Goal: Information Seeking & Learning: Check status

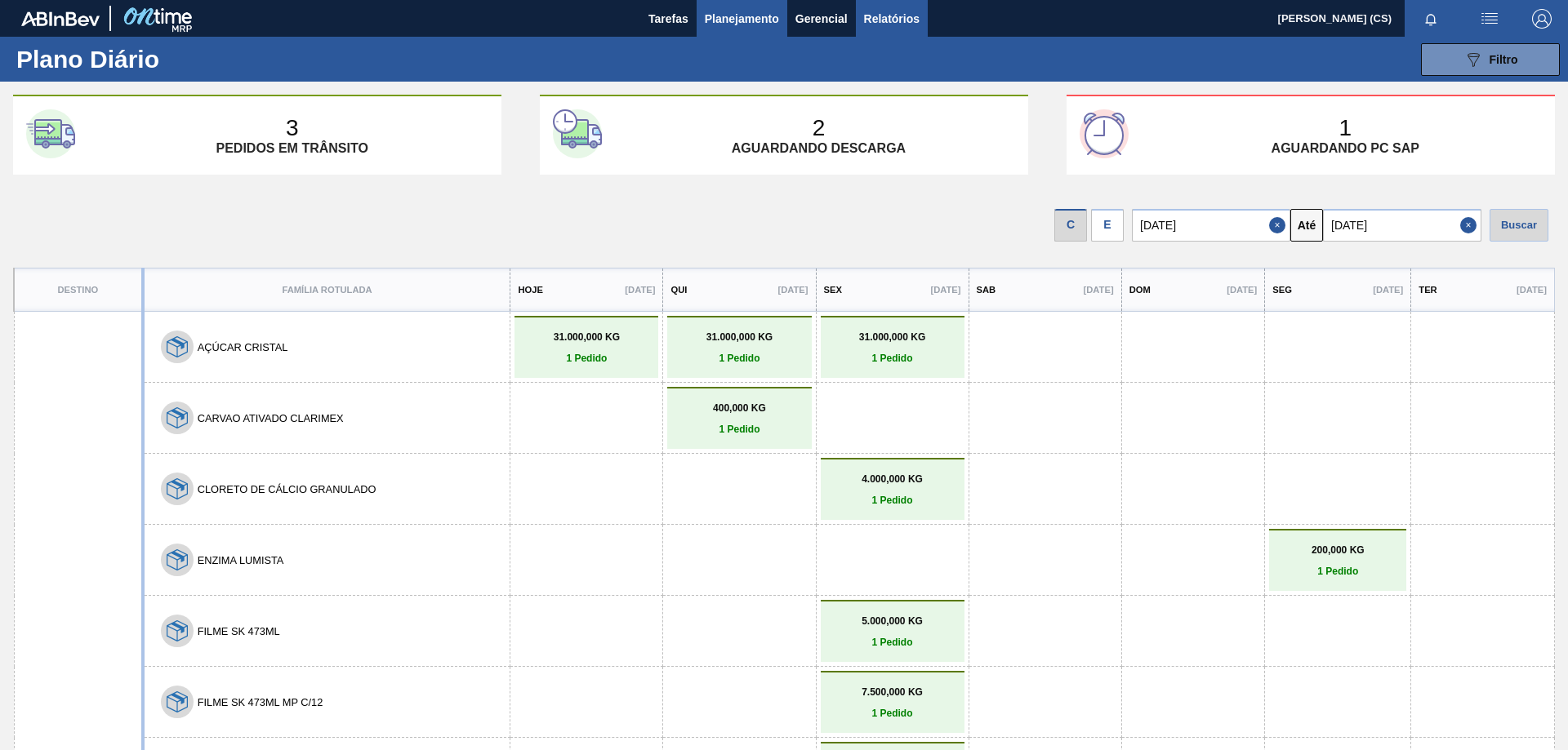
click at [884, 18] on span "Relatórios" at bounding box center [892, 18] width 55 height 19
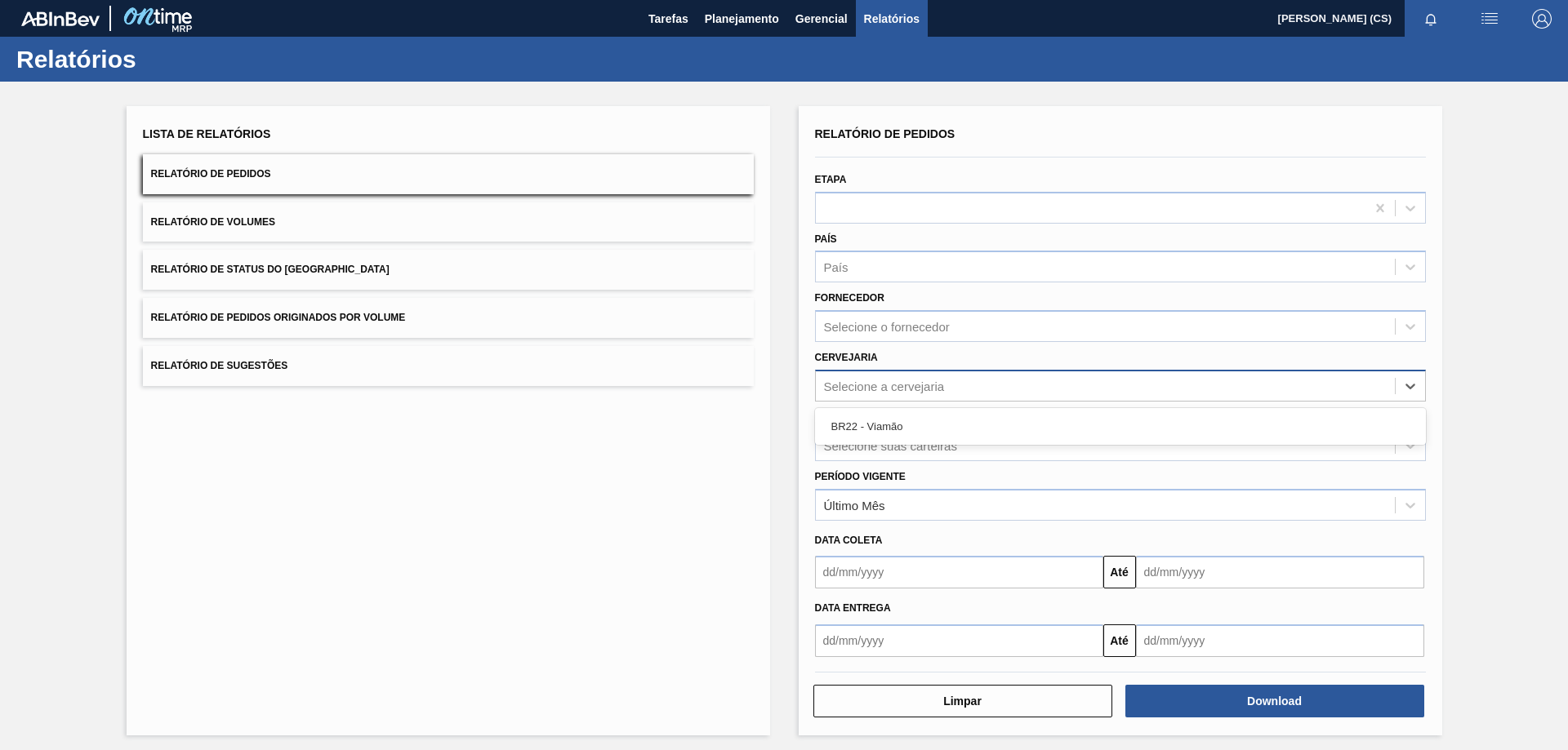
click at [871, 395] on div "Selecione a cervejaria" at bounding box center [1104, 386] width 579 height 24
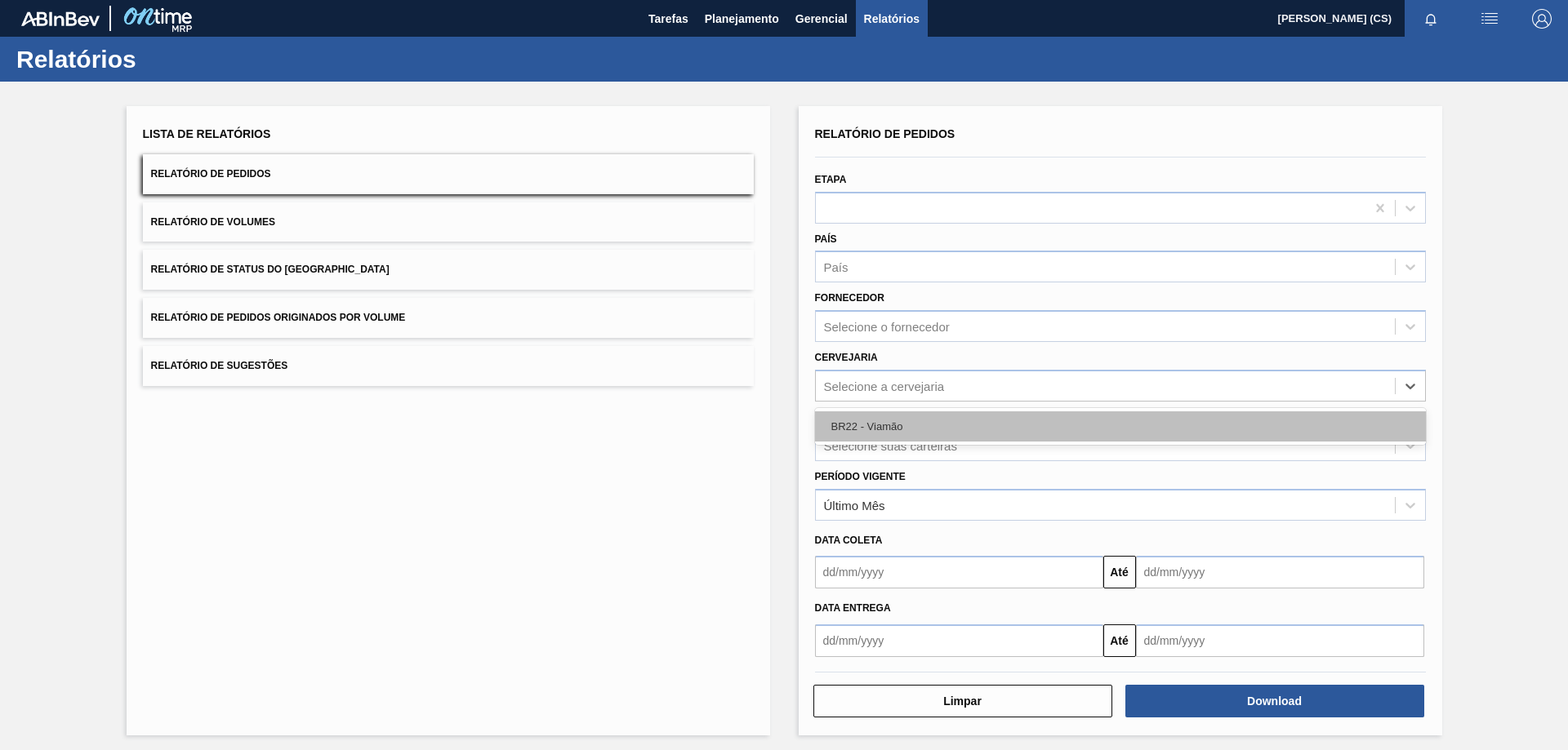
click at [872, 421] on div "BR22 - Viamão" at bounding box center [1121, 426] width 611 height 30
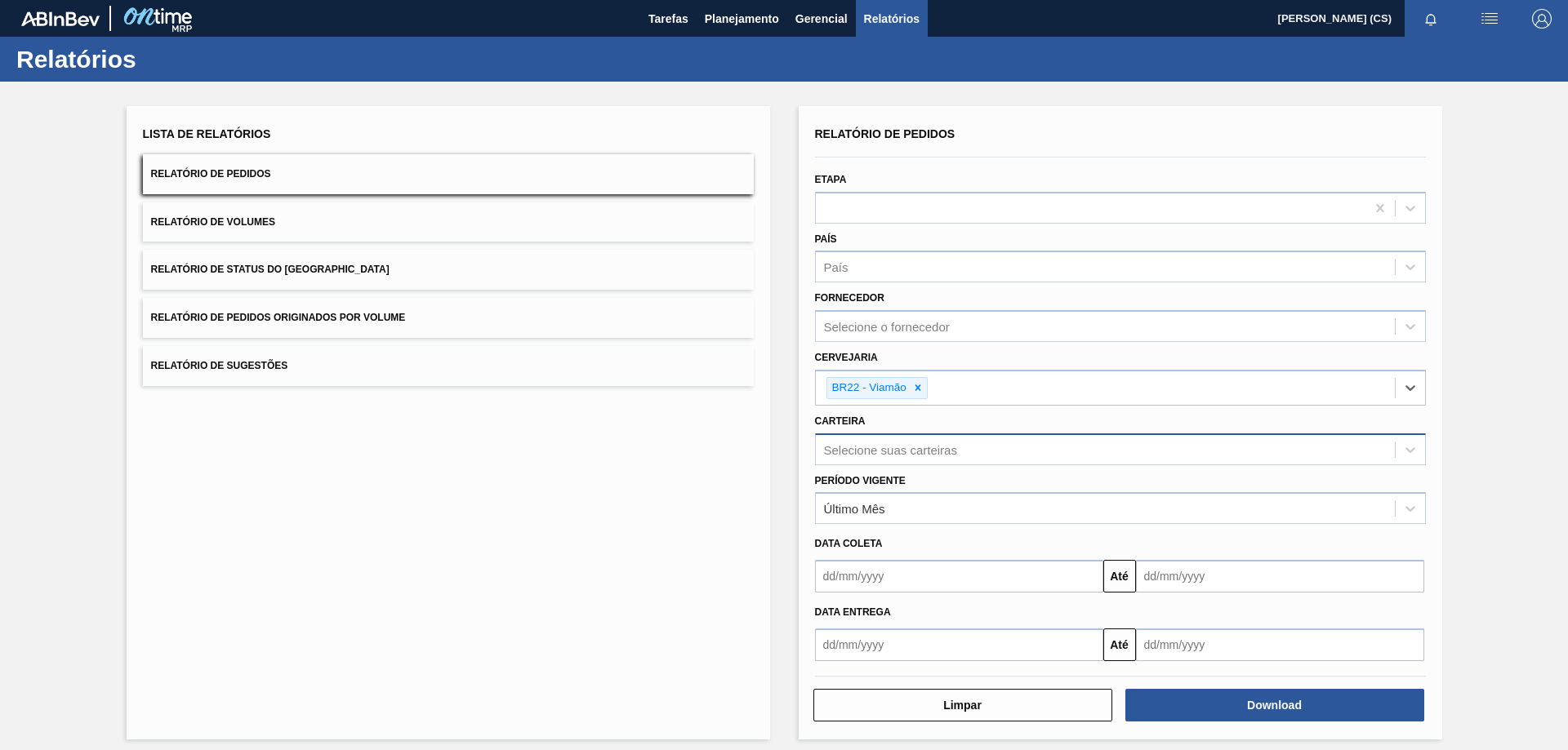
click at [859, 454] on div "Selecione suas carteiras" at bounding box center [890, 449] width 133 height 14
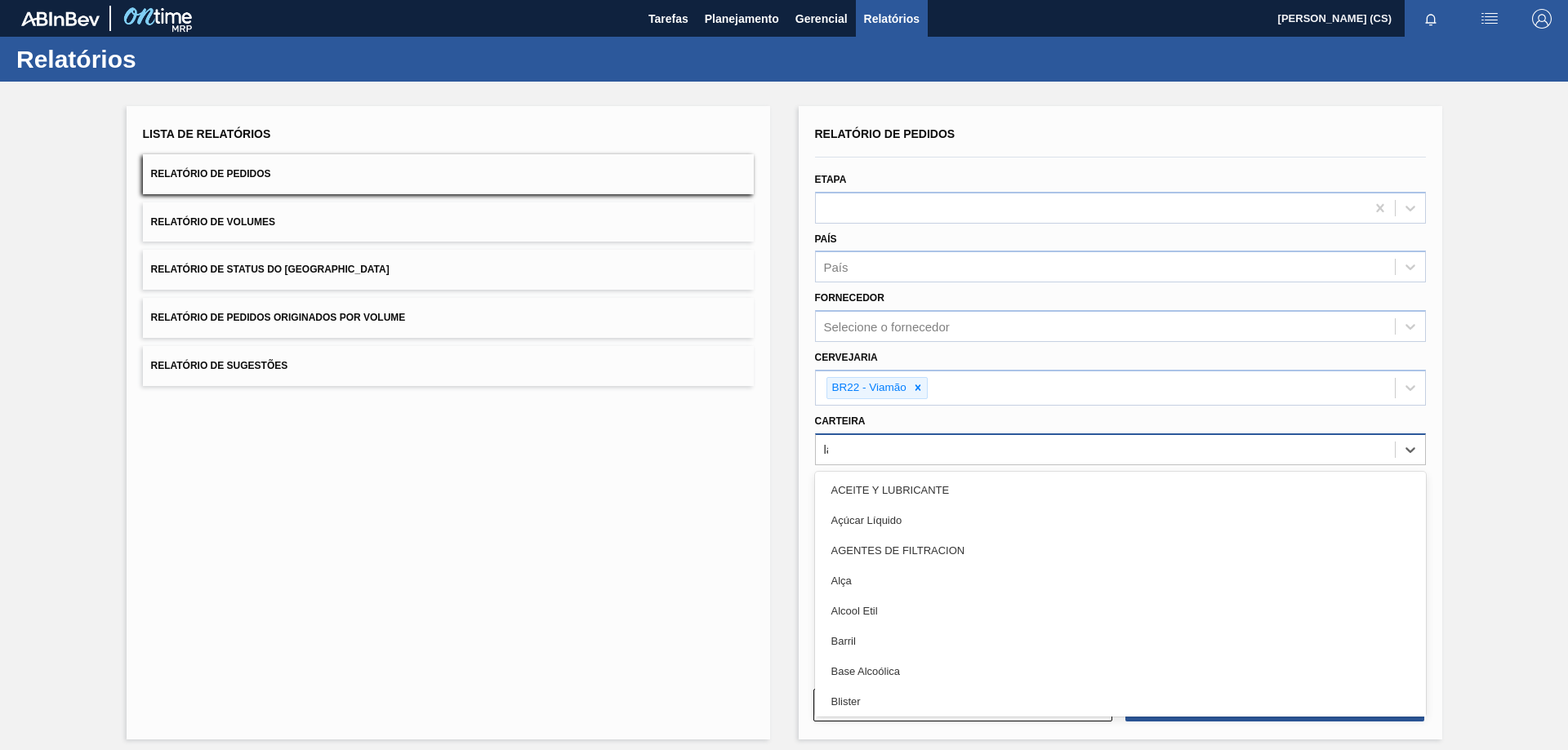
type input "lata"
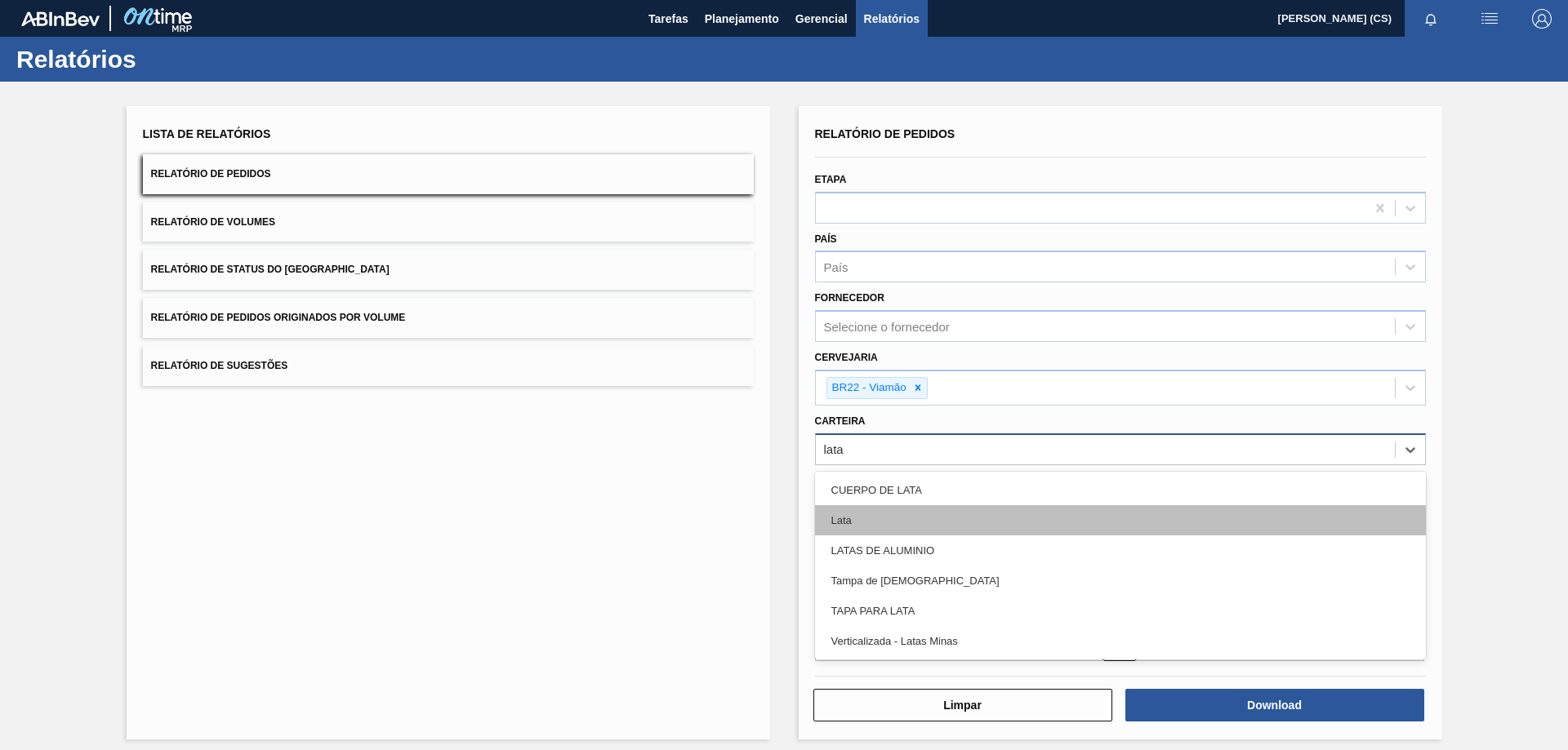
click at [866, 514] on div "Lata" at bounding box center [1121, 520] width 611 height 30
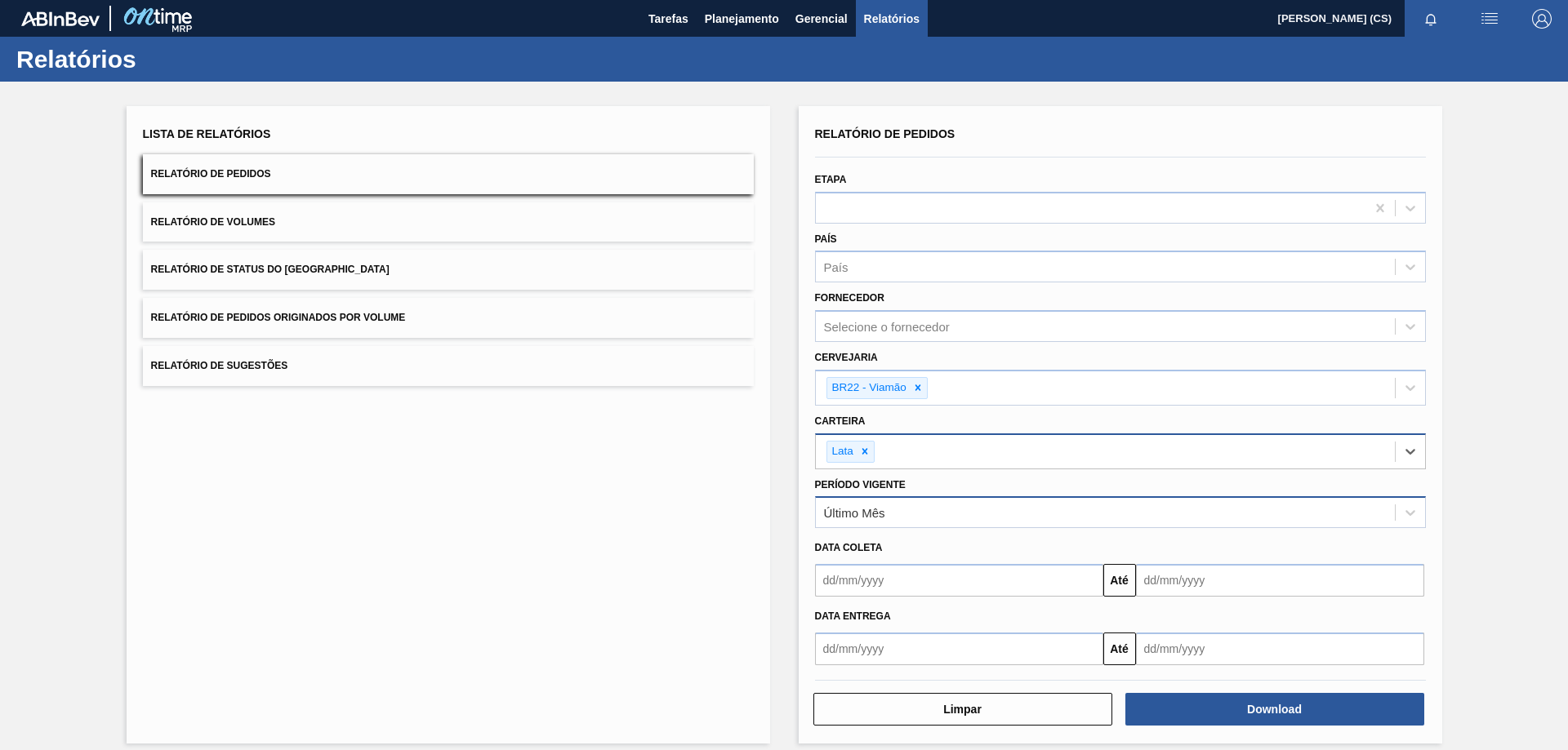
click at [891, 518] on div "Último Mês" at bounding box center [1104, 513] width 579 height 24
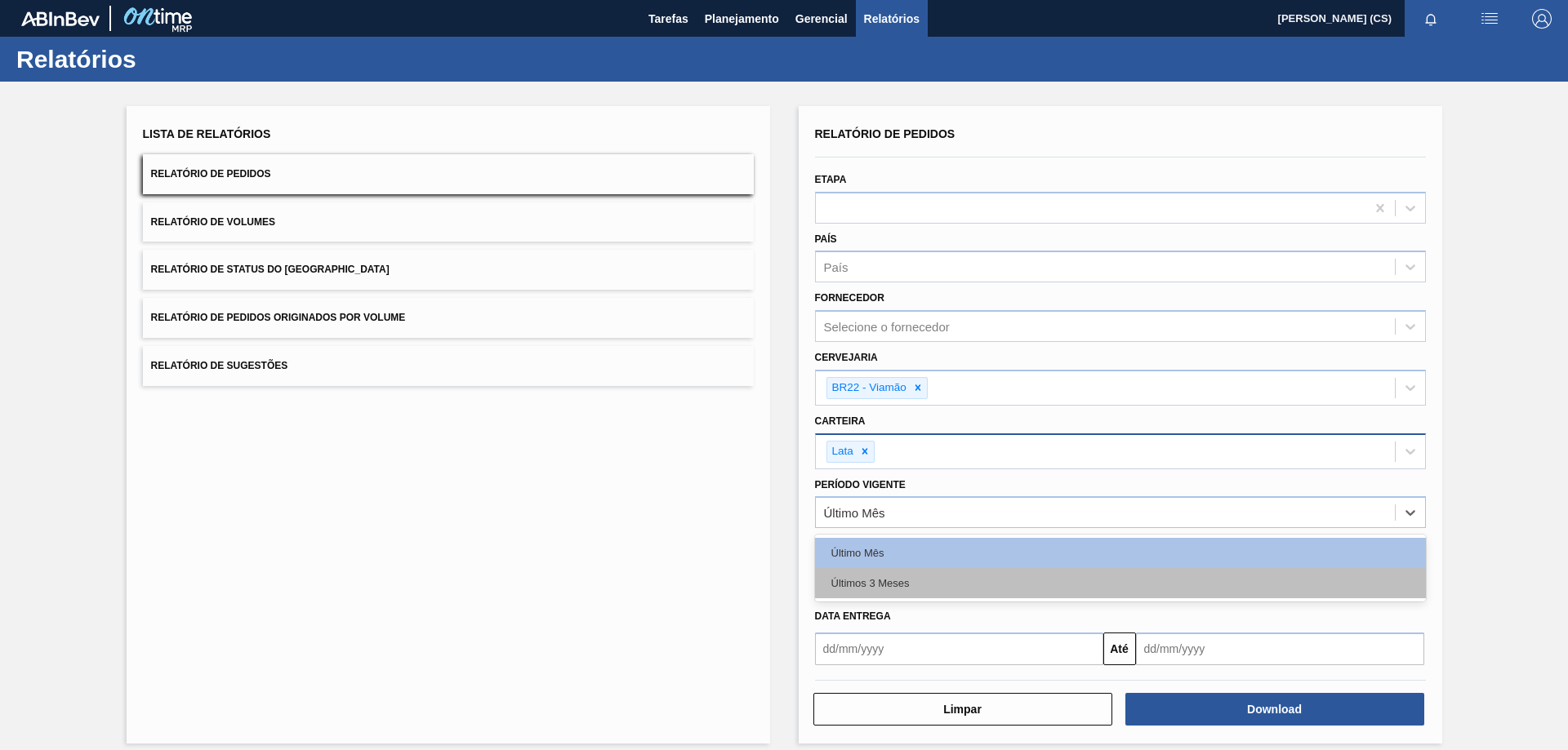
click at [866, 586] on div "Últimos 3 Meses" at bounding box center [1121, 583] width 611 height 30
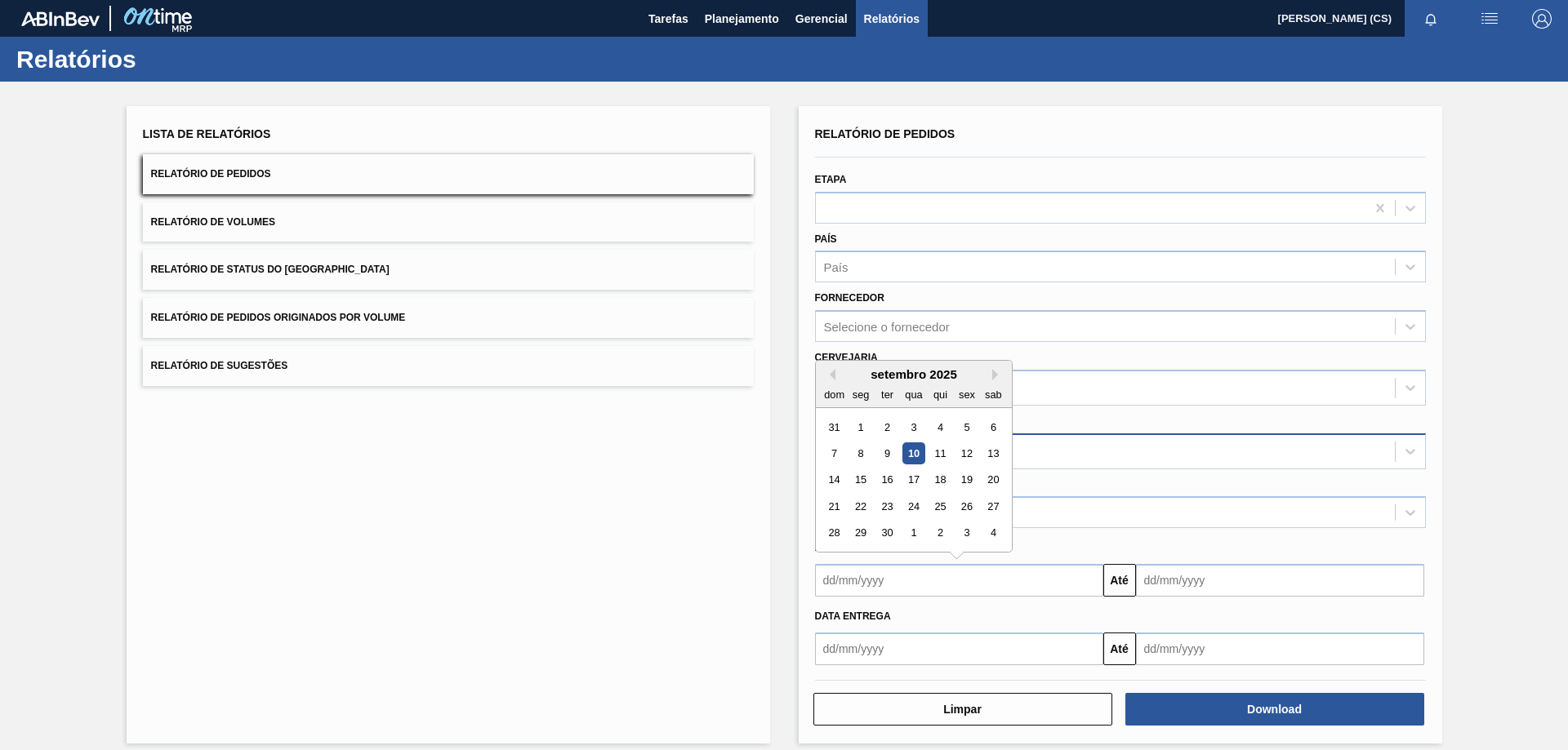
click at [851, 585] on input "text" at bounding box center [959, 580] width 288 height 32
click at [830, 478] on div "14" at bounding box center [834, 480] width 22 height 22
type input "14/09/2025"
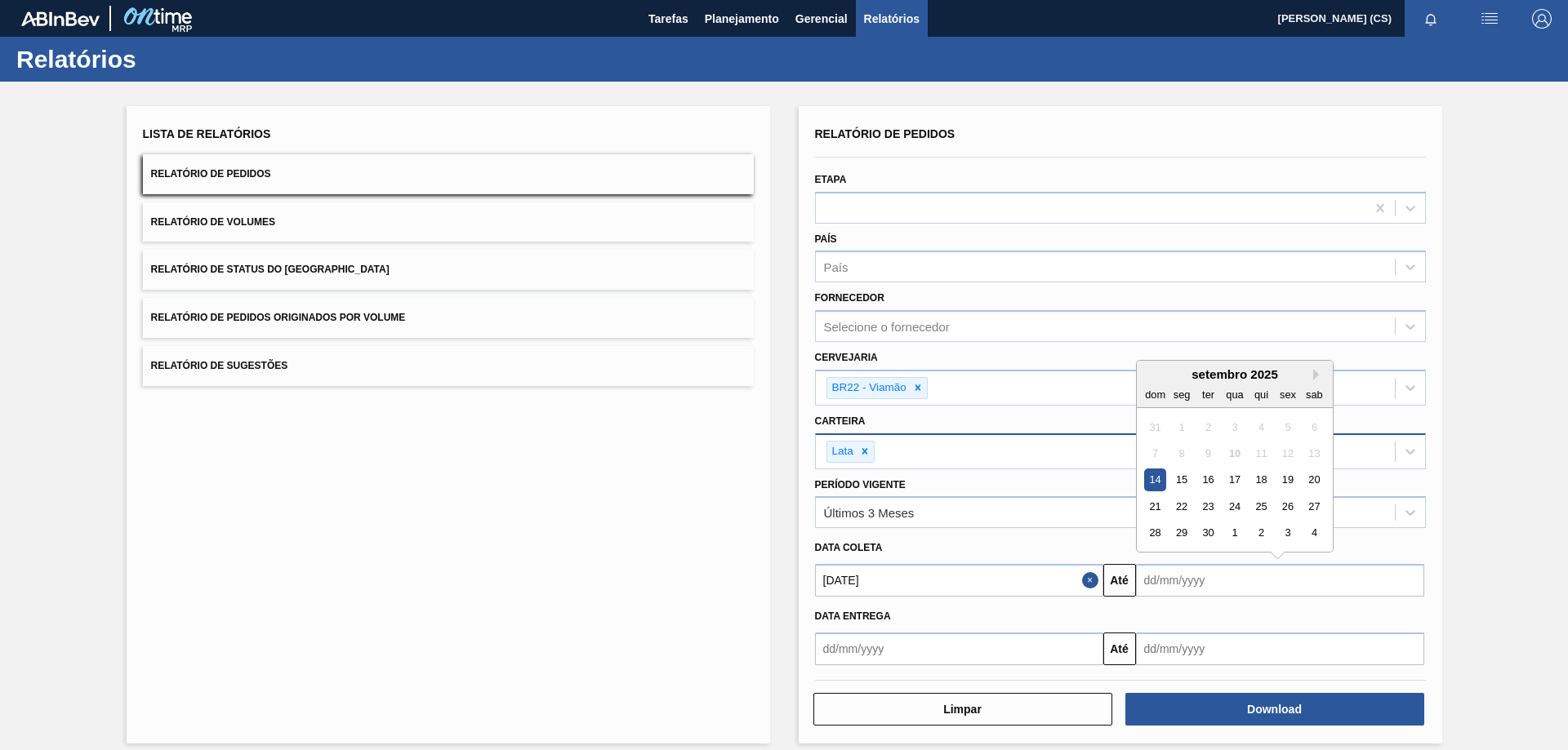
click at [1158, 583] on input "text" at bounding box center [1279, 580] width 288 height 32
click at [1232, 513] on div "24" at bounding box center [1234, 507] width 22 height 22
type input "[DATE]"
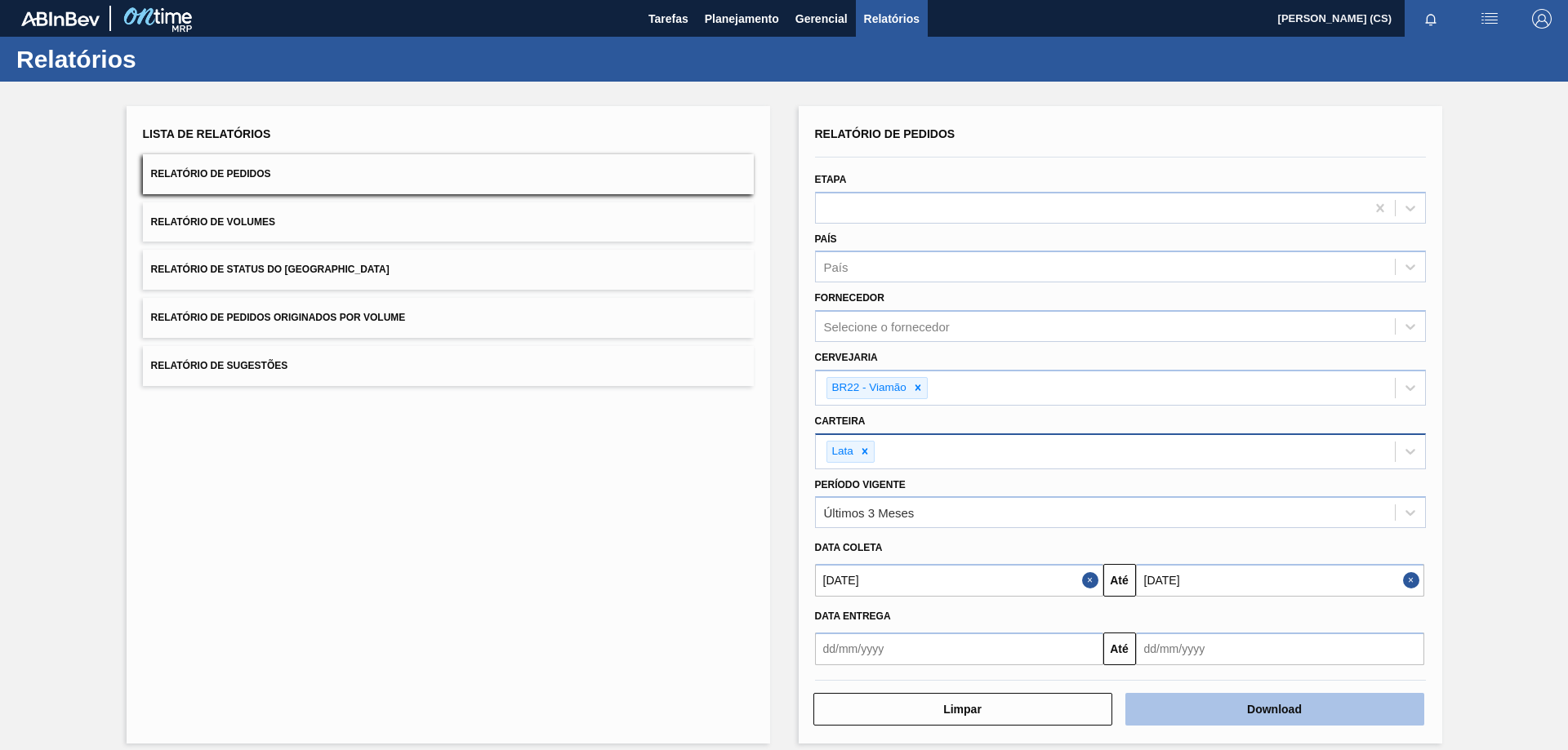
click at [1227, 706] on button "Download" at bounding box center [1274, 709] width 299 height 32
click at [884, 17] on span "Relatórios" at bounding box center [892, 18] width 55 height 19
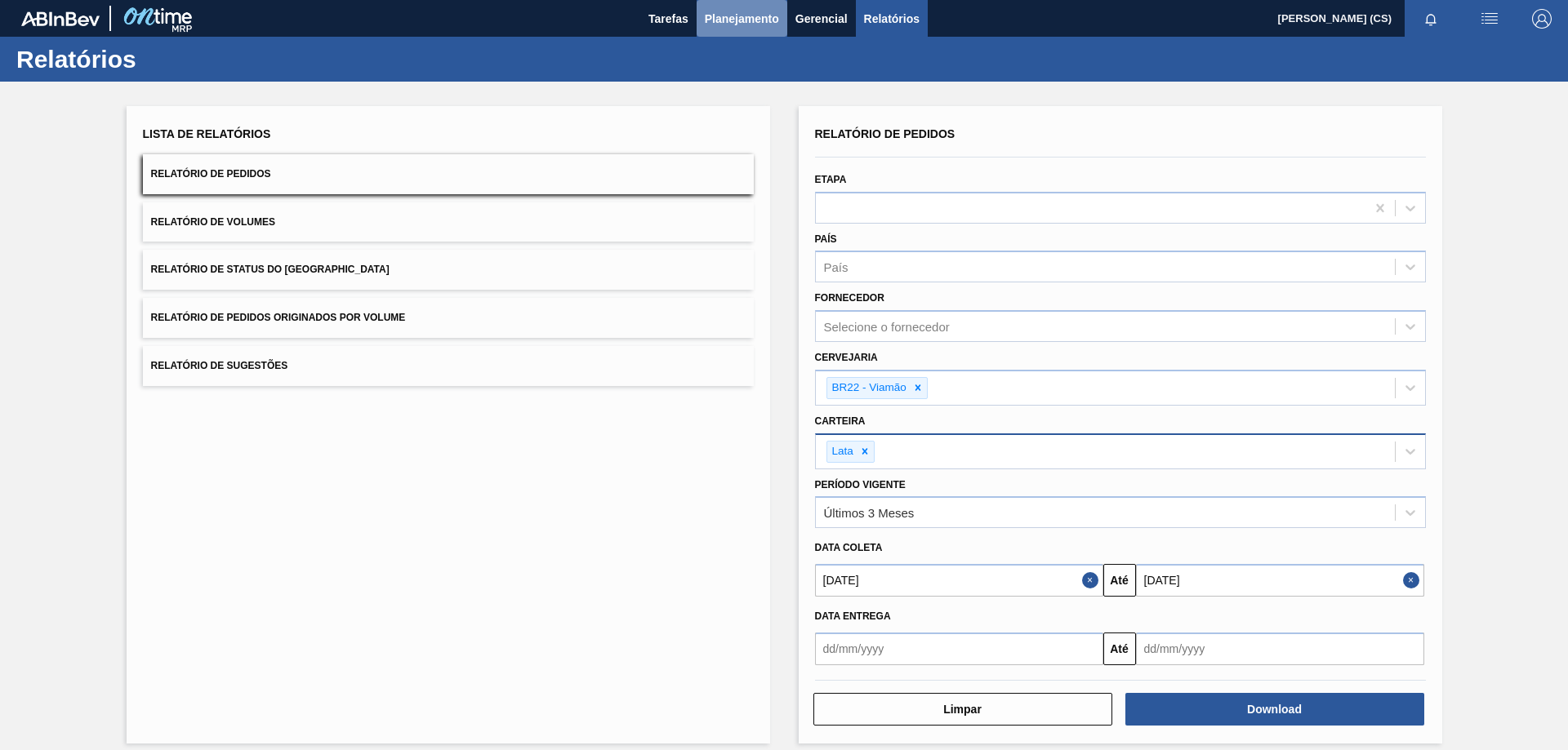
click at [713, 13] on span "Planejamento" at bounding box center [742, 18] width 75 height 19
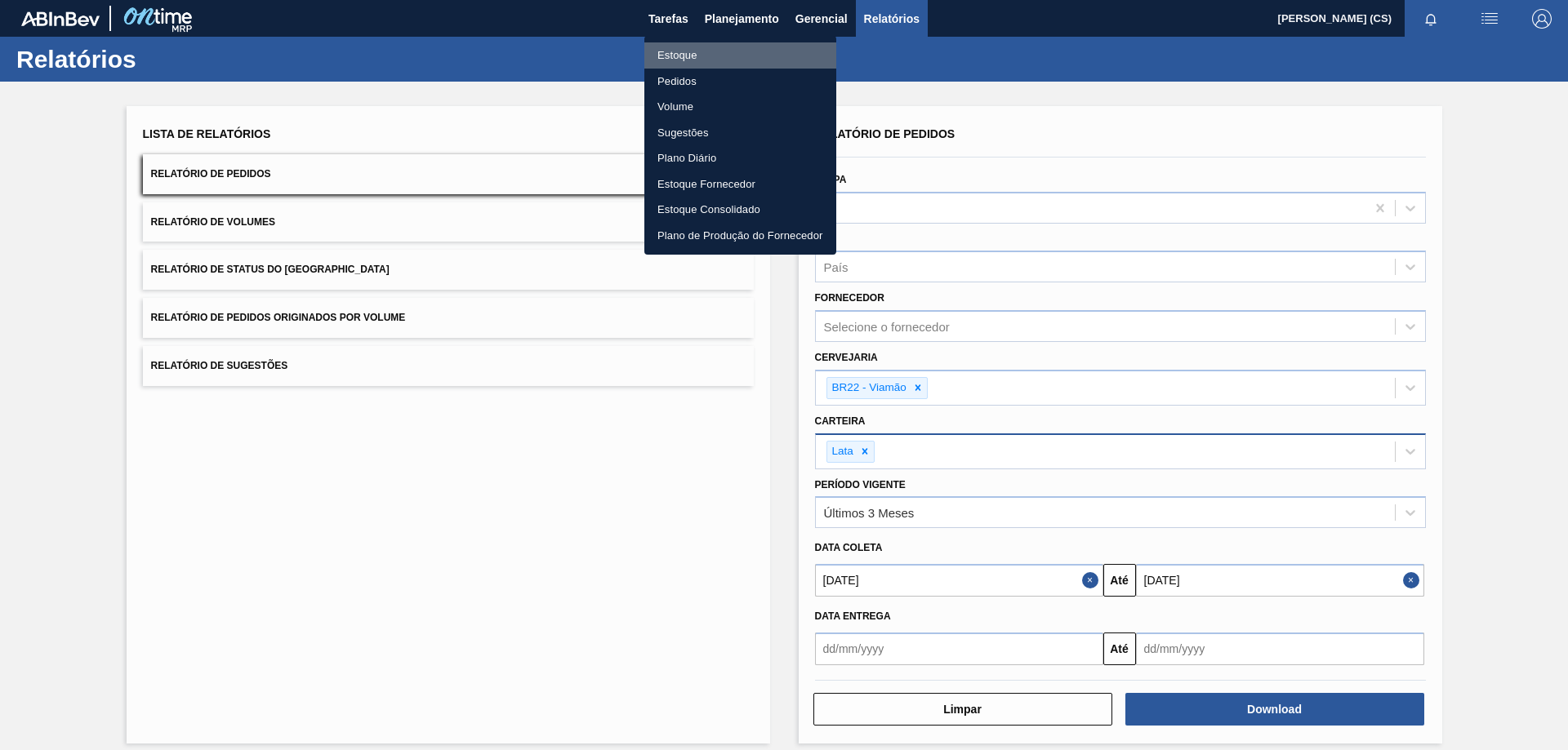
click at [697, 51] on li "Estoque" at bounding box center [740, 55] width 192 height 26
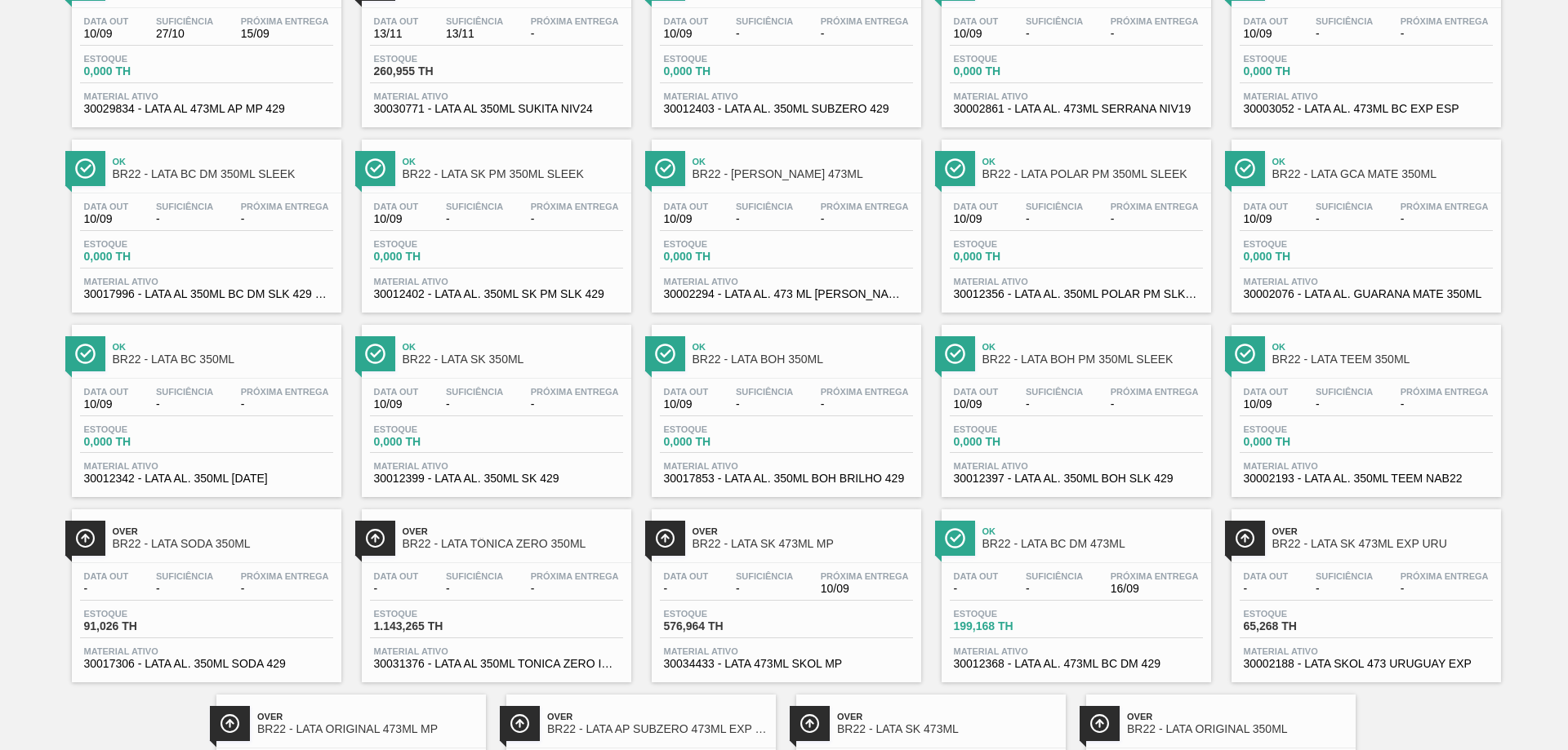
scroll to position [894, 0]
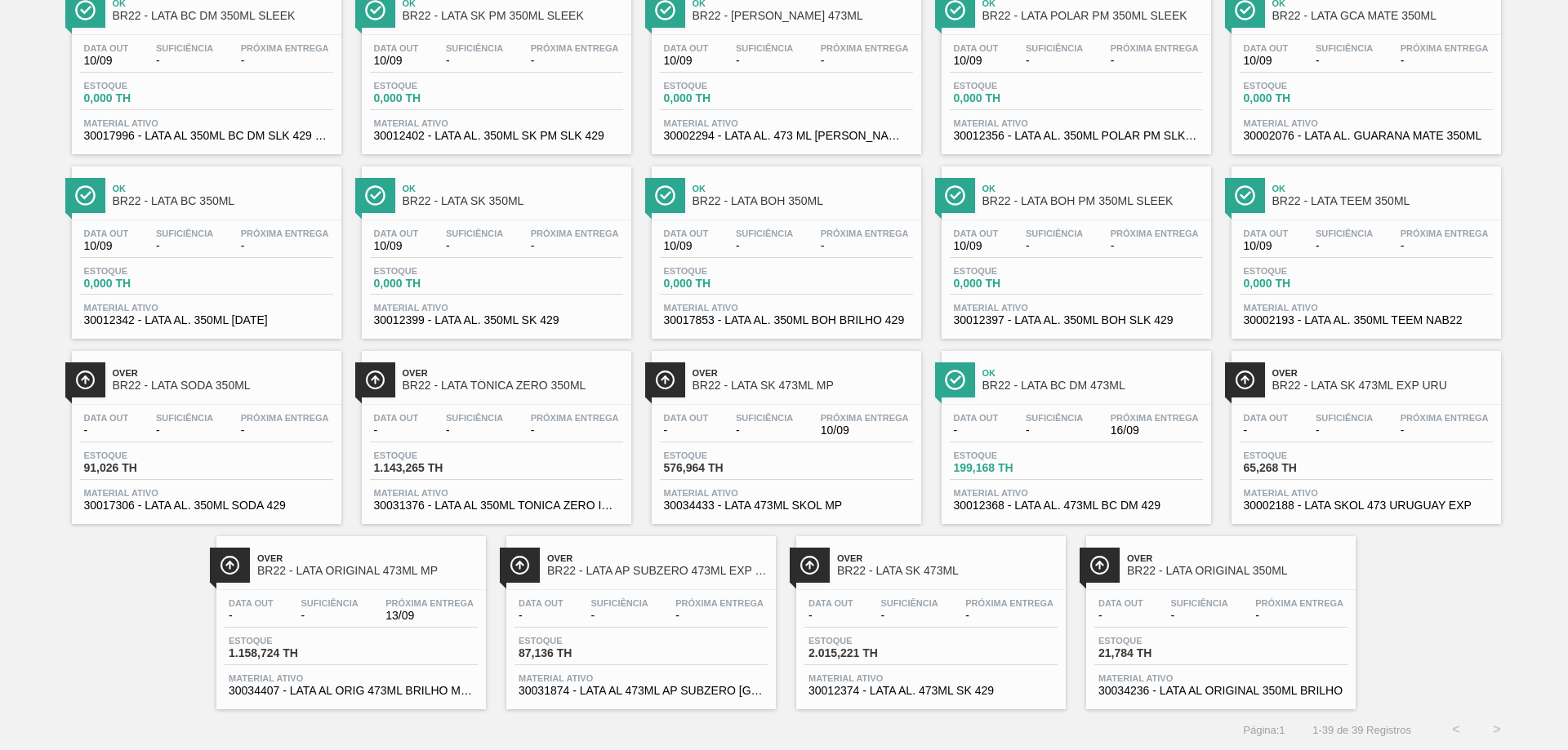
drag, startPoint x: 633, startPoint y: 571, endPoint x: 86, endPoint y: 594, distance: 547.5
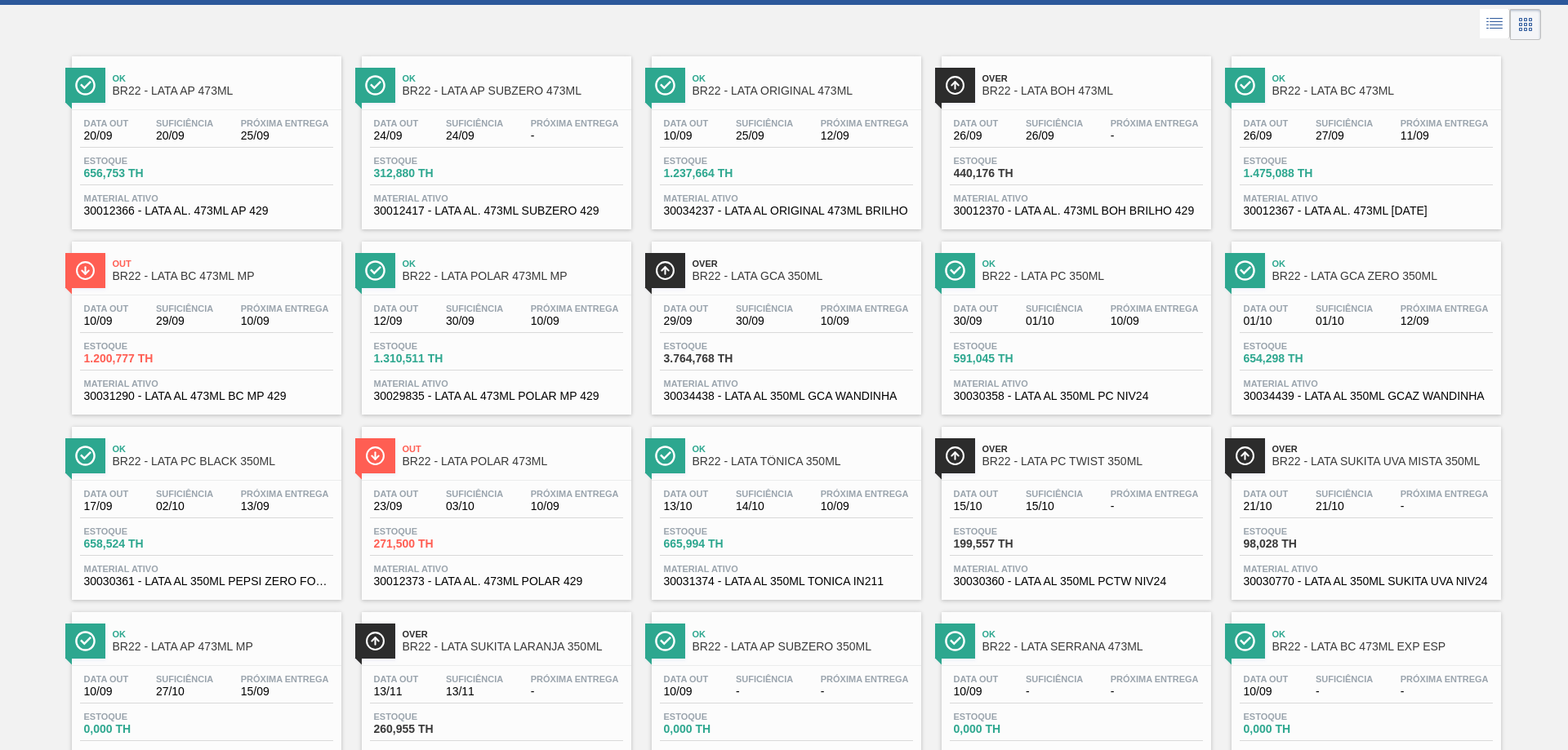
scroll to position [0, 0]
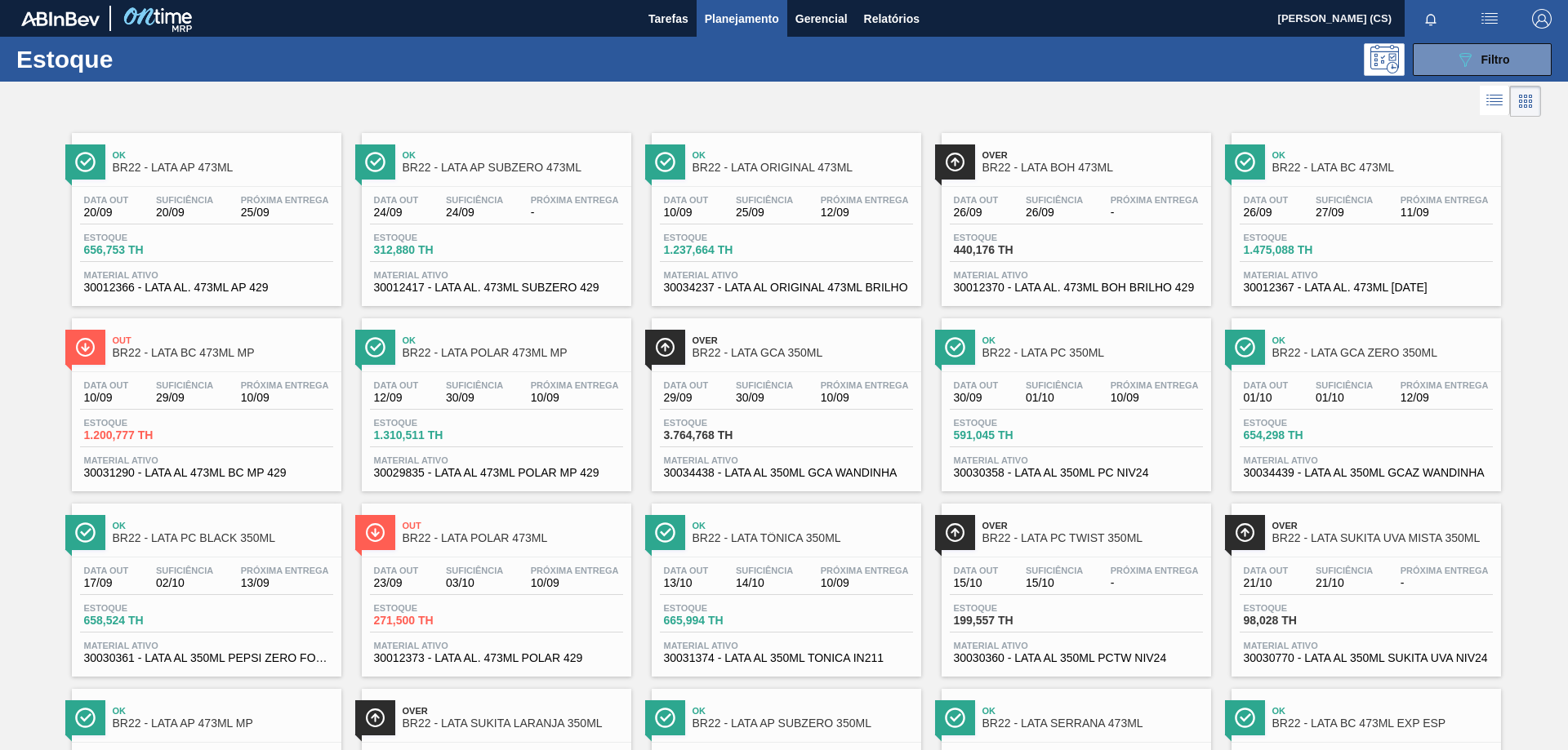
drag, startPoint x: 1345, startPoint y: 354, endPoint x: 1337, endPoint y: 359, distance: 9.4
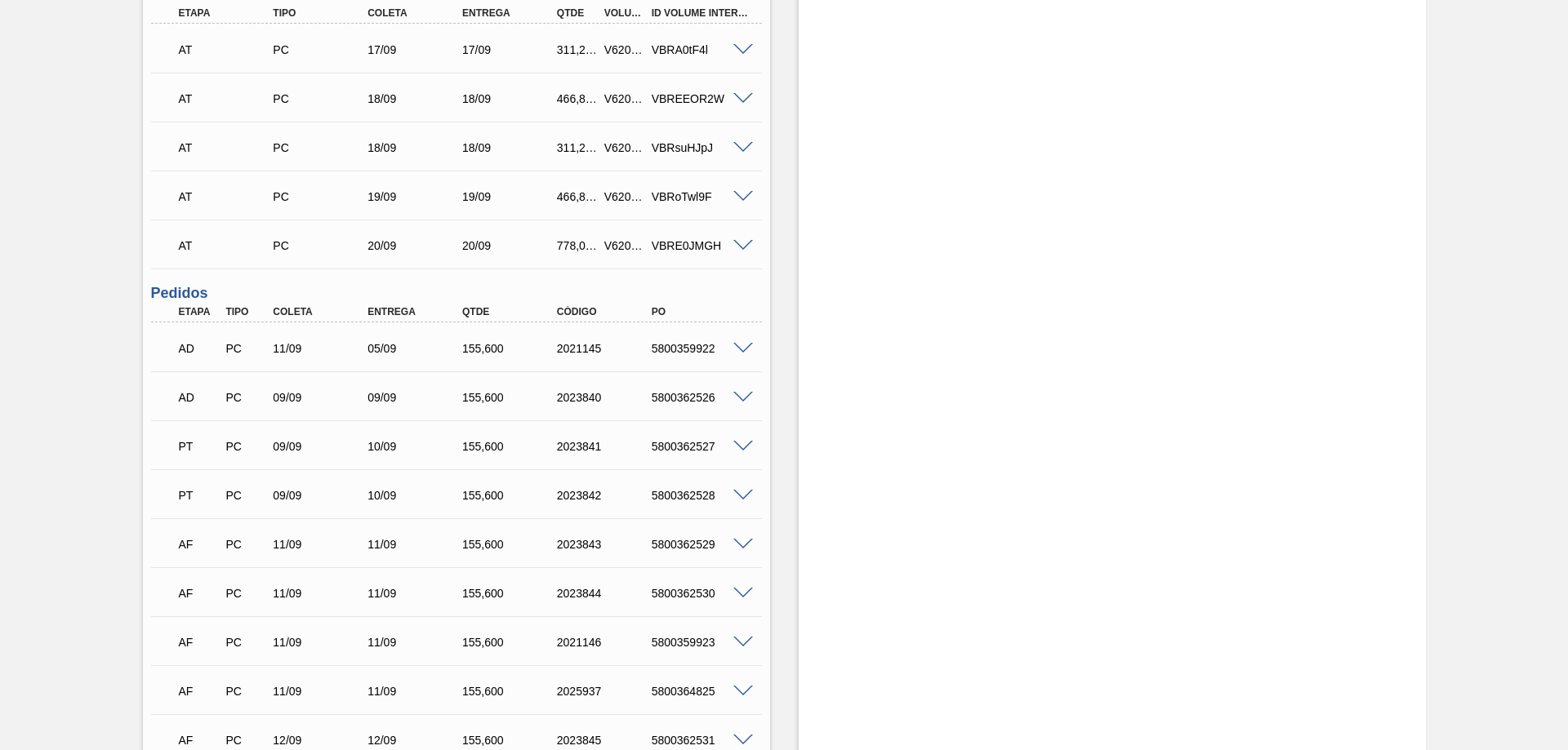
scroll to position [466, 0]
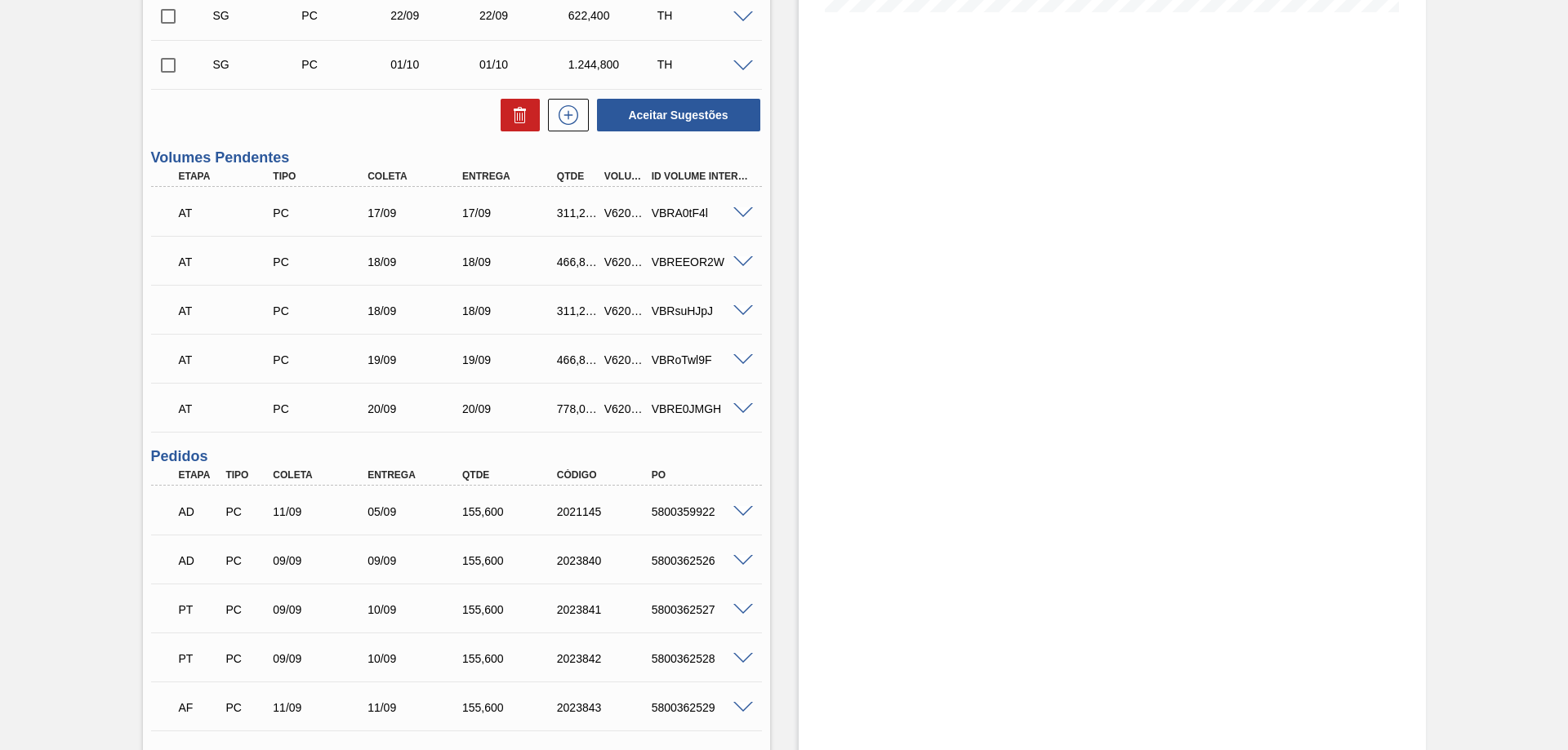
click at [741, 209] on span at bounding box center [743, 213] width 19 height 12
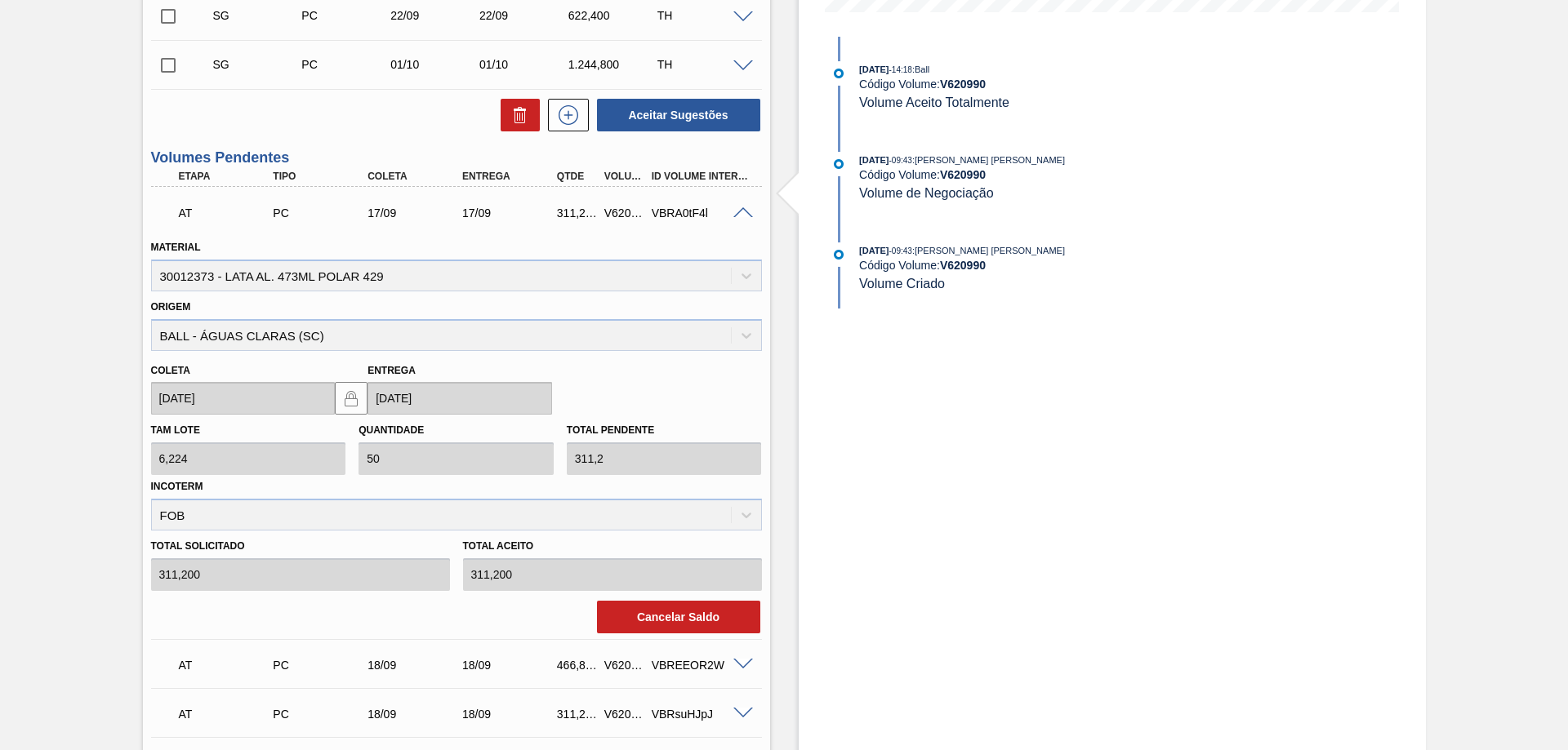
click at [736, 213] on span at bounding box center [743, 213] width 19 height 12
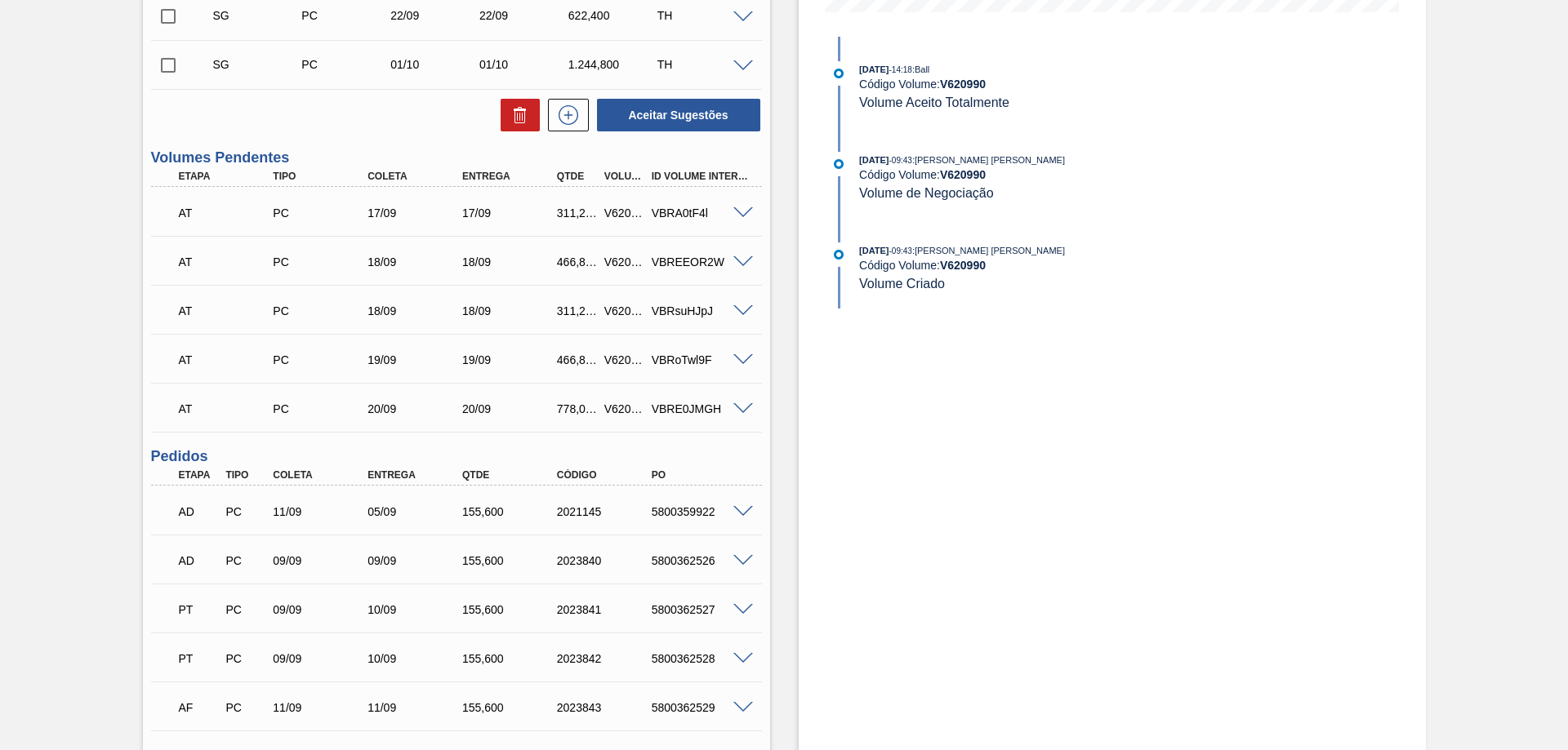
click at [744, 259] on span at bounding box center [743, 262] width 19 height 12
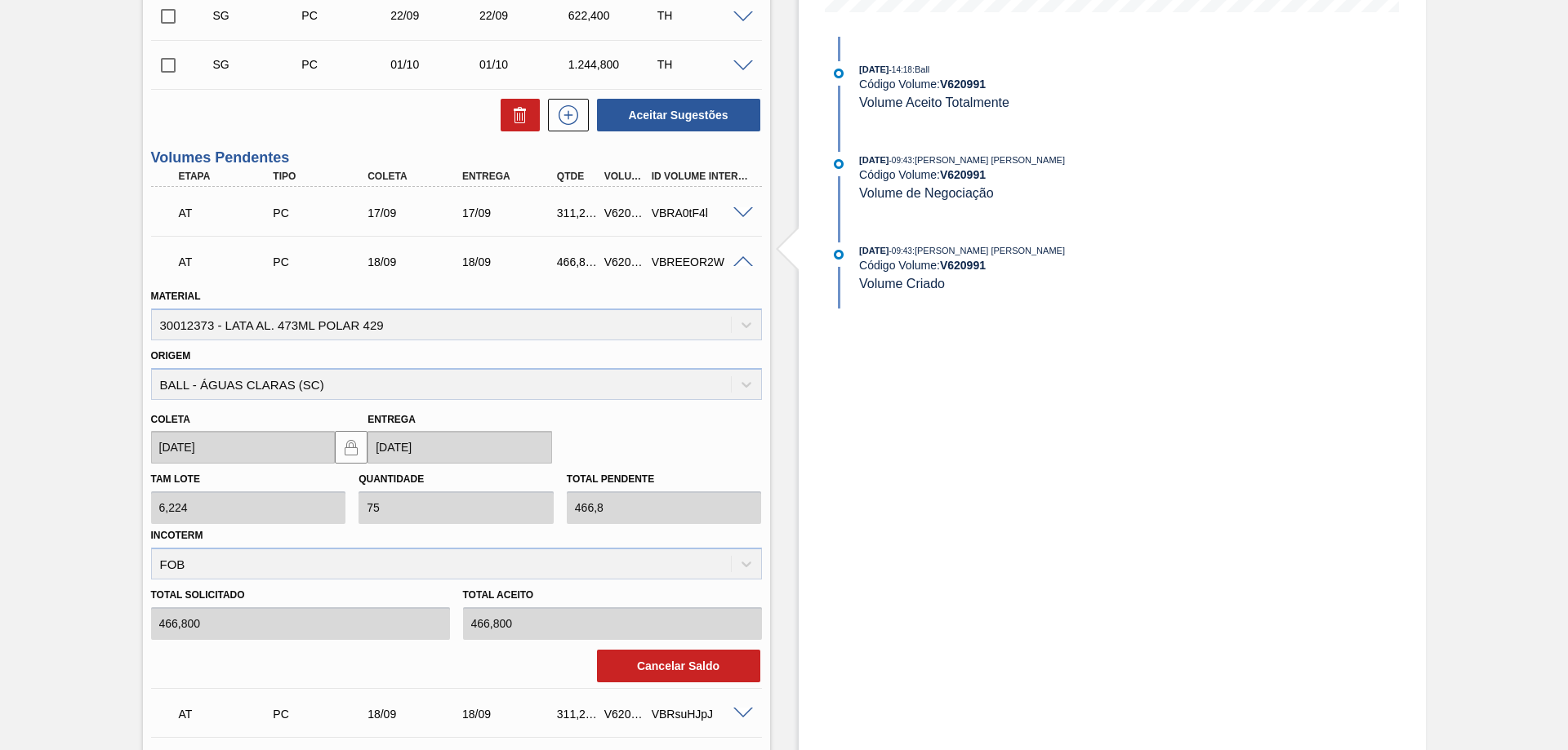
click at [744, 259] on span at bounding box center [743, 262] width 19 height 12
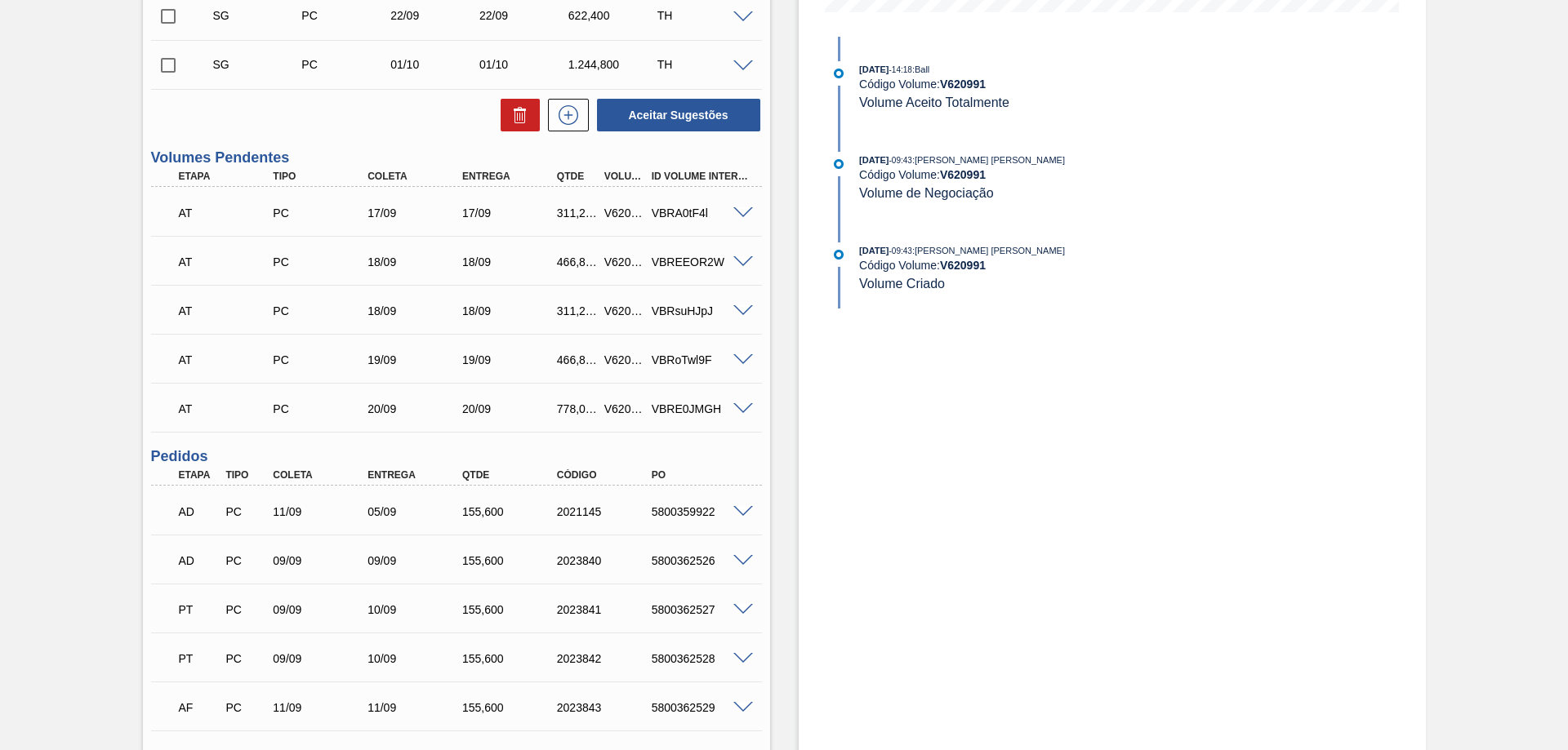
click at [743, 317] on div "AT PC 18/09 18/09 311,200 V620237 VBRsuHJpJ" at bounding box center [456, 309] width 611 height 40
click at [743, 314] on span at bounding box center [743, 311] width 19 height 12
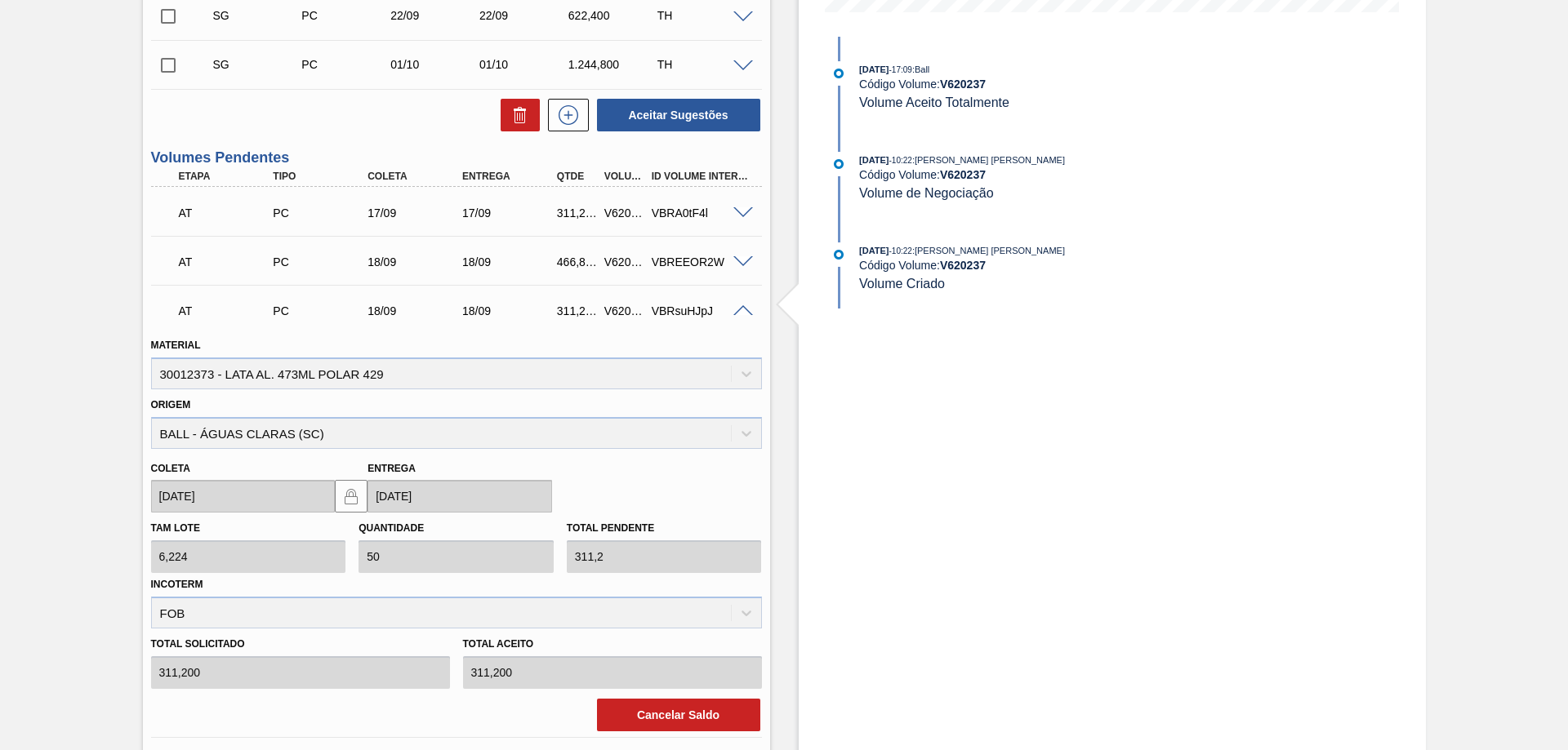
click at [743, 314] on span at bounding box center [743, 311] width 19 height 12
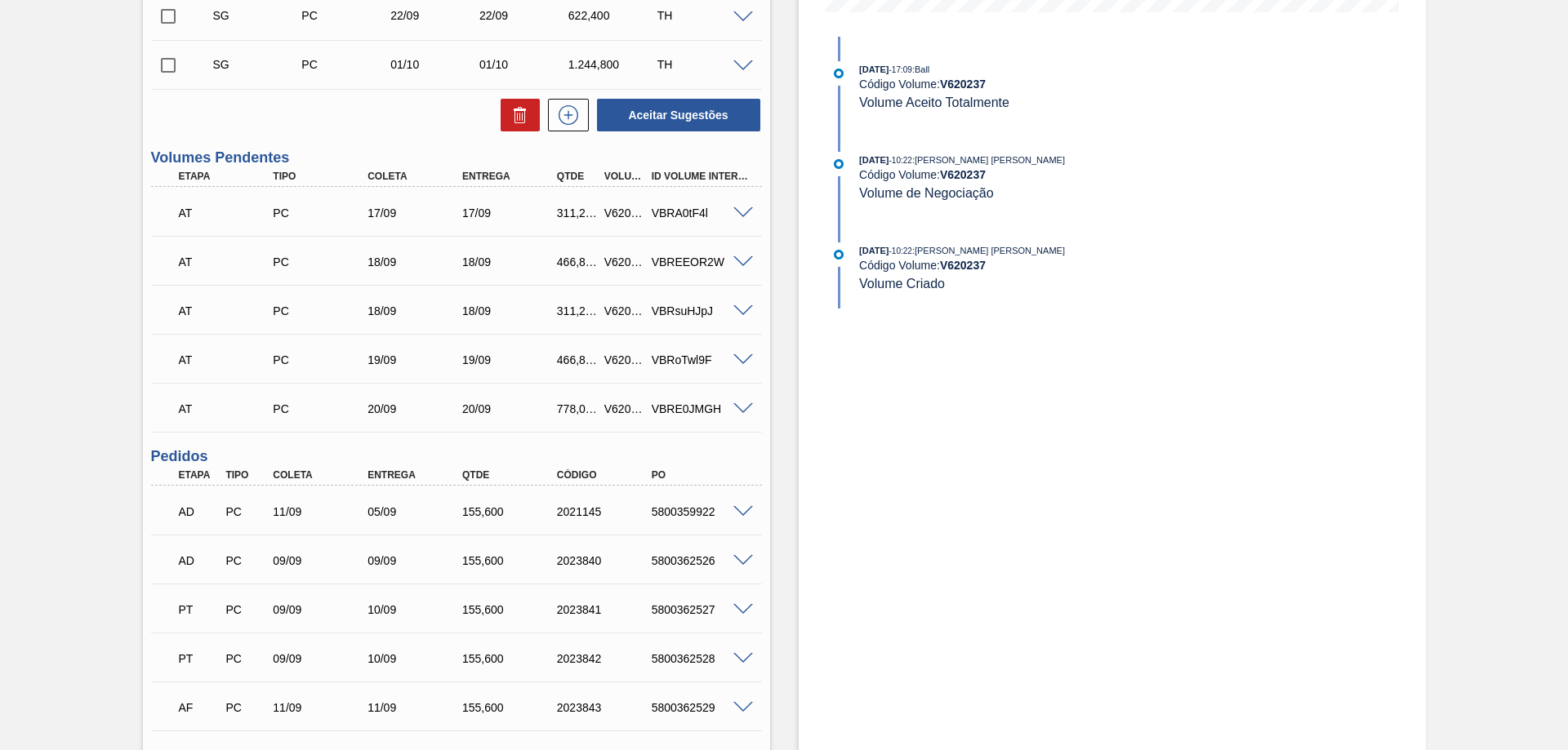
click at [743, 354] on span at bounding box center [743, 360] width 19 height 12
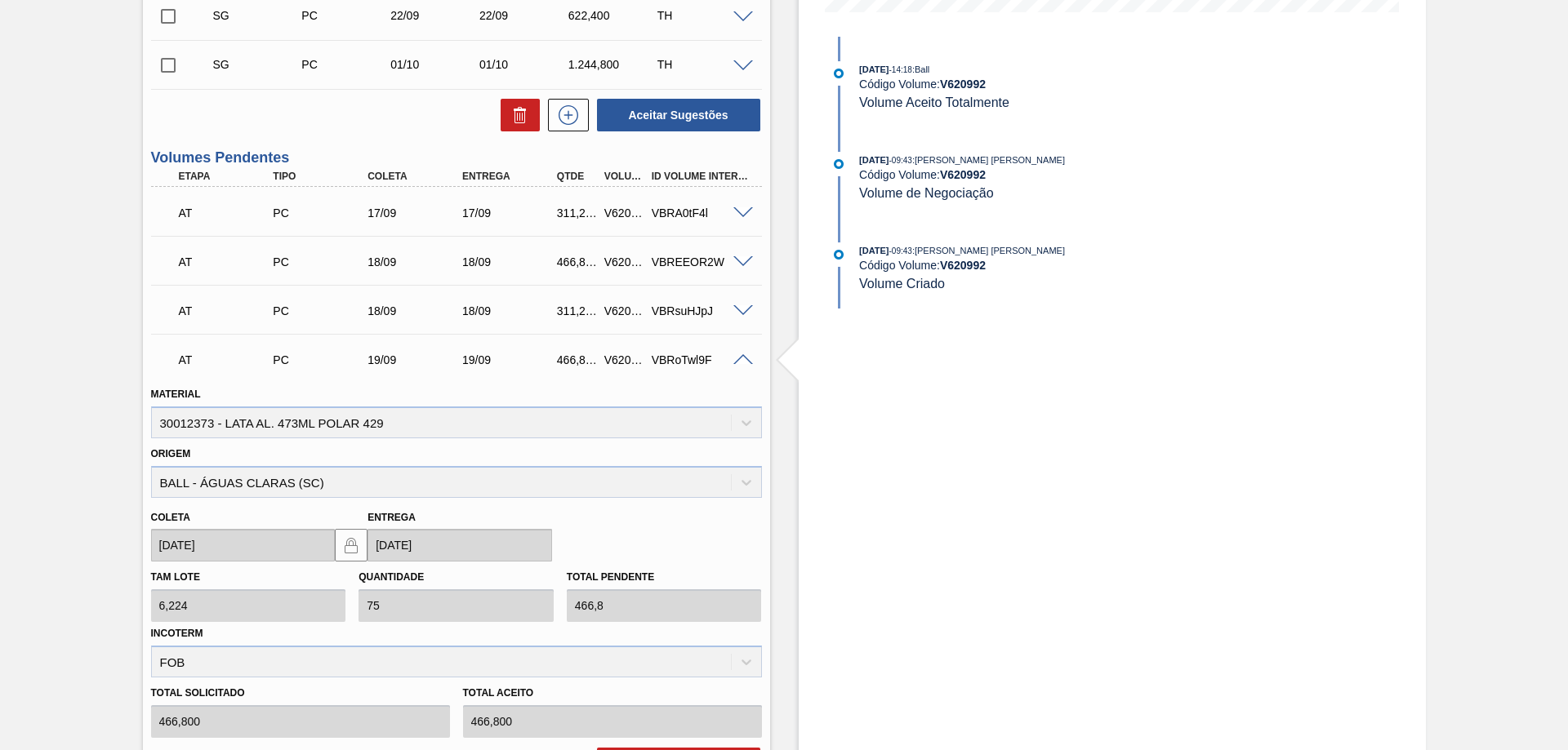
click at [739, 358] on span at bounding box center [743, 360] width 19 height 12
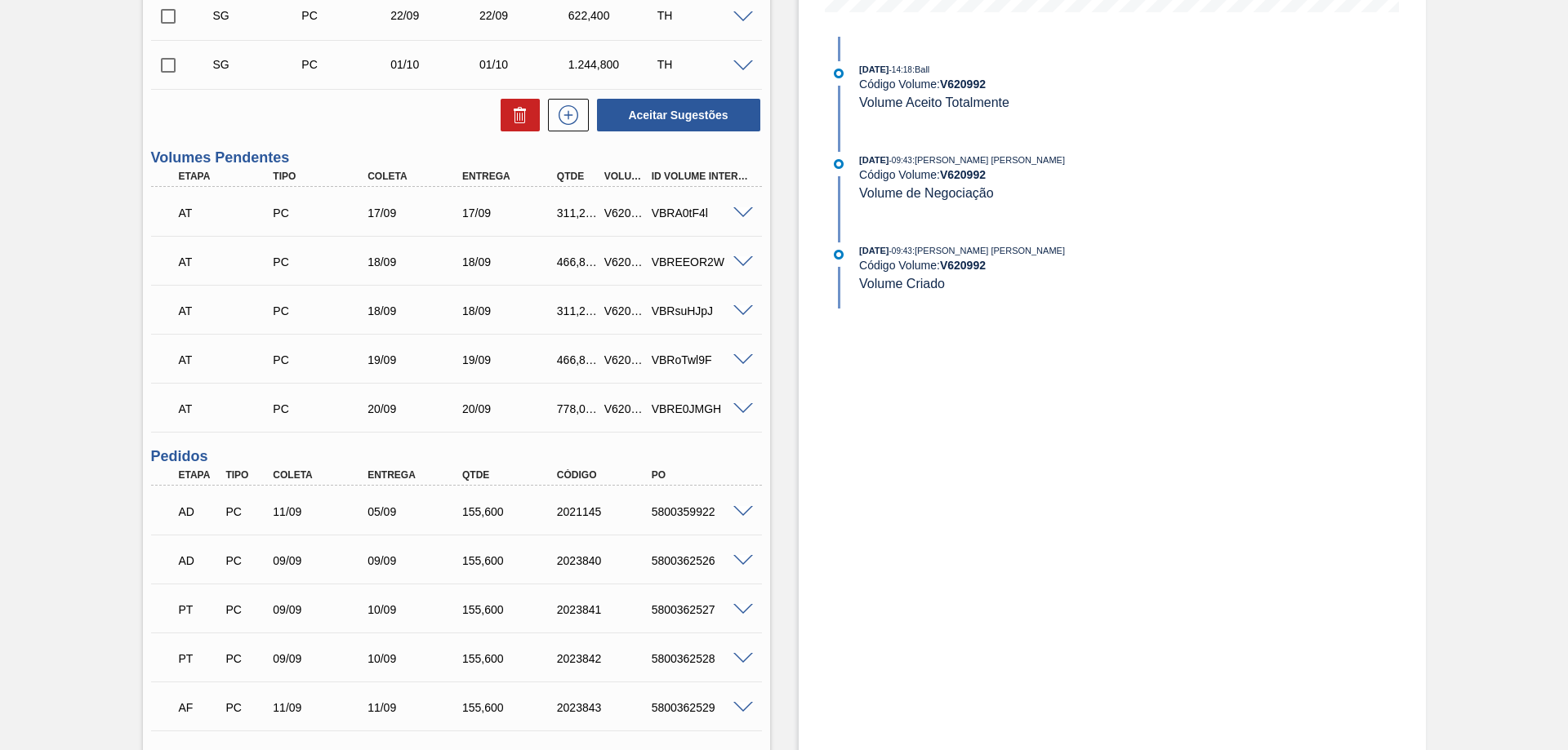
click at [739, 410] on span at bounding box center [743, 409] width 19 height 12
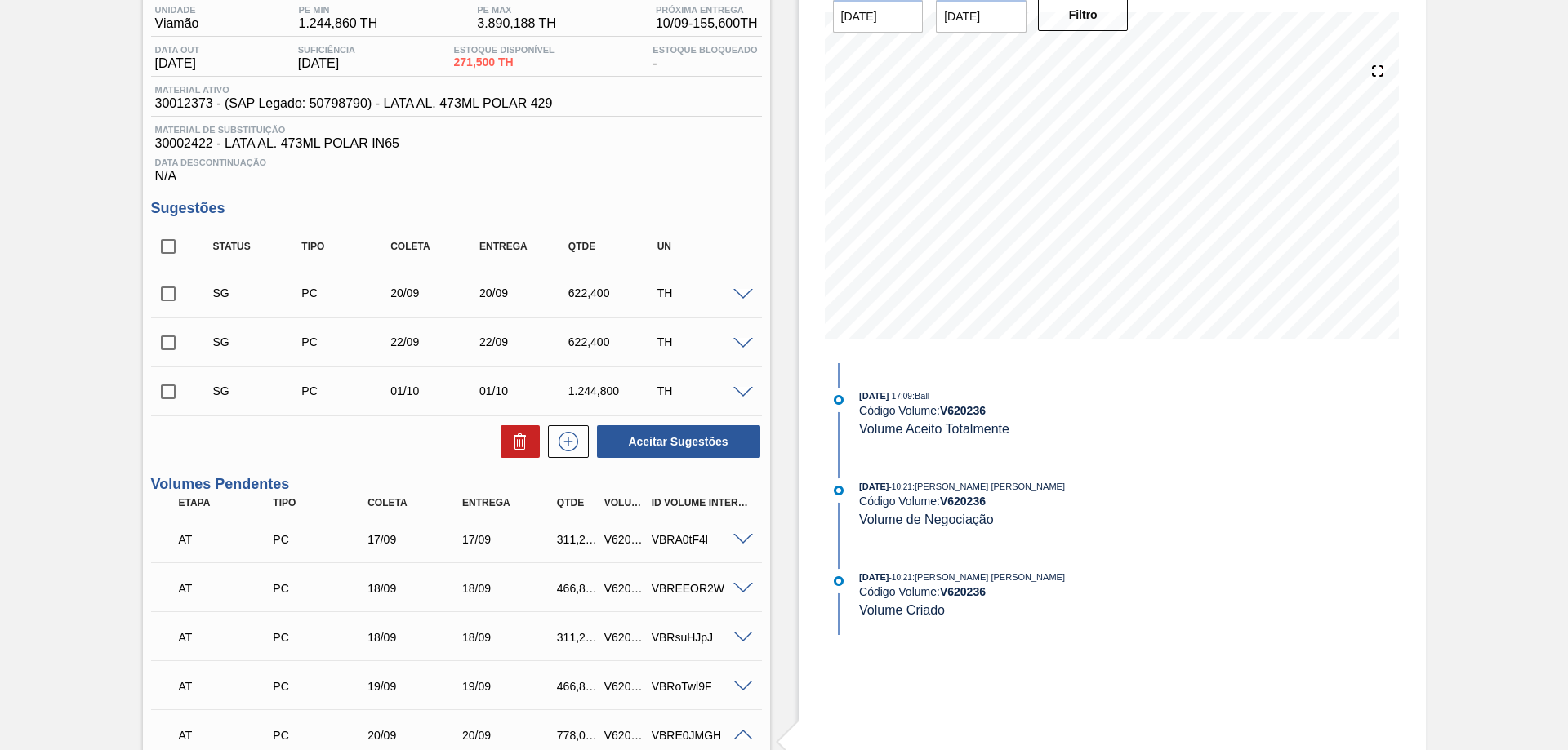
scroll to position [57, 0]
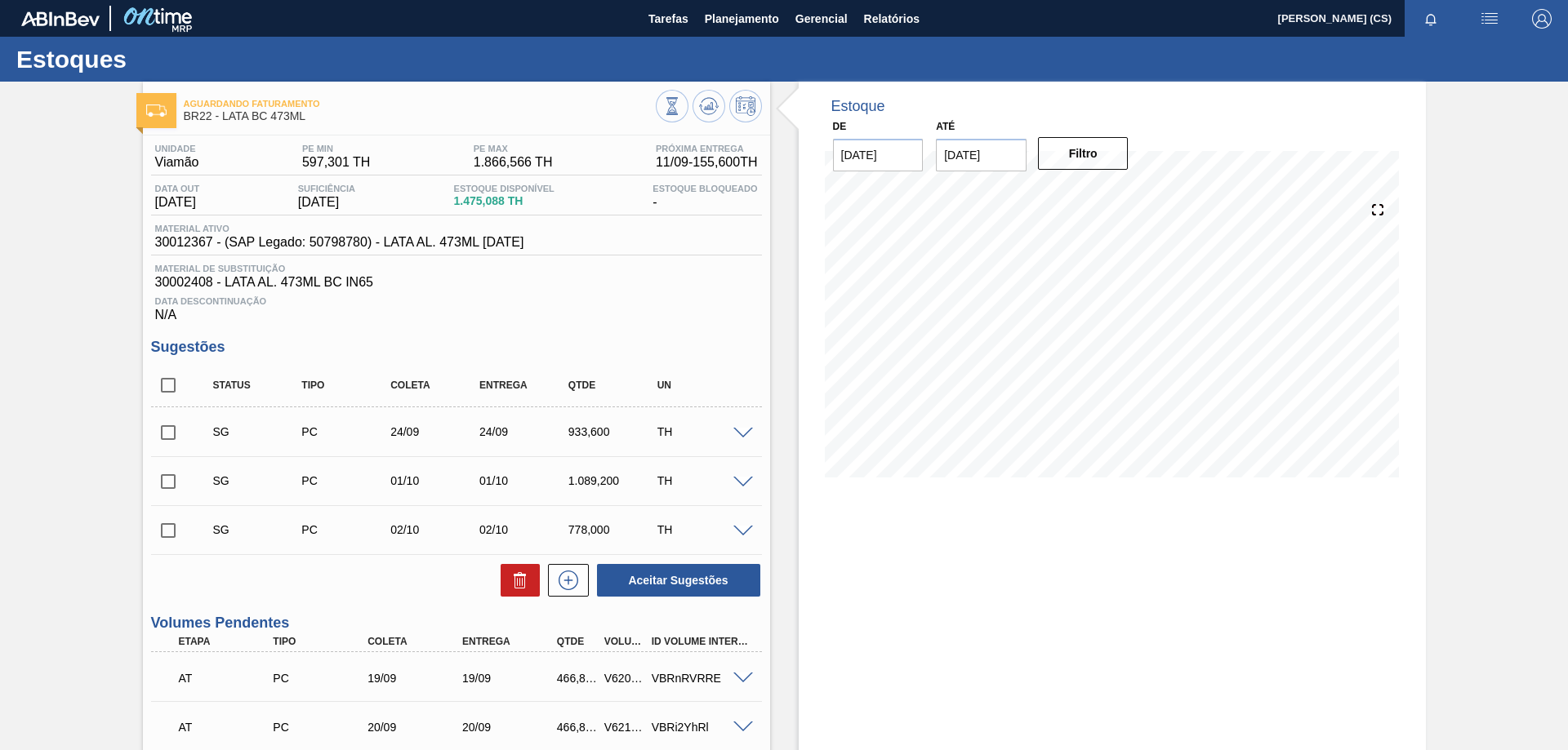
scroll to position [286, 0]
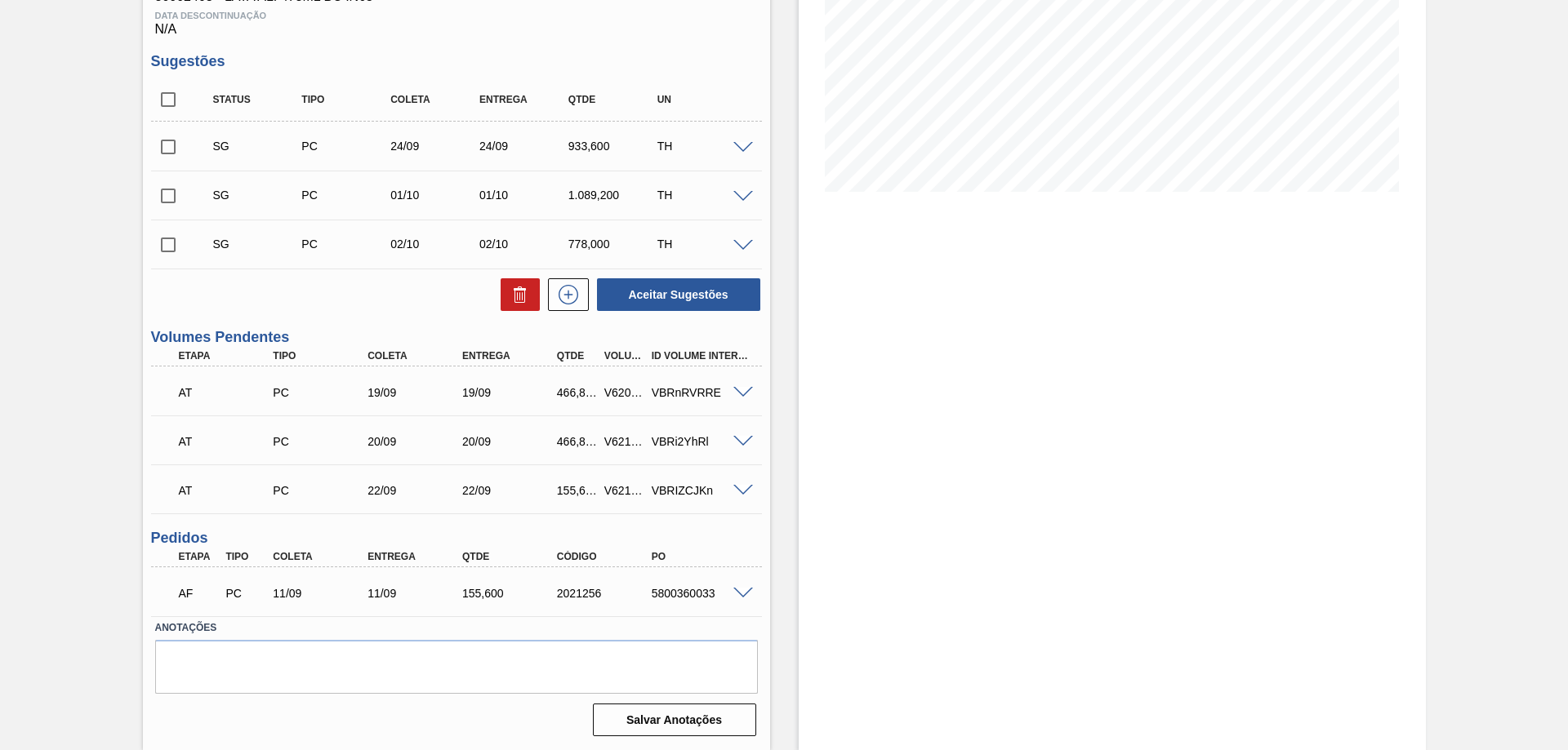
click at [746, 387] on span at bounding box center [743, 393] width 19 height 12
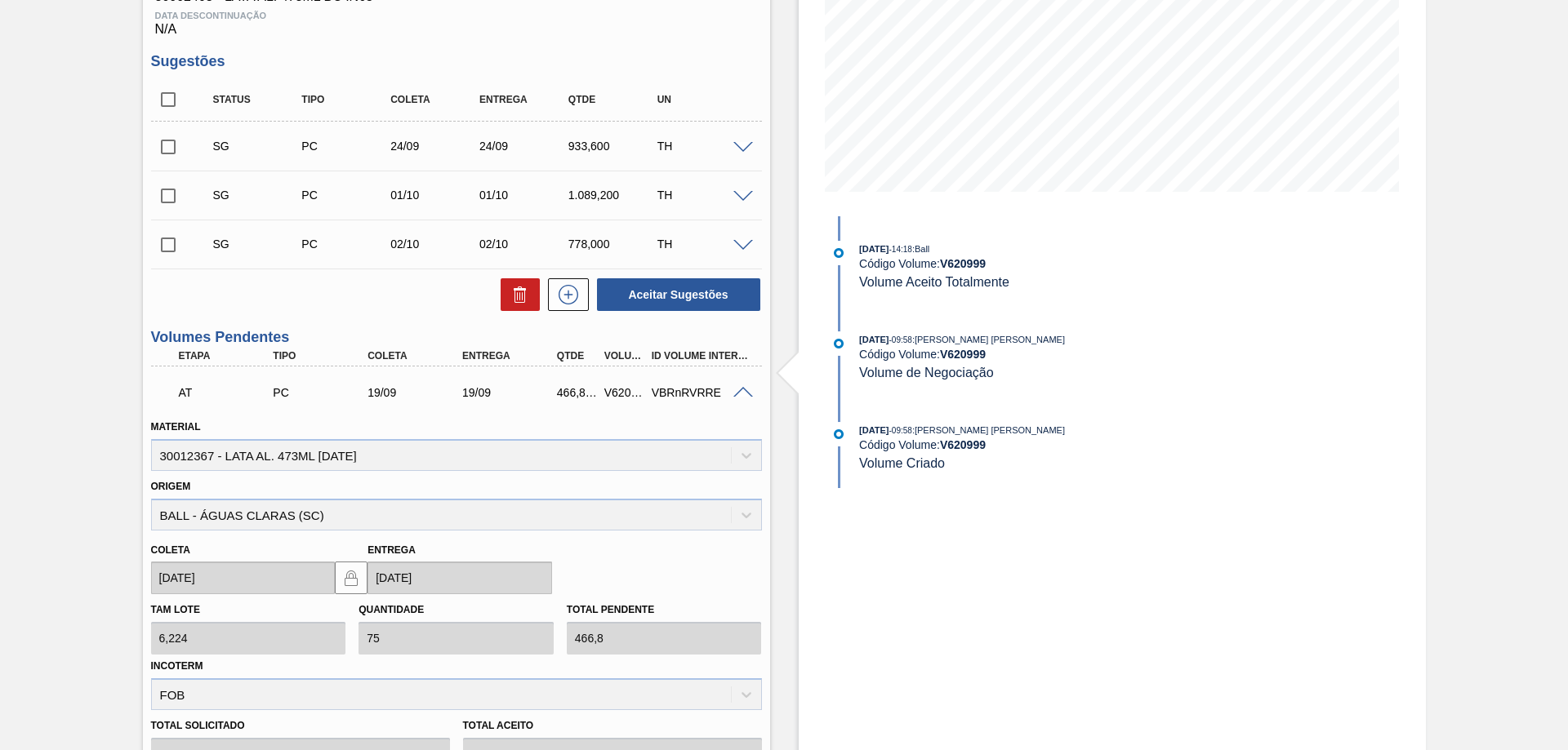
click at [739, 388] on span at bounding box center [743, 393] width 19 height 12
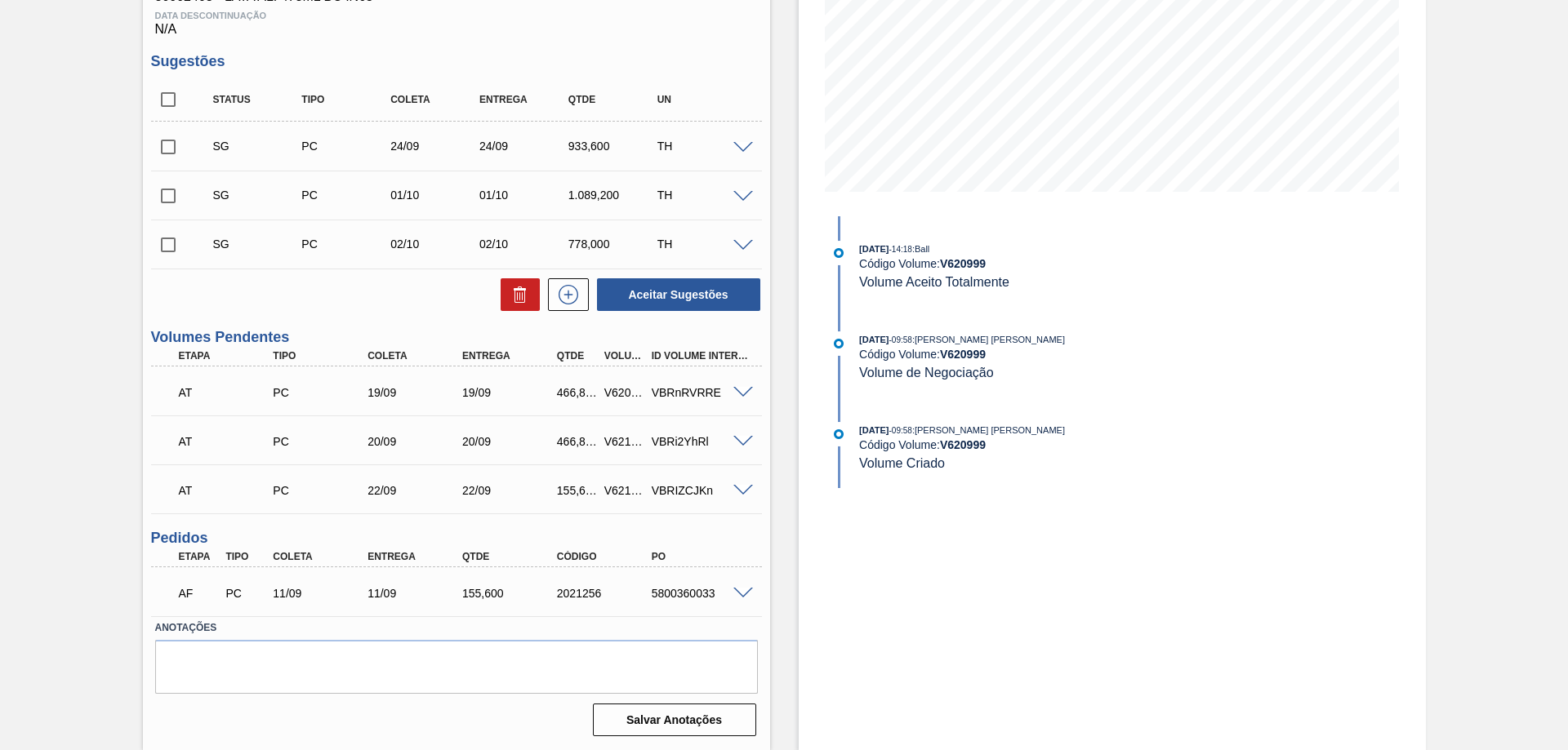
click at [743, 442] on span at bounding box center [743, 442] width 19 height 12
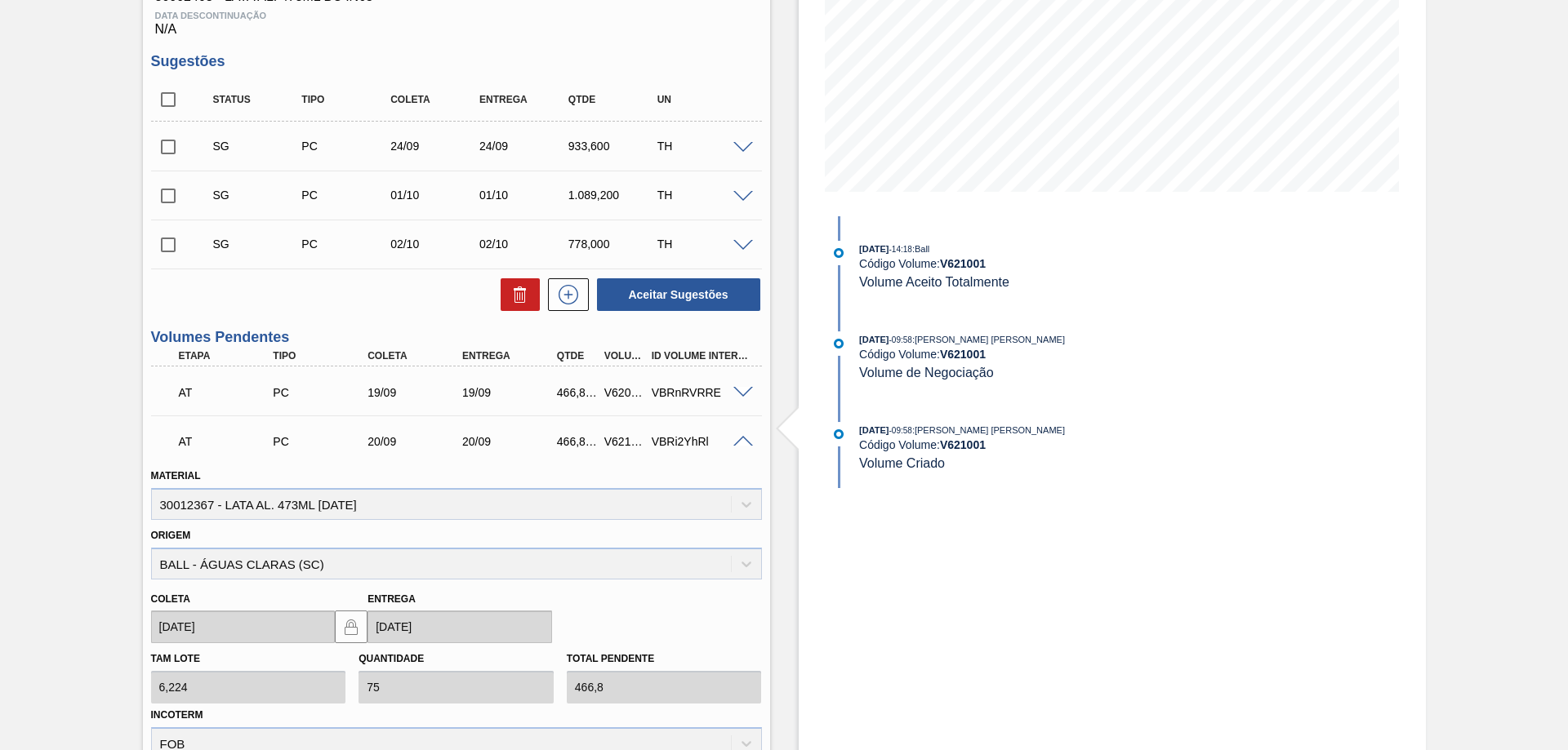
click at [743, 442] on span at bounding box center [743, 442] width 19 height 12
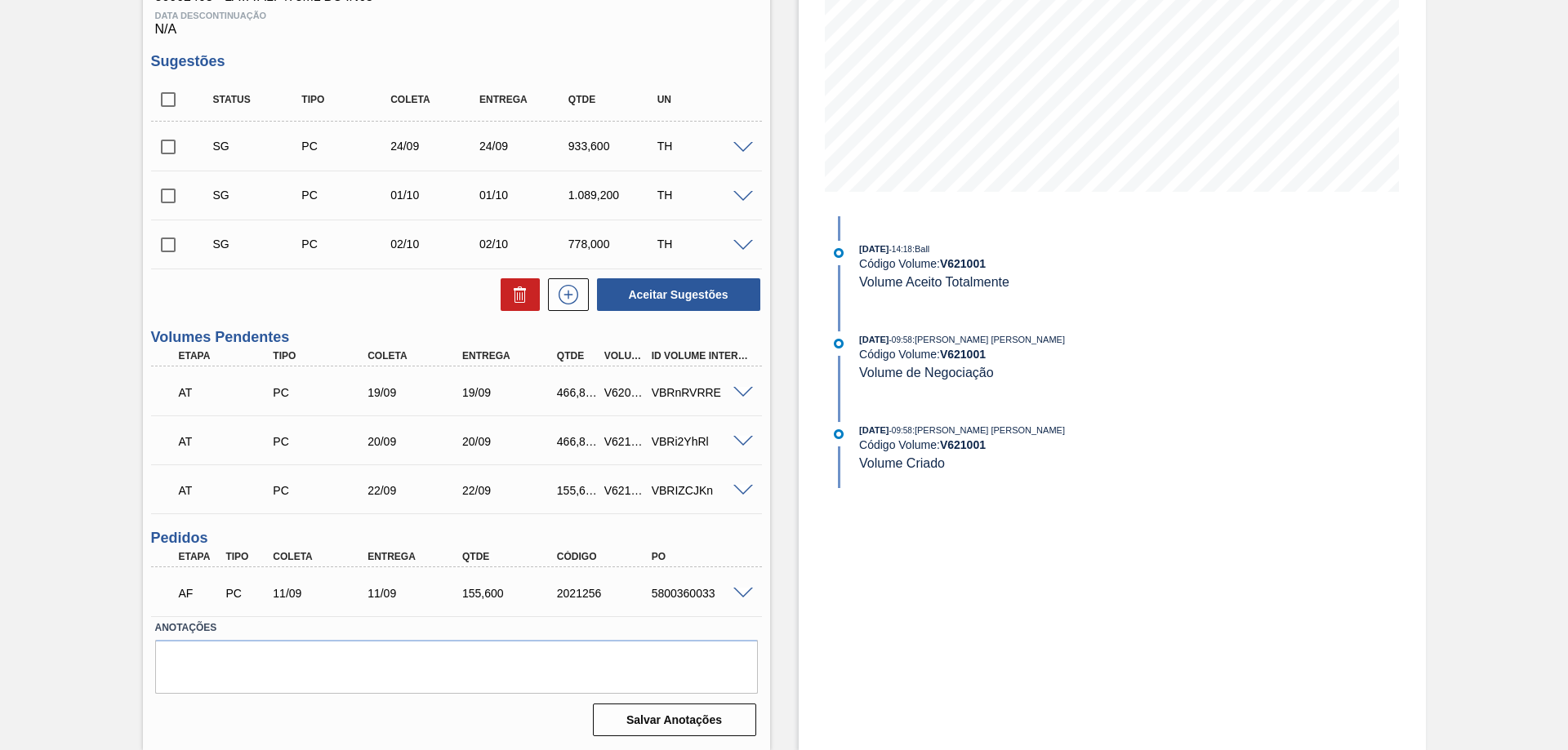
scroll to position [0, 0]
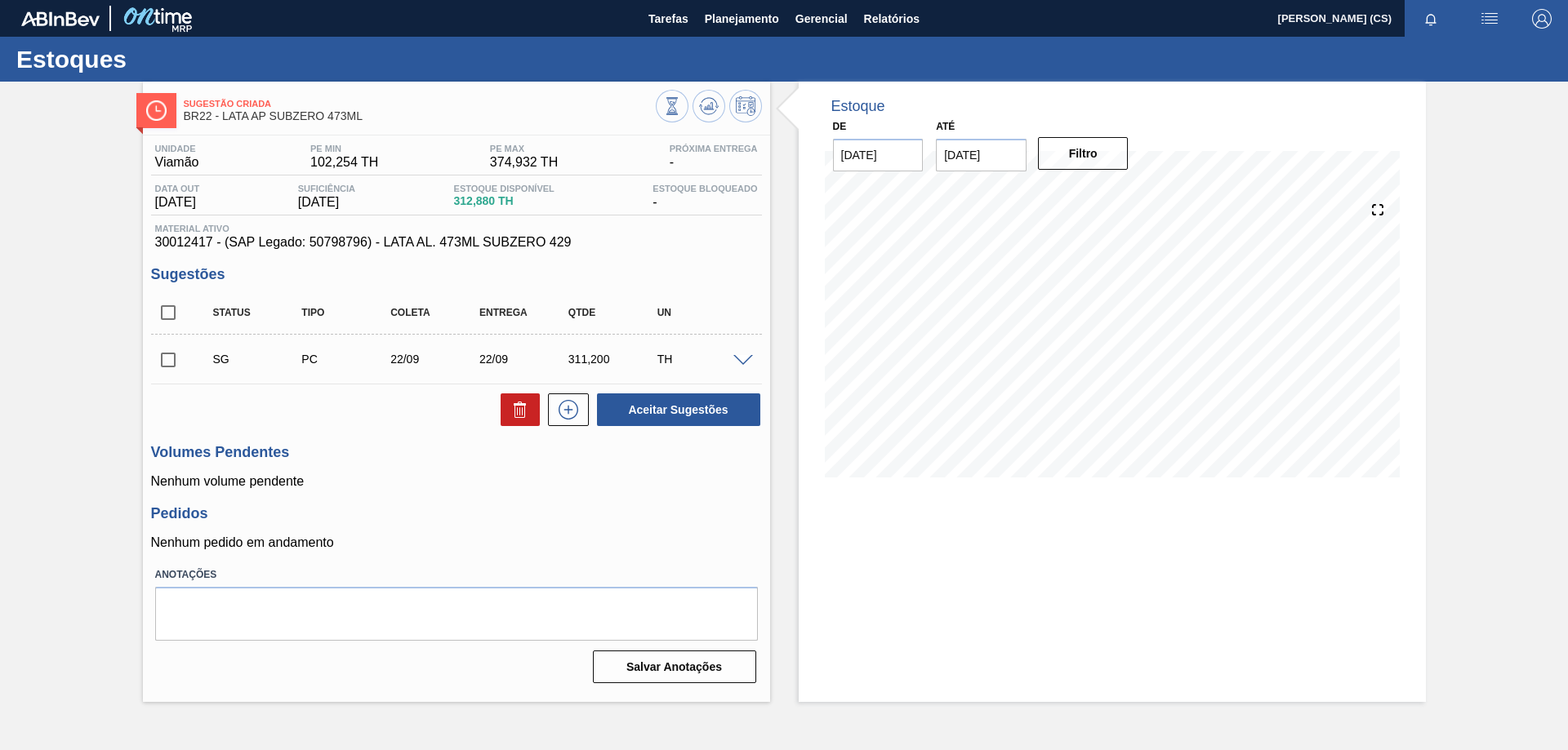
click at [750, 357] on span at bounding box center [743, 361] width 19 height 12
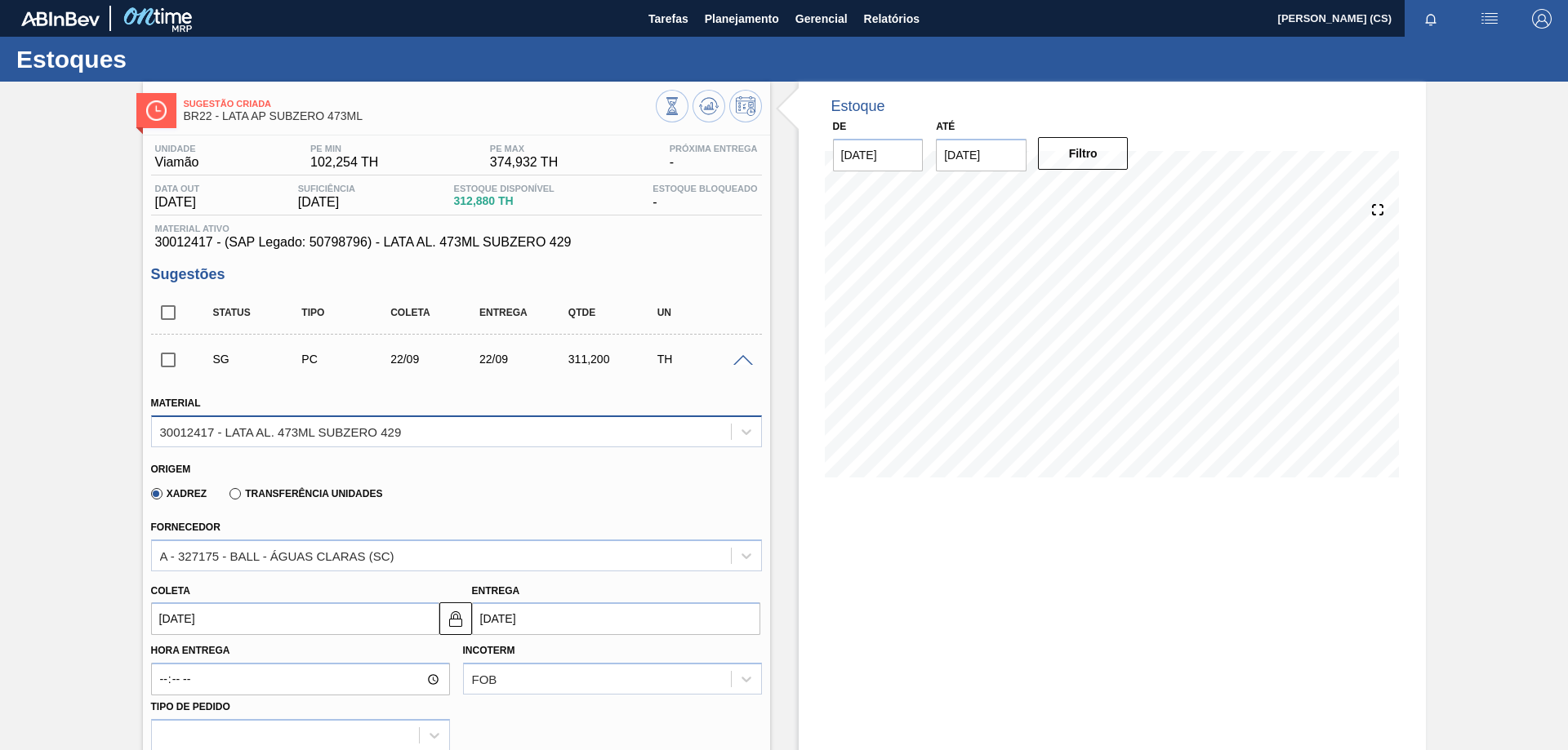
scroll to position [82, 0]
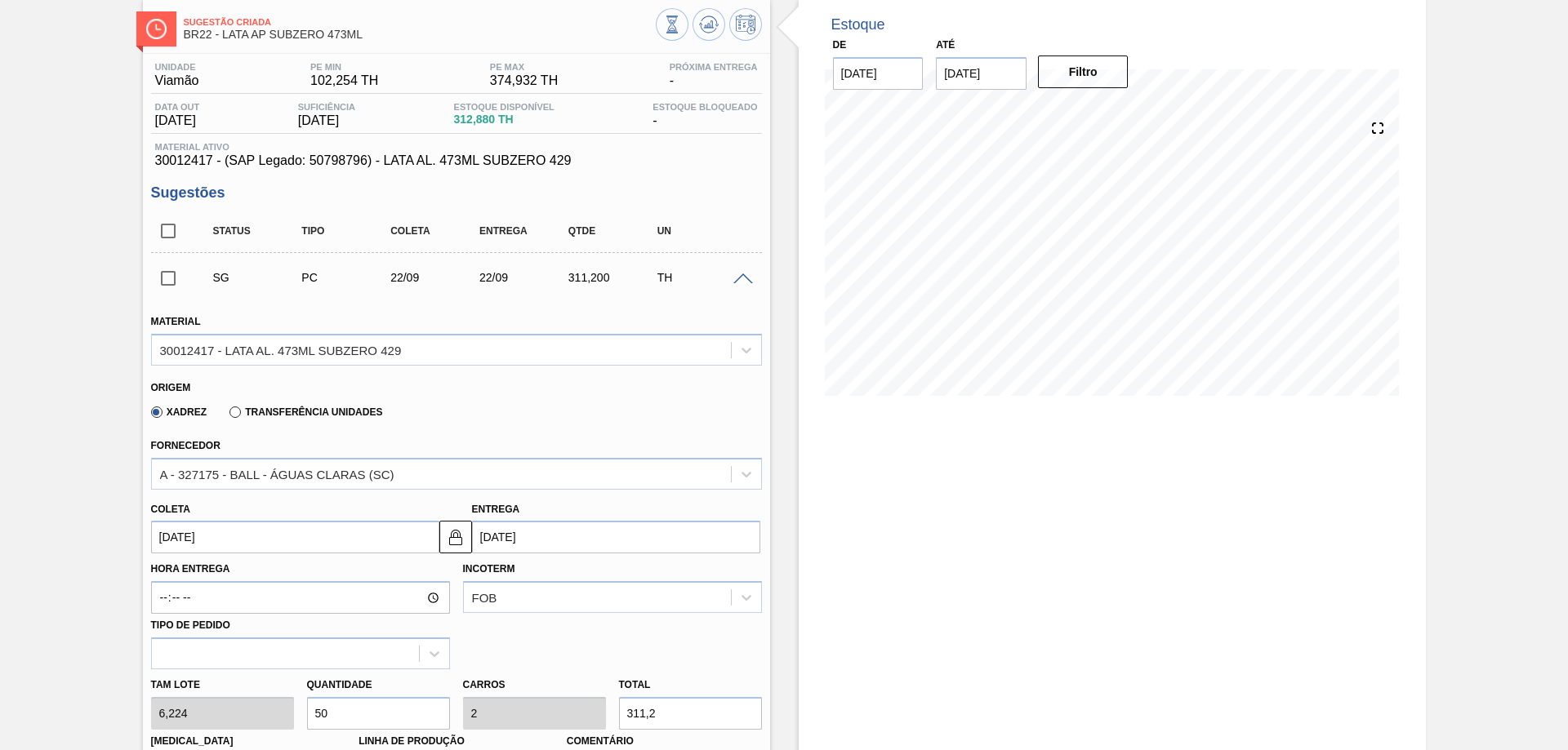
click at [743, 276] on span at bounding box center [743, 279] width 19 height 12
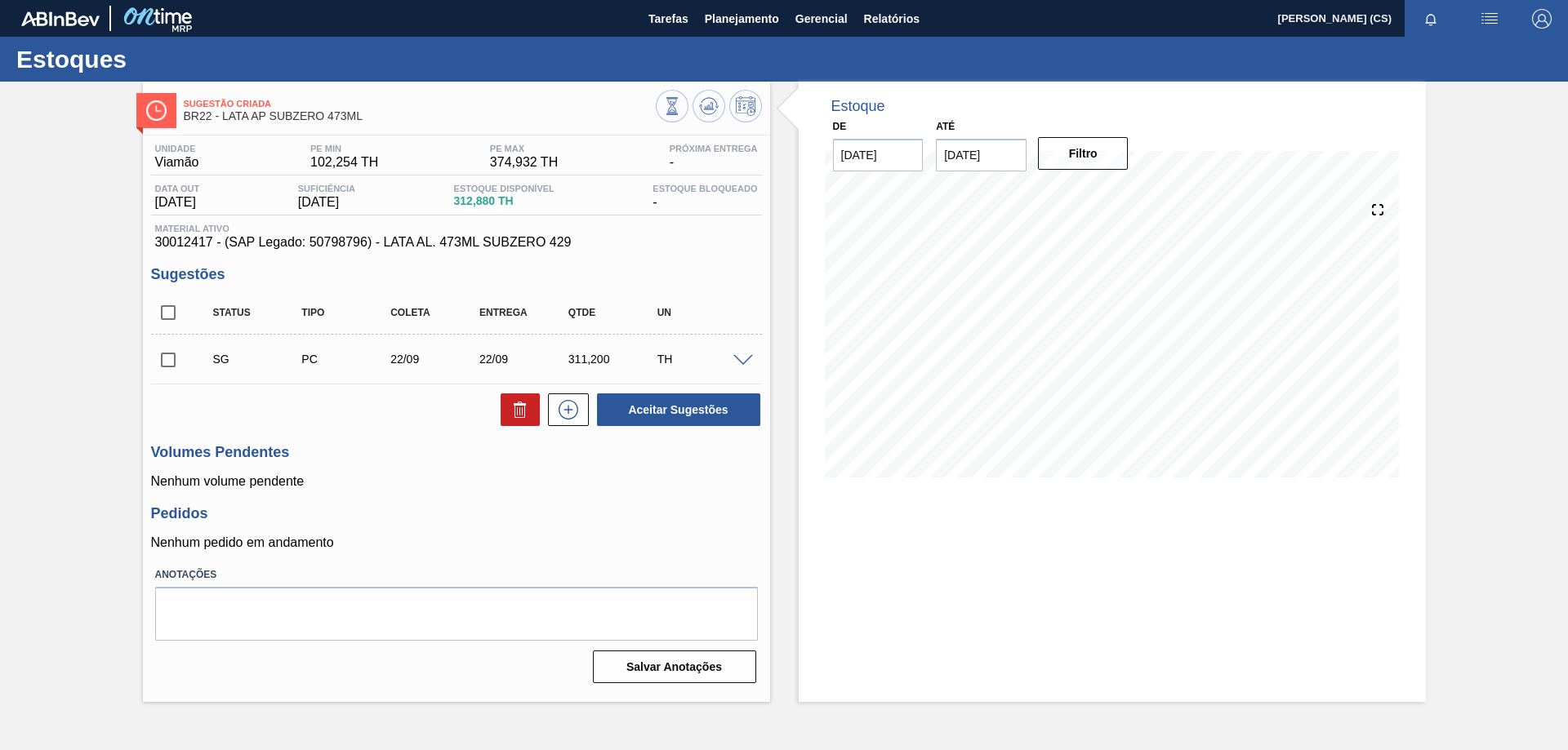
scroll to position [0, 0]
click at [737, 358] on span at bounding box center [743, 361] width 19 height 12
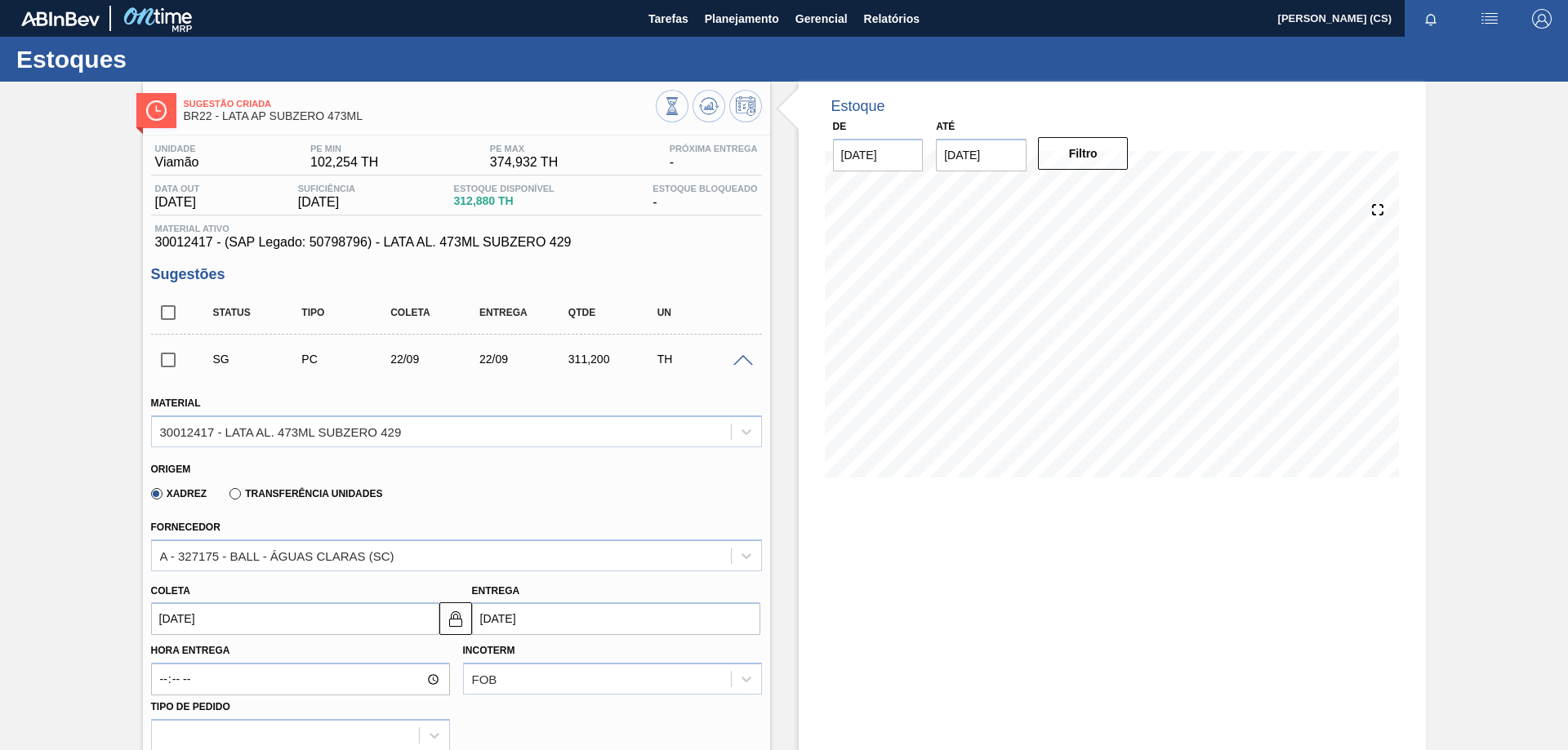
click at [737, 358] on span at bounding box center [743, 361] width 19 height 12
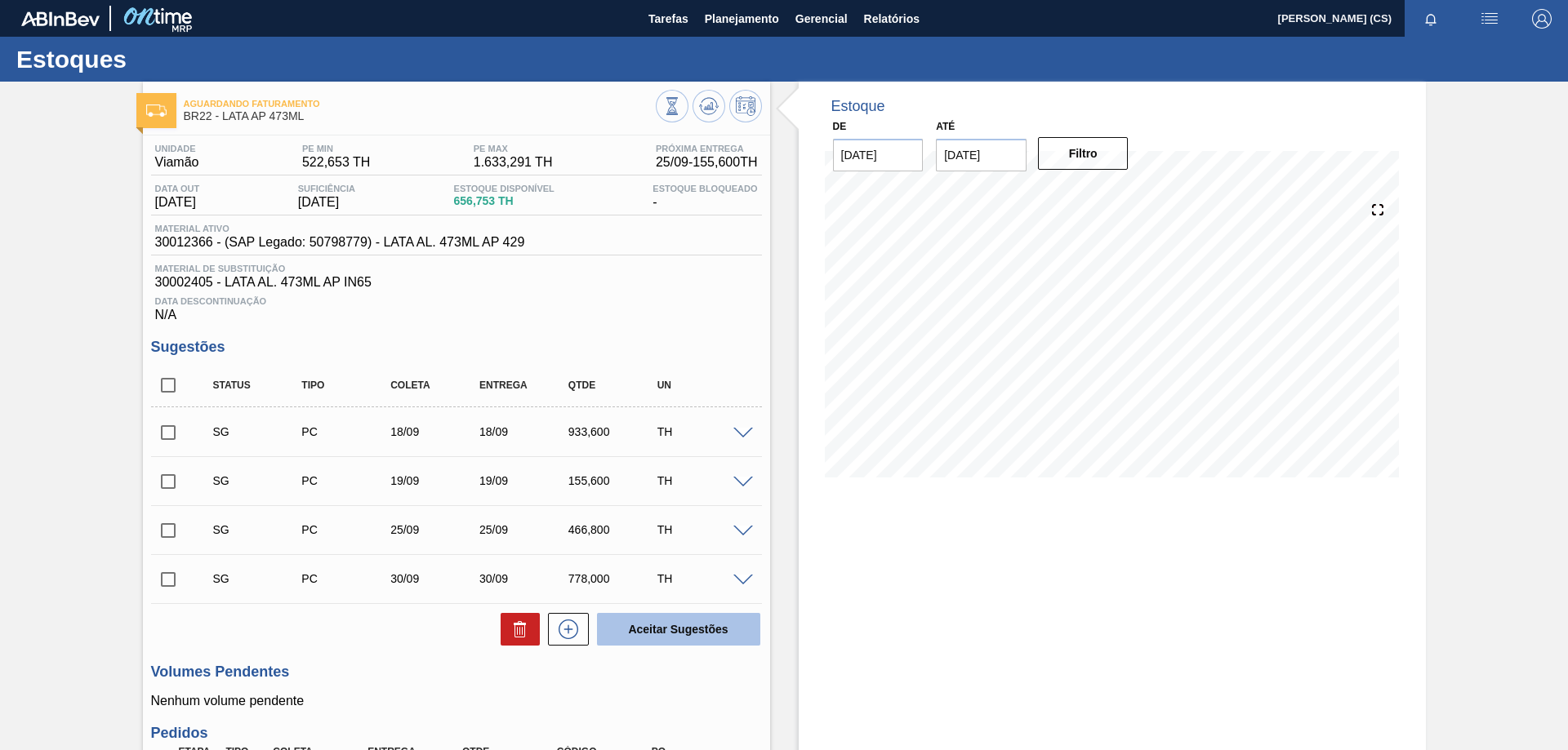
scroll to position [244, 0]
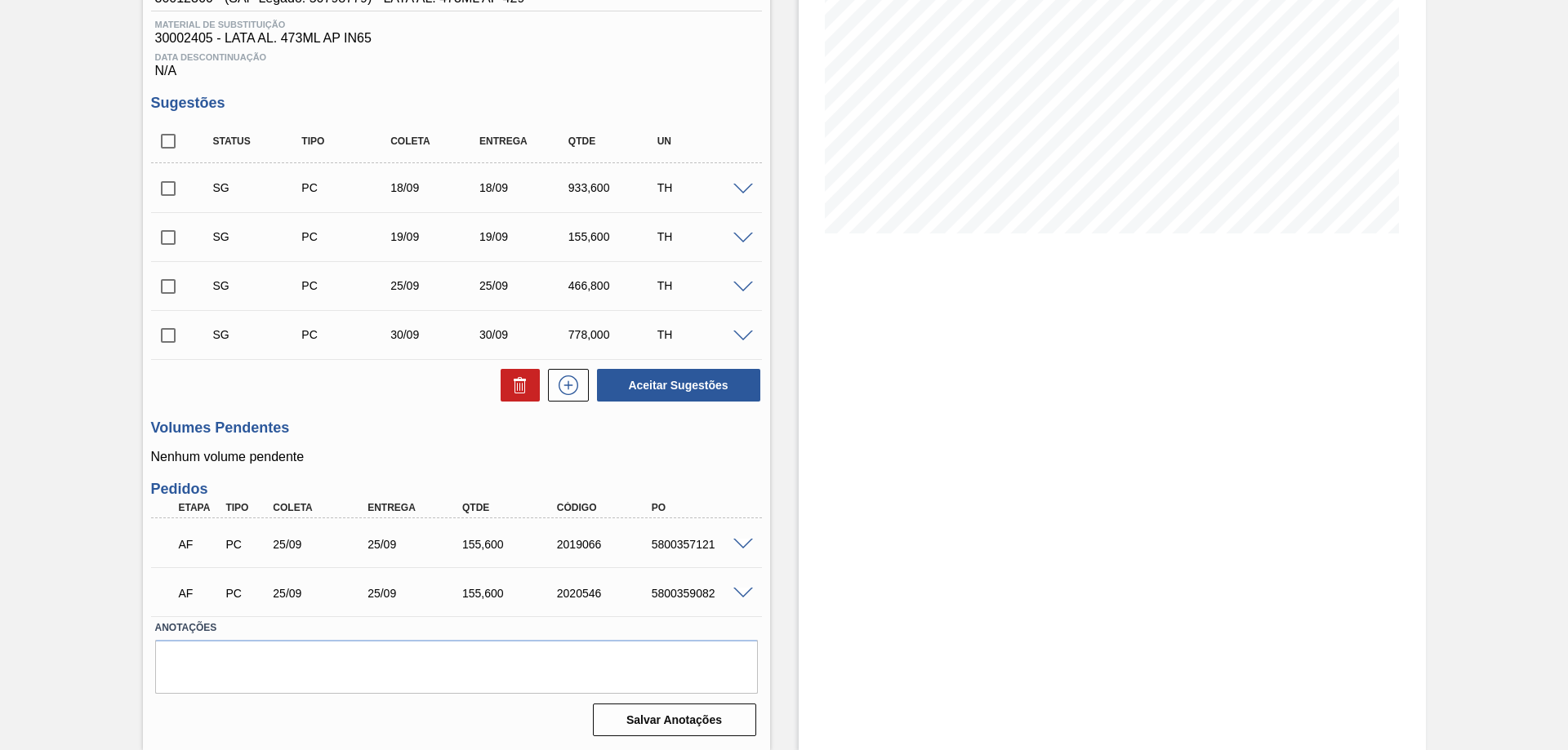
click at [742, 189] on span at bounding box center [743, 190] width 19 height 12
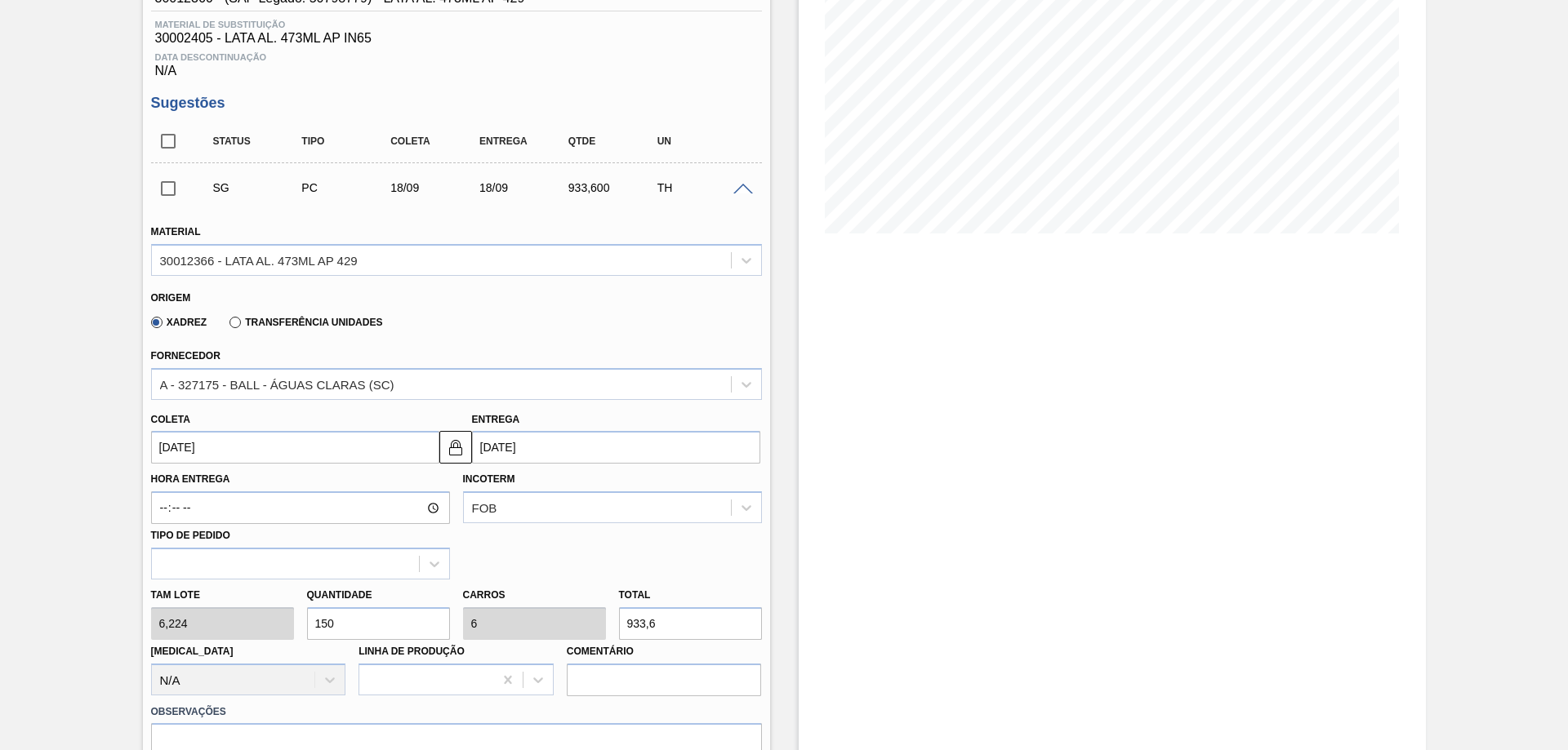
click at [742, 189] on span at bounding box center [743, 190] width 19 height 12
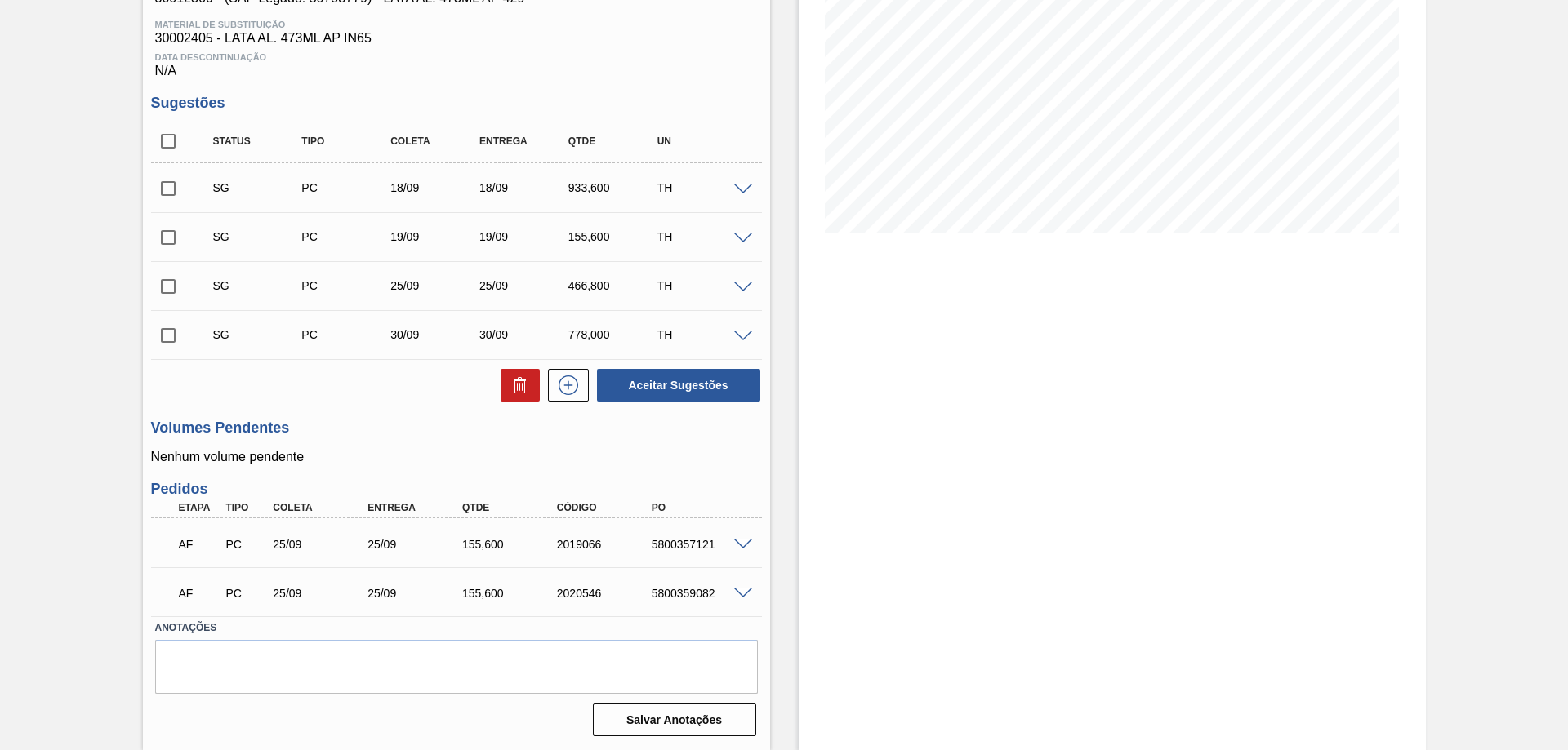
click at [744, 290] on span at bounding box center [743, 287] width 19 height 12
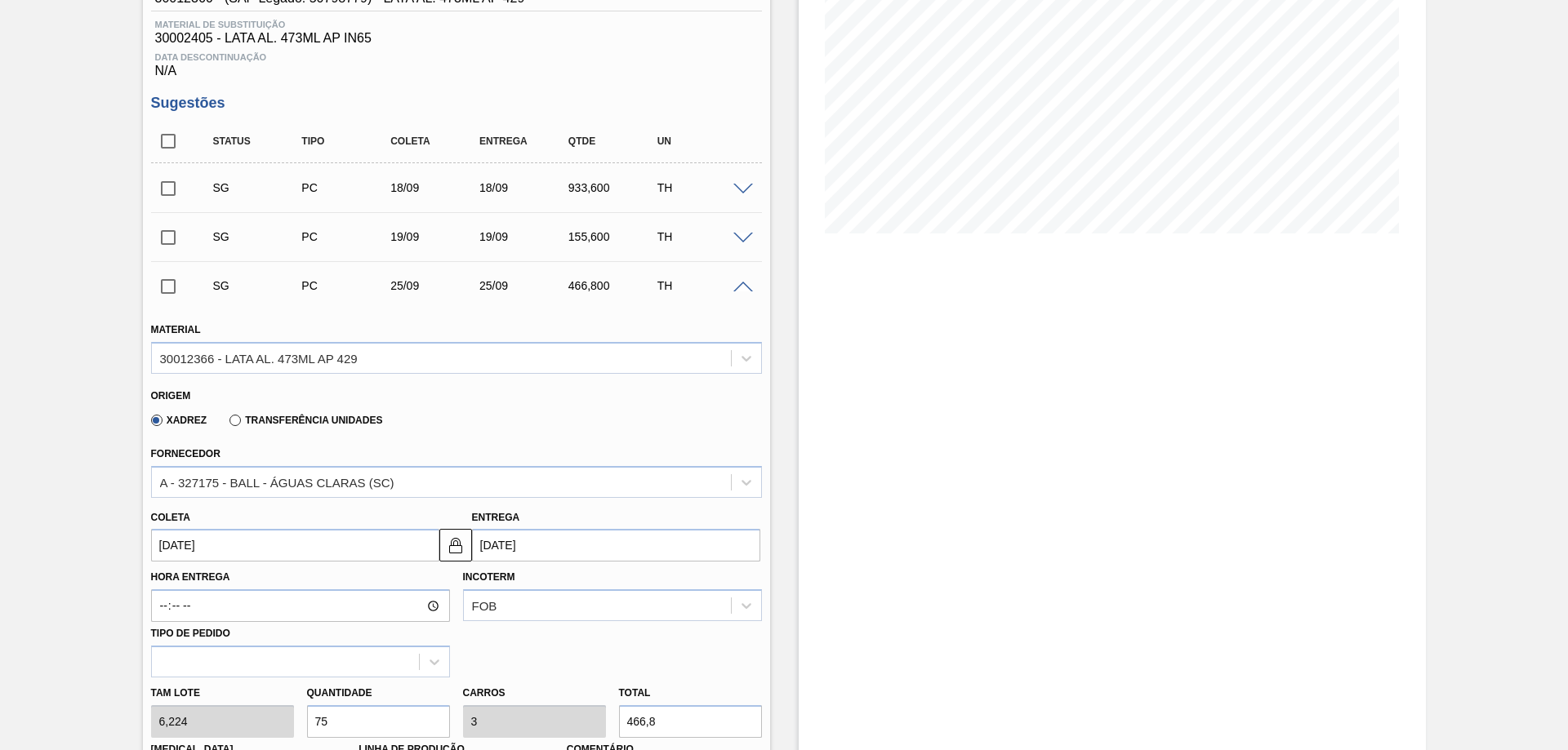
click at [744, 290] on span at bounding box center [743, 287] width 19 height 12
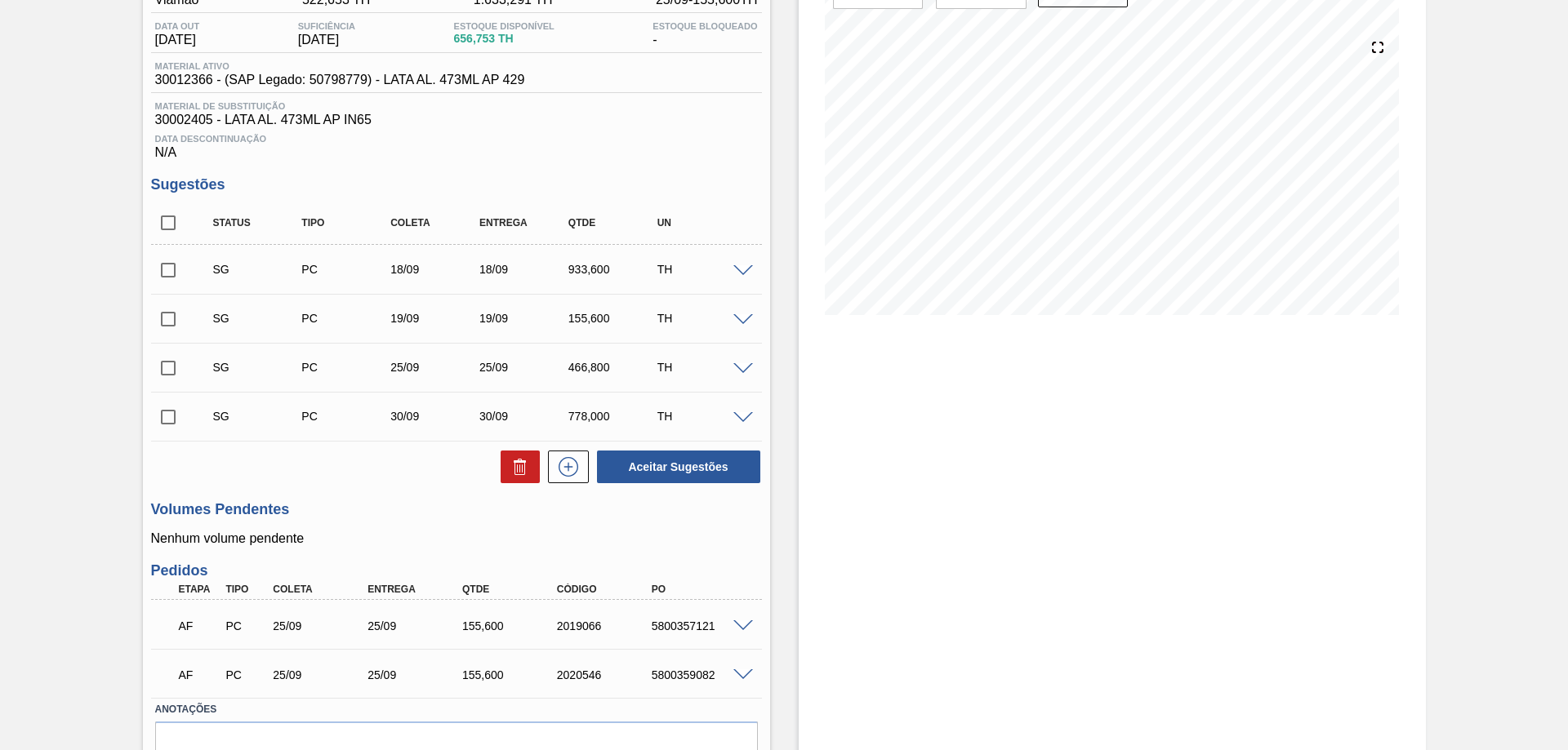
scroll to position [81, 0]
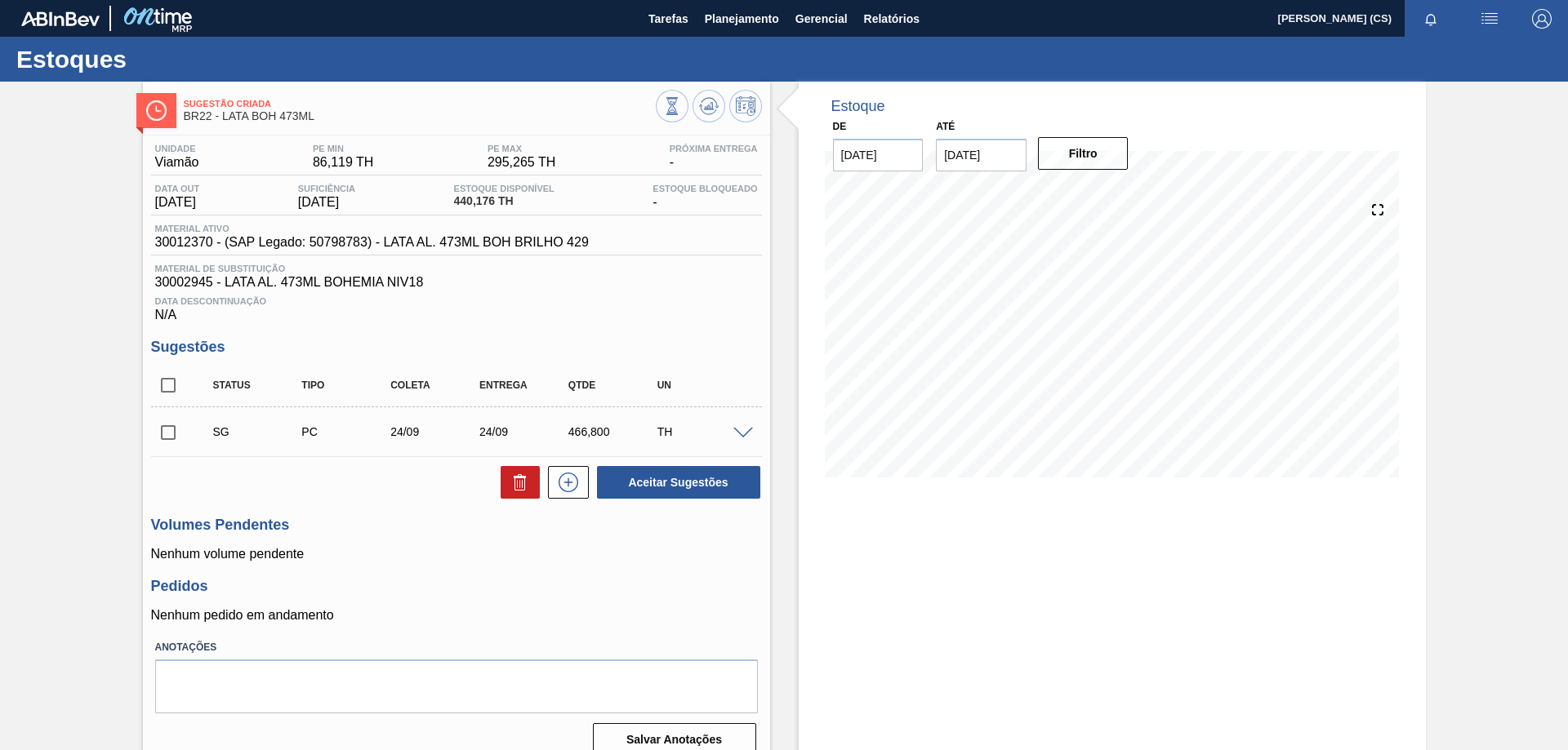
scroll to position [19, 0]
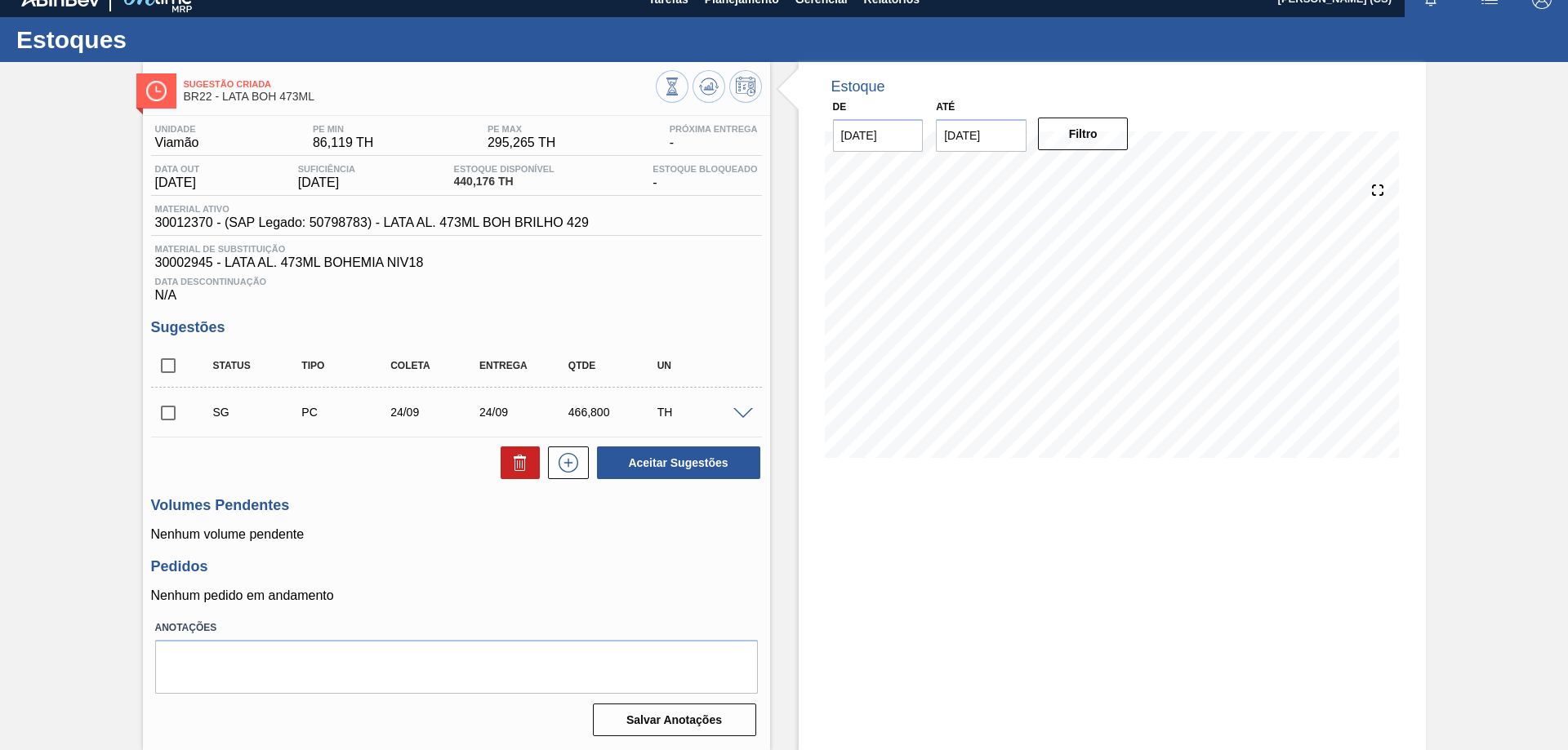
click at [736, 409] on span at bounding box center [743, 414] width 19 height 12
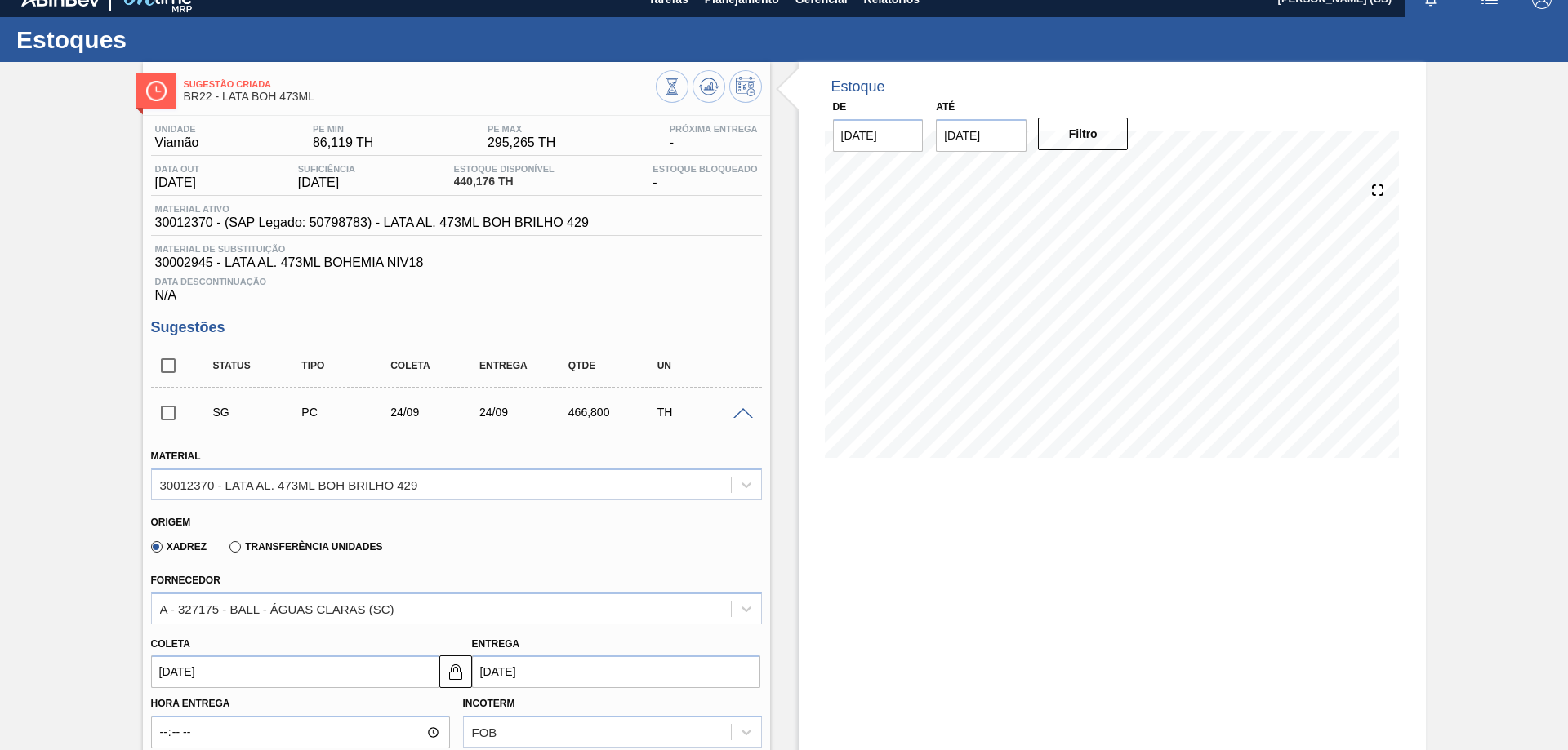
click at [744, 407] on div at bounding box center [744, 412] width 32 height 12
drag, startPoint x: 743, startPoint y: 408, endPoint x: 734, endPoint y: 418, distance: 13.5
click at [734, 418] on div "SG PC 24/09 24/09 466,800 TH" at bounding box center [456, 412] width 611 height 40
click at [734, 418] on span at bounding box center [743, 414] width 19 height 12
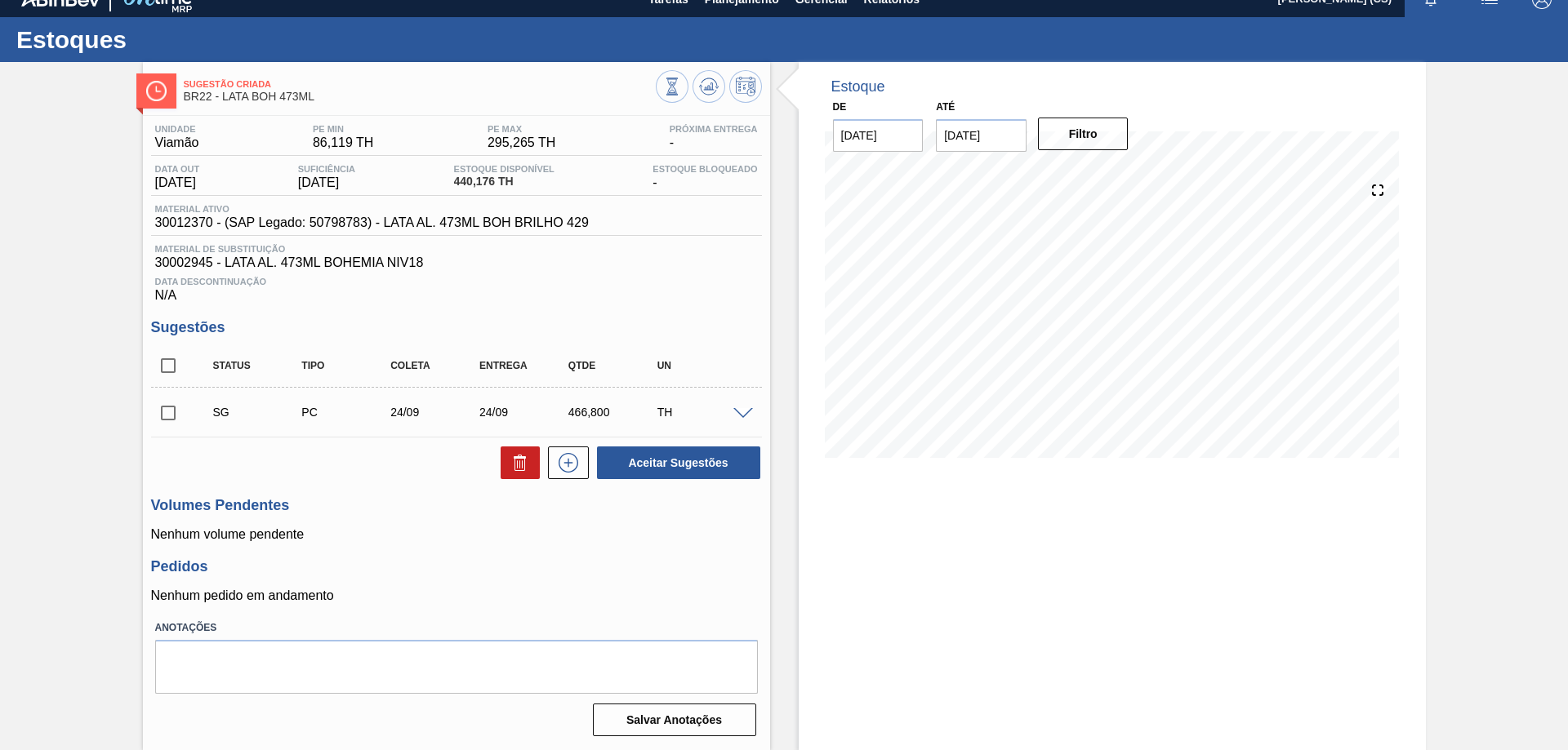
scroll to position [0, 0]
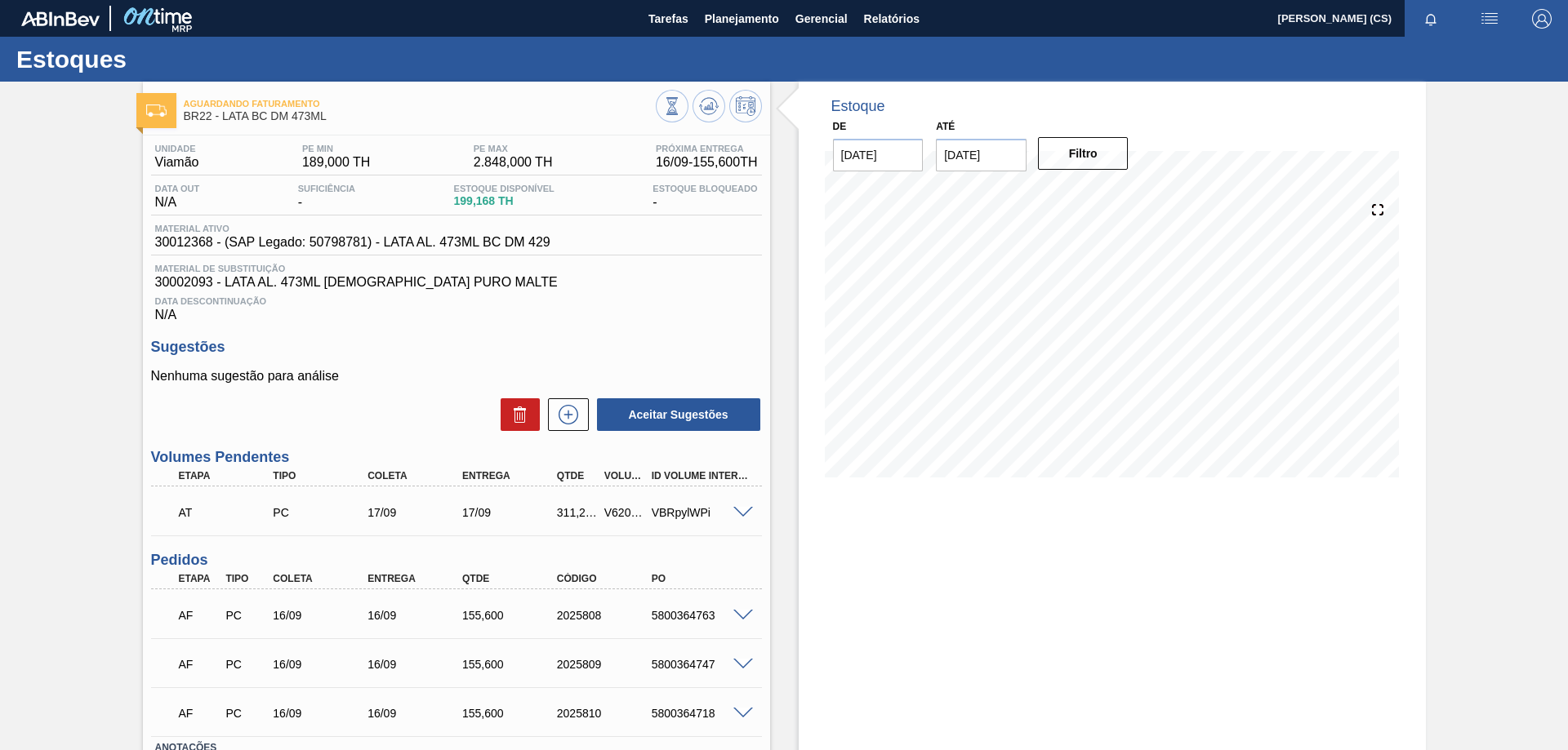
scroll to position [120, 0]
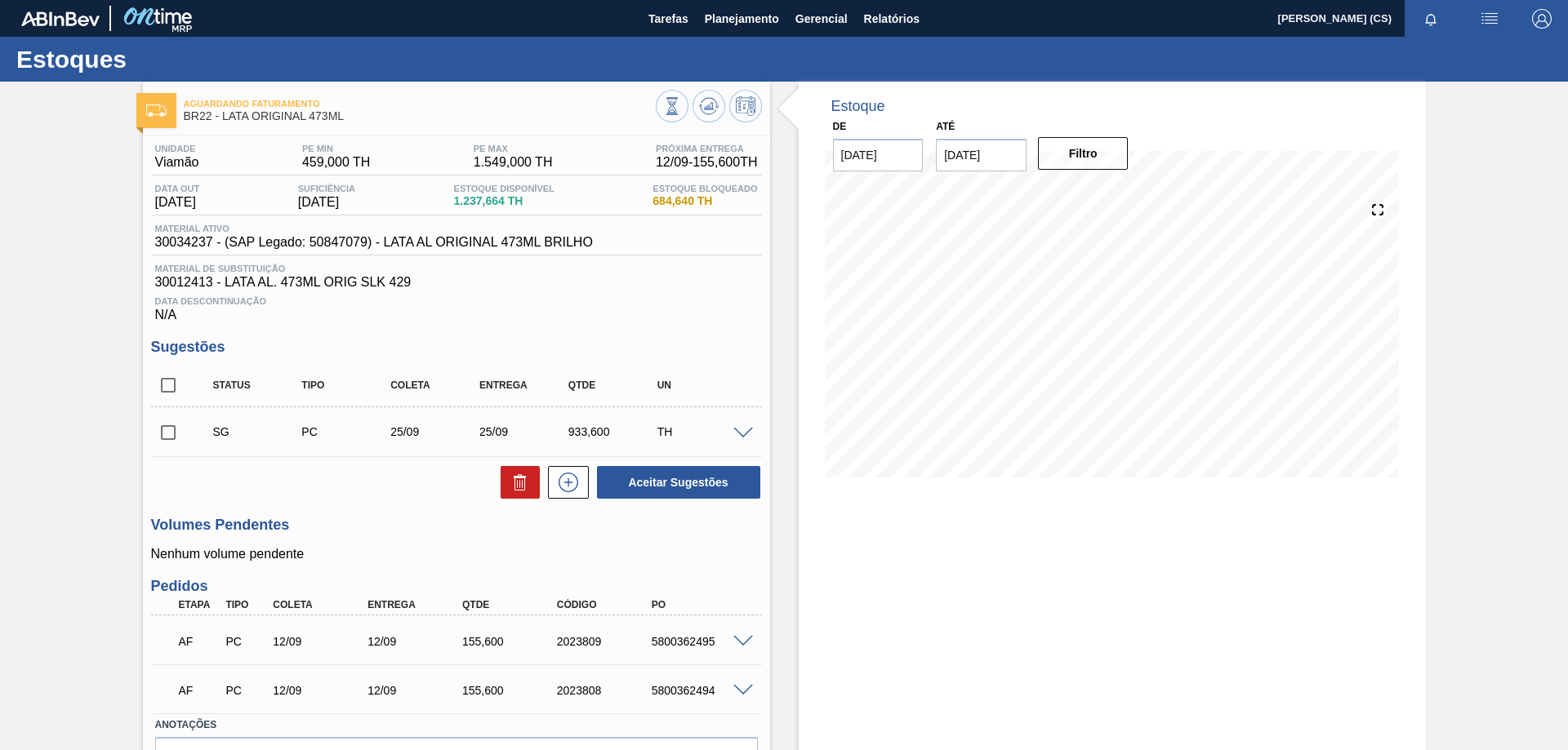
scroll to position [98, 0]
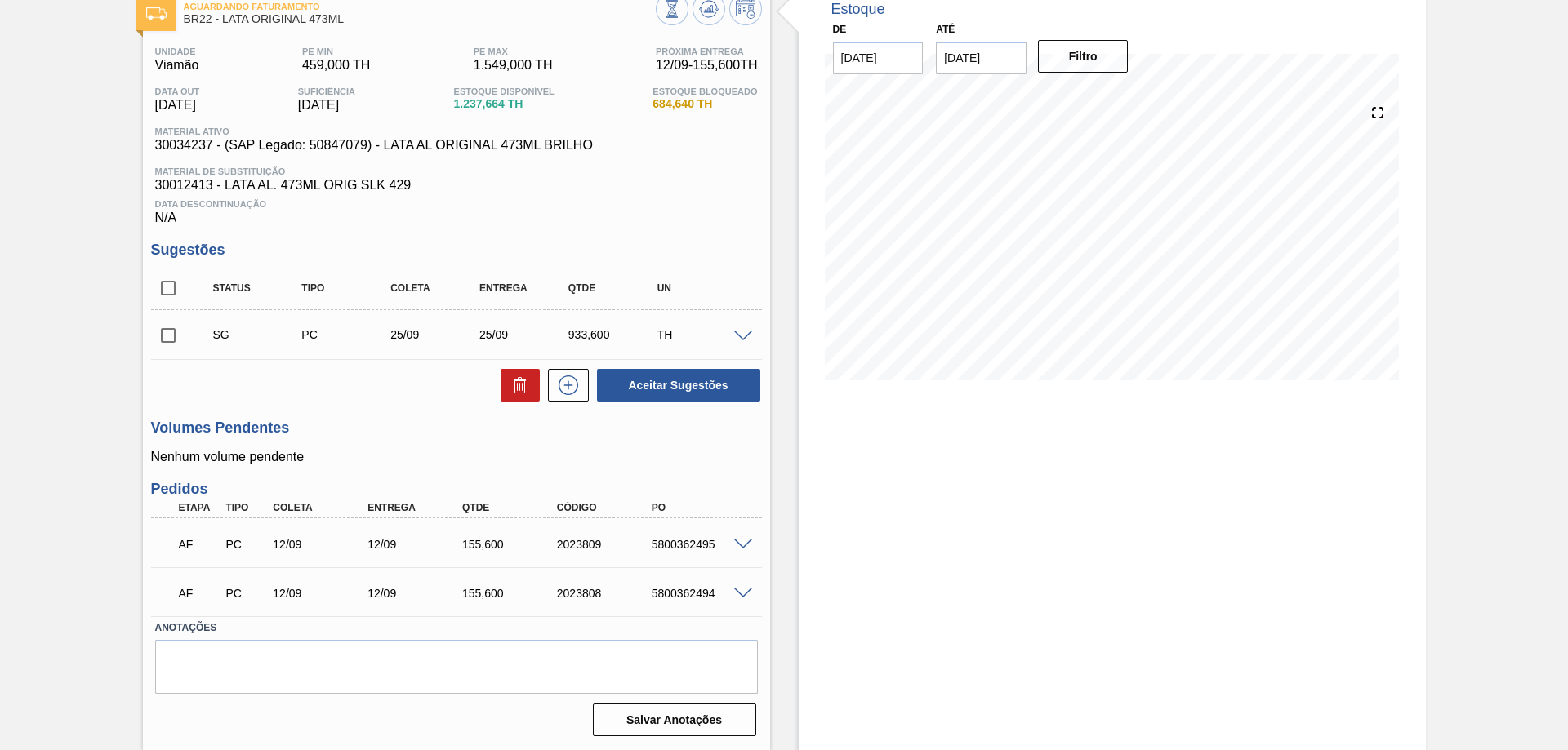
click at [738, 329] on div at bounding box center [744, 335] width 32 height 12
click at [738, 335] on span at bounding box center [743, 336] width 19 height 12
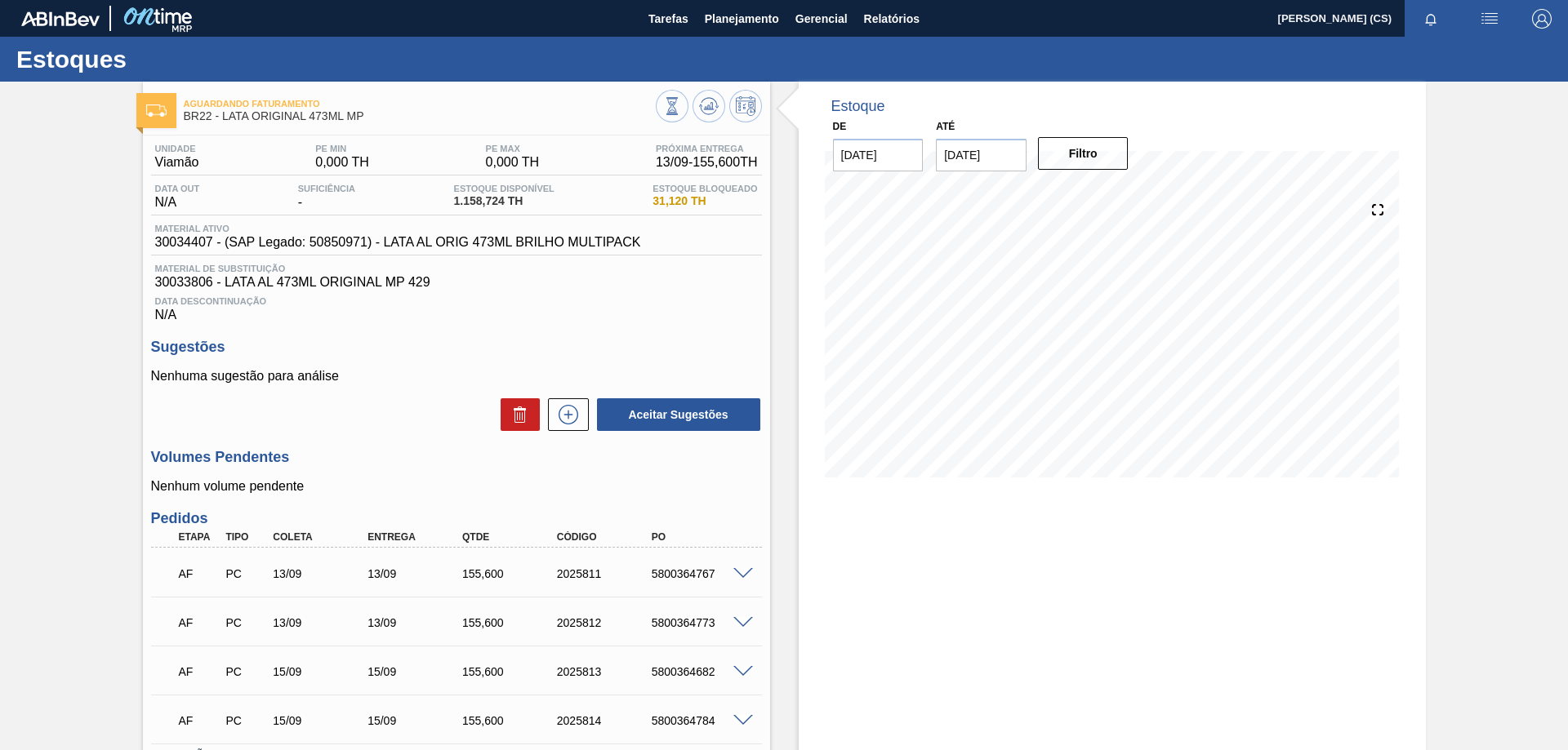
scroll to position [127, 0]
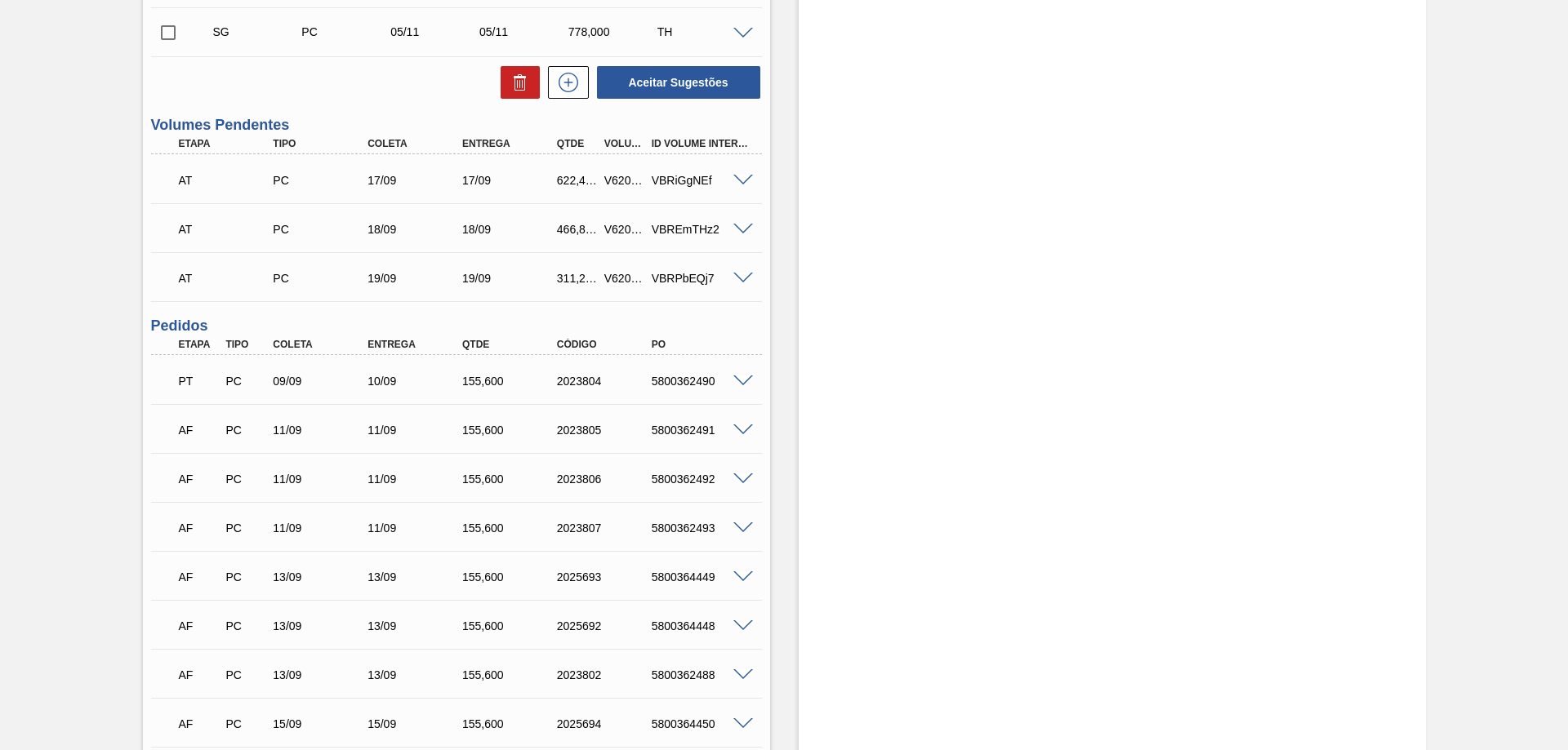
scroll to position [540, 0]
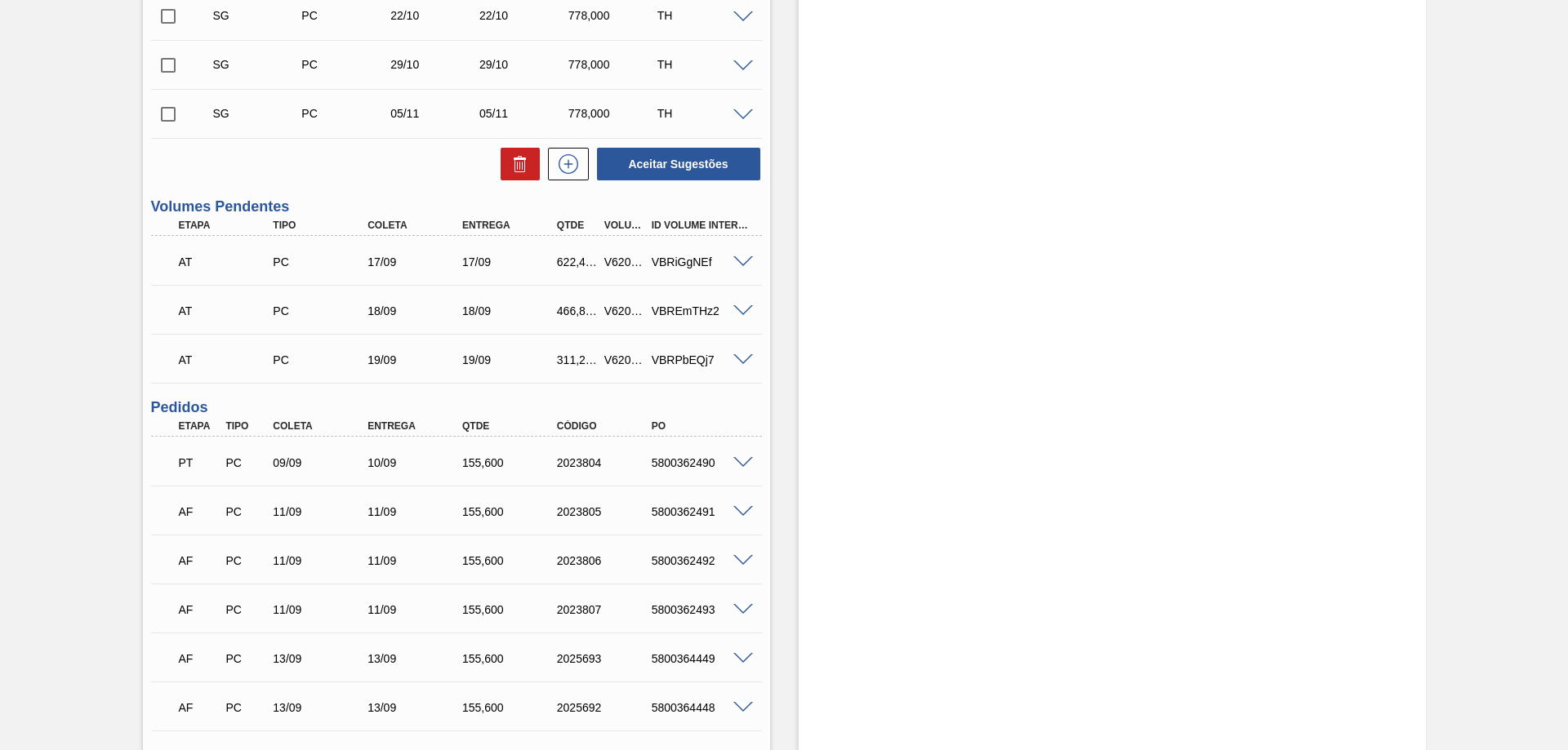
click at [746, 258] on span at bounding box center [743, 262] width 19 height 12
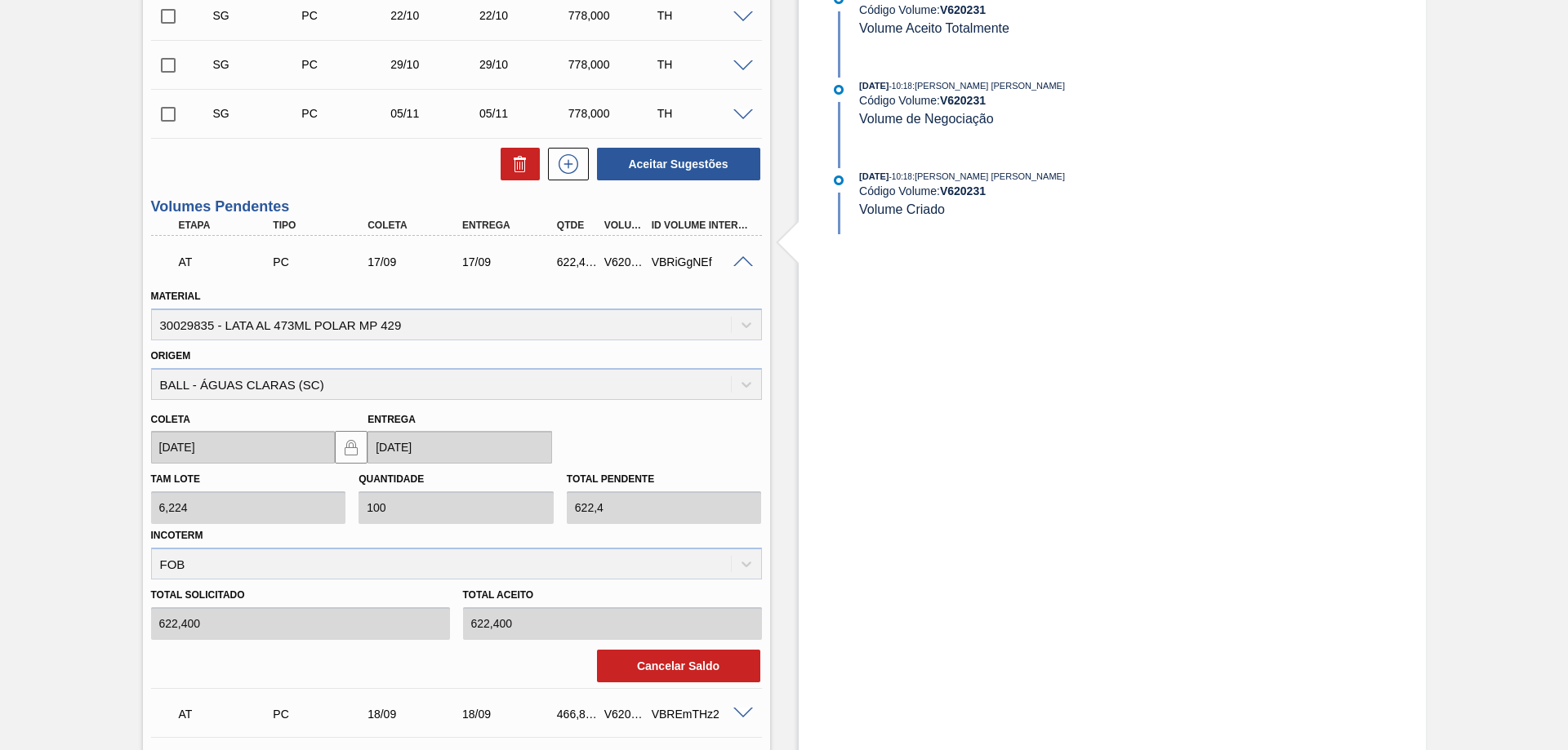
click at [741, 261] on span at bounding box center [743, 262] width 19 height 12
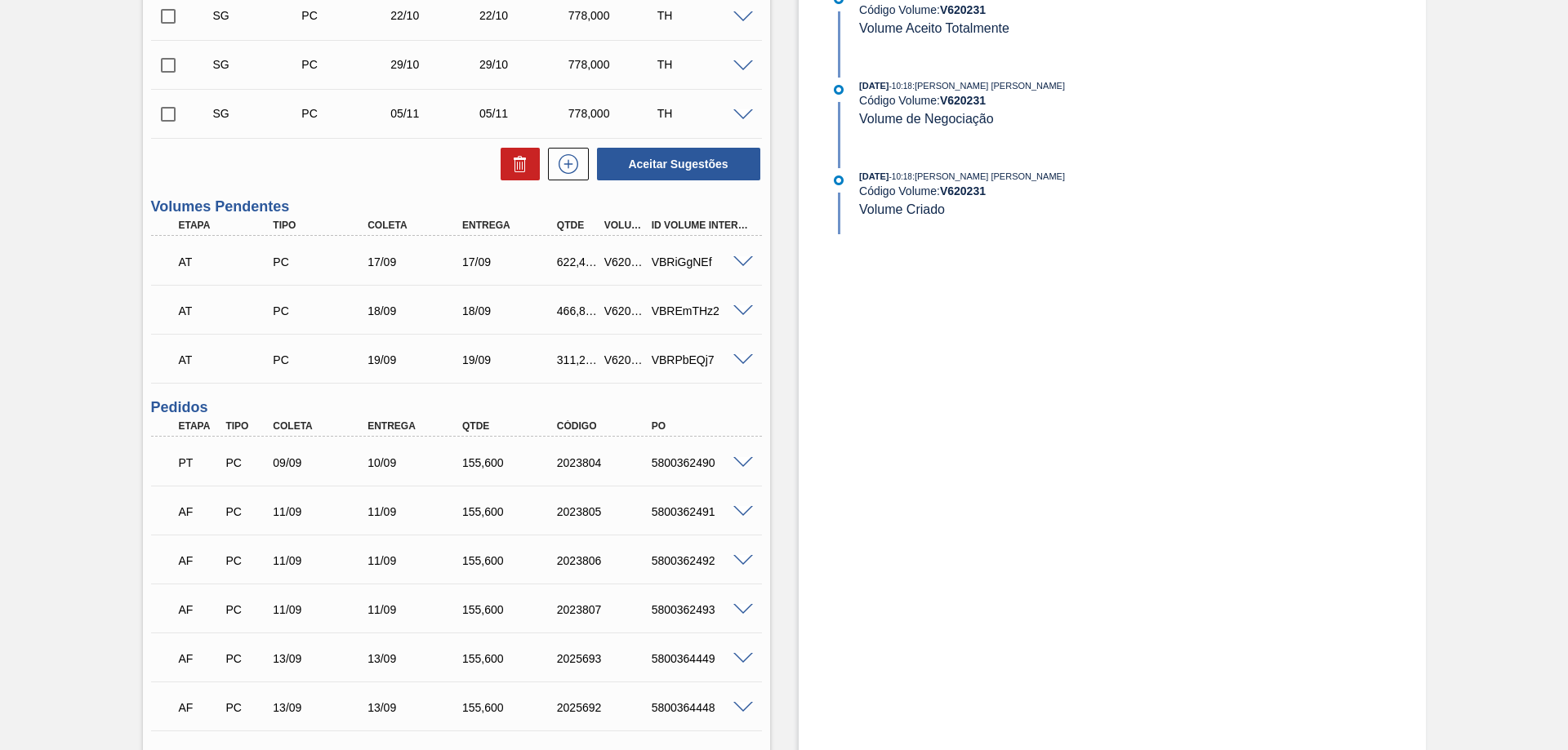
click at [741, 313] on span at bounding box center [743, 311] width 19 height 12
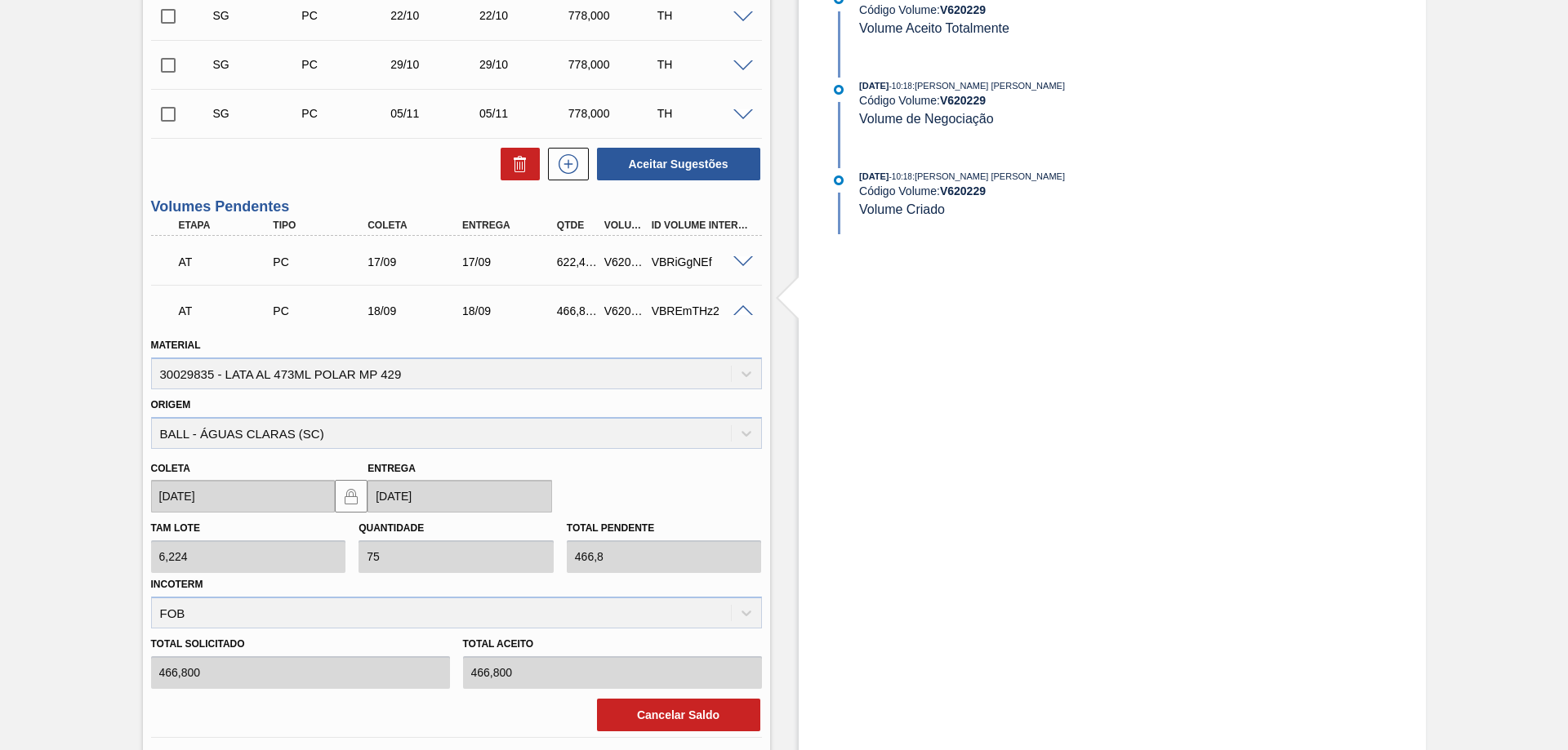
click at [739, 308] on span at bounding box center [743, 311] width 19 height 12
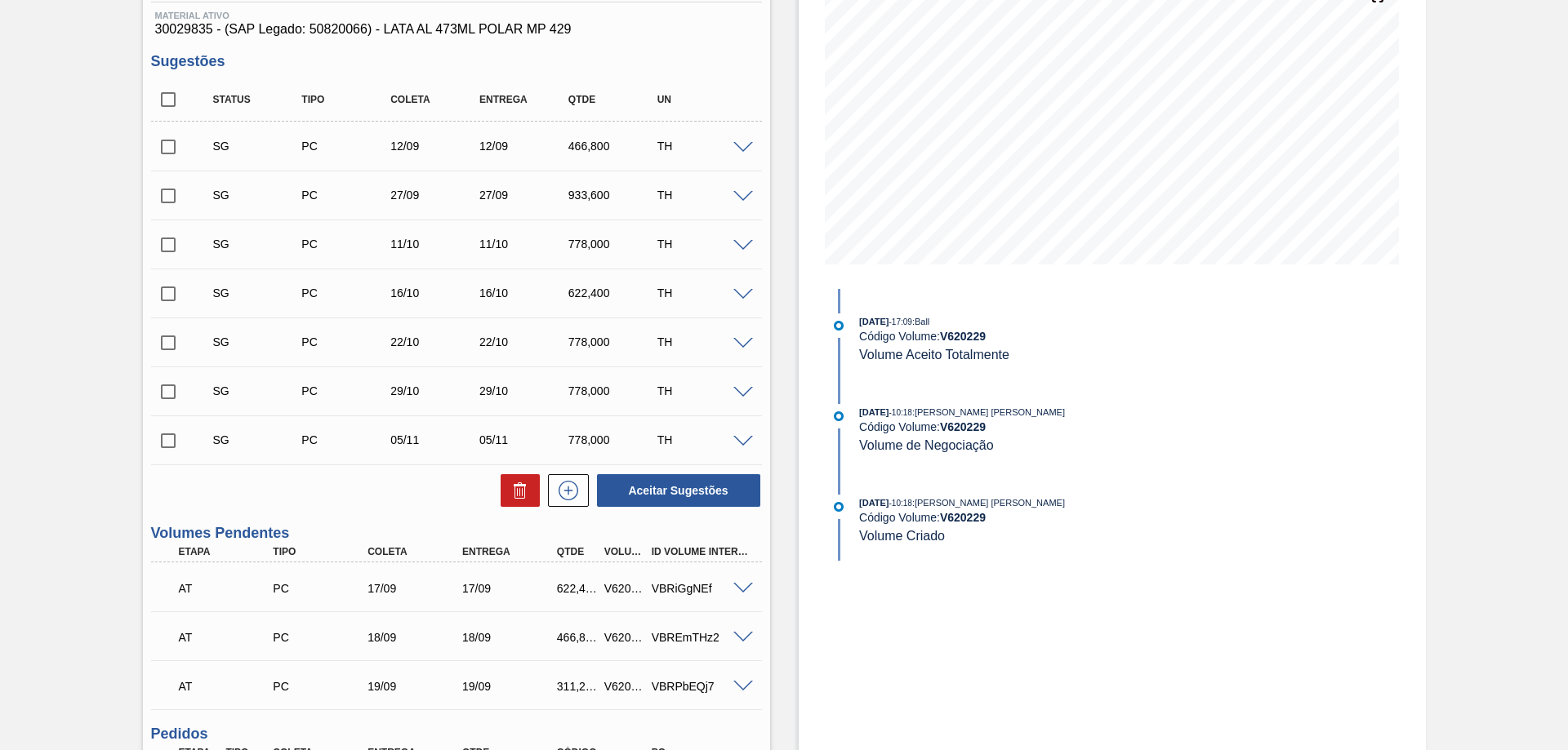
scroll to position [132, 0]
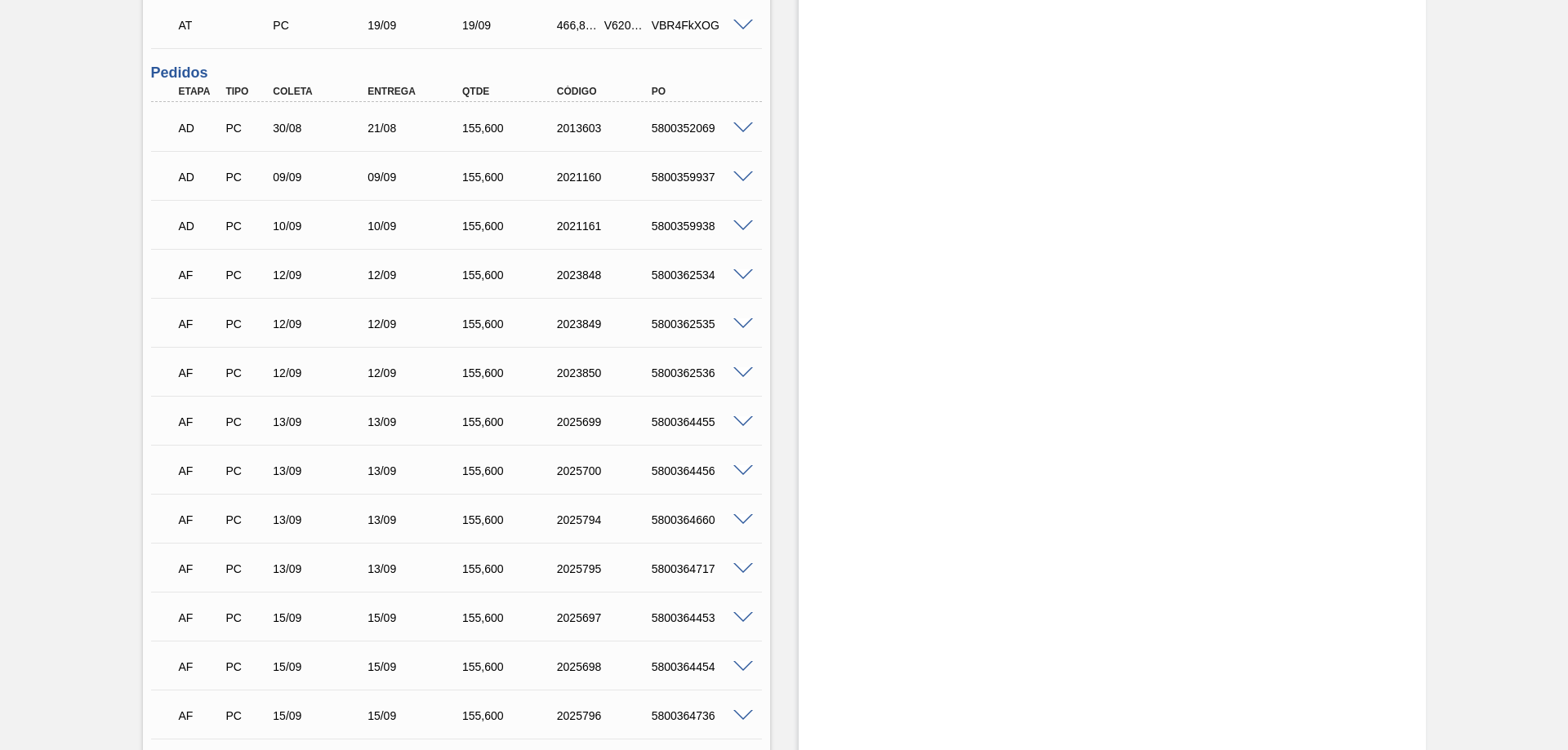
scroll to position [653, 0]
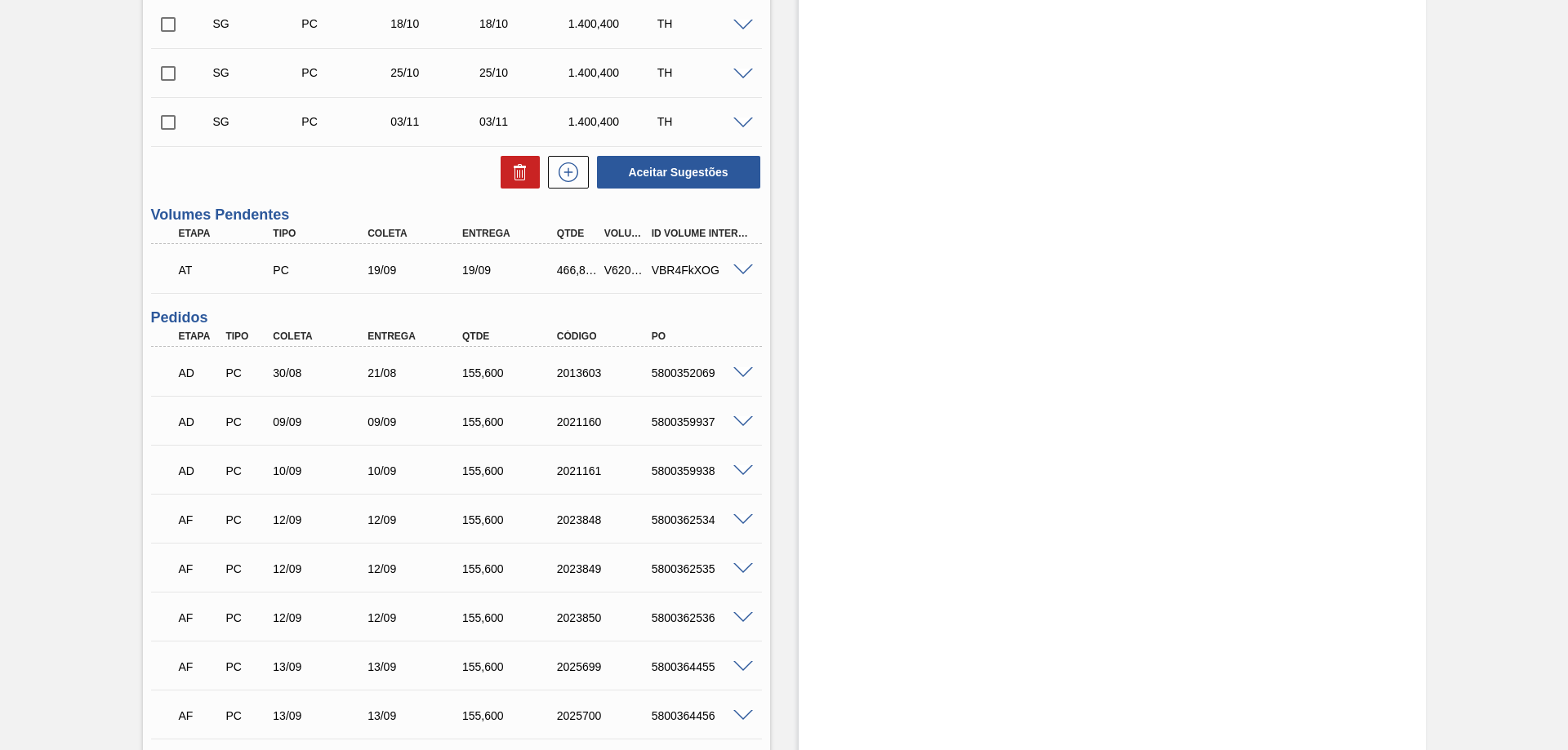
click at [737, 269] on span at bounding box center [743, 270] width 19 height 12
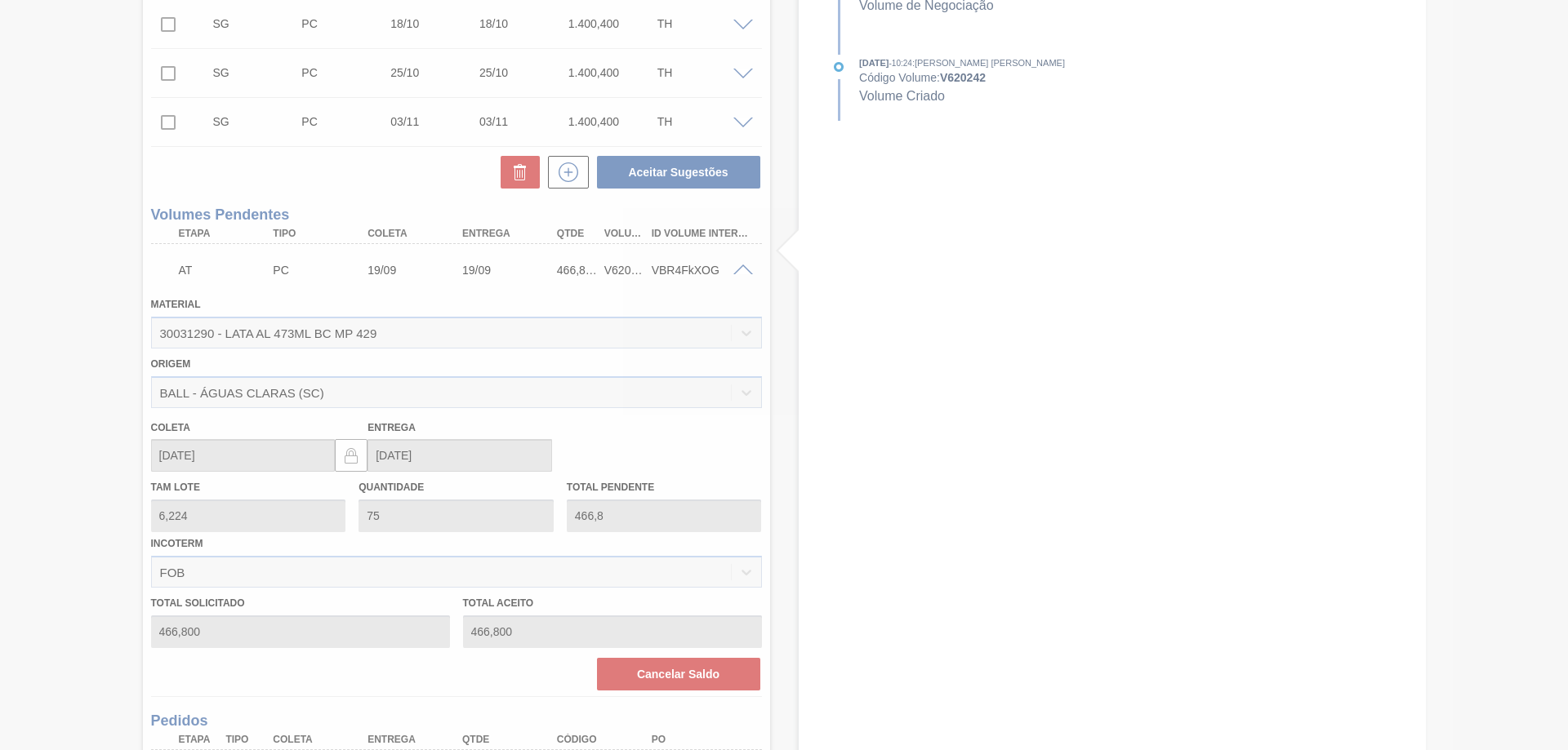
click at [740, 271] on div at bounding box center [784, 375] width 1568 height 750
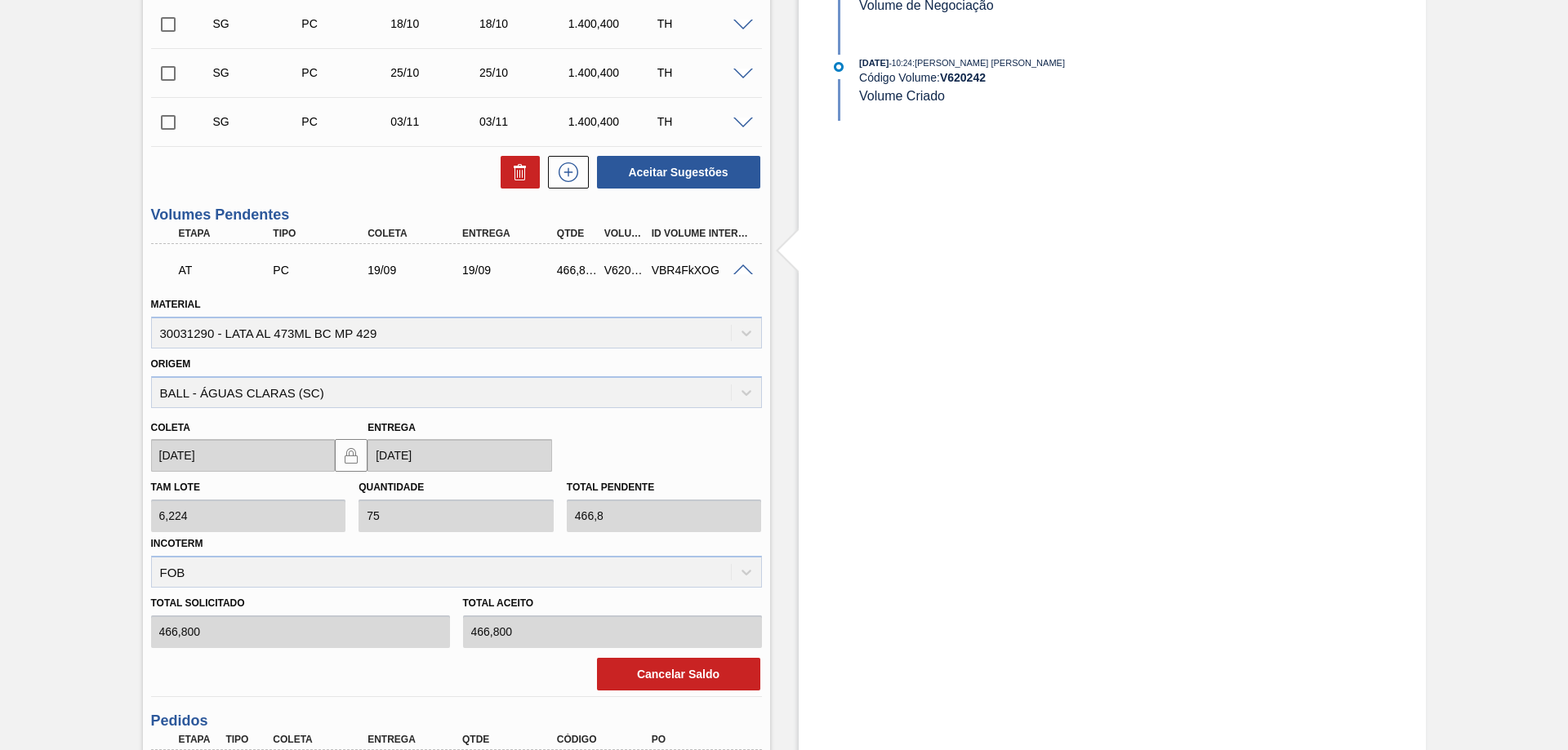
click at [742, 271] on span at bounding box center [743, 270] width 19 height 12
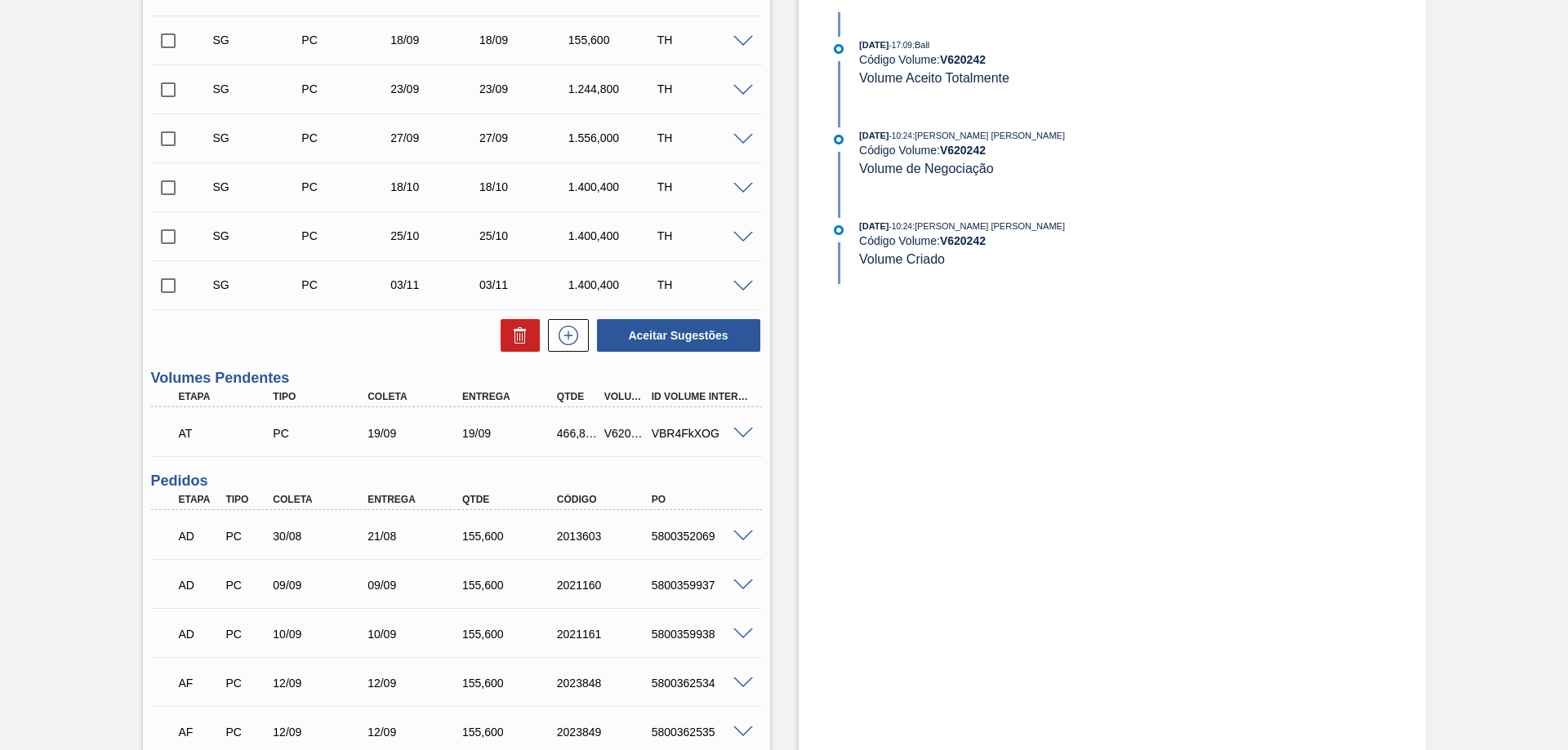
scroll to position [327, 0]
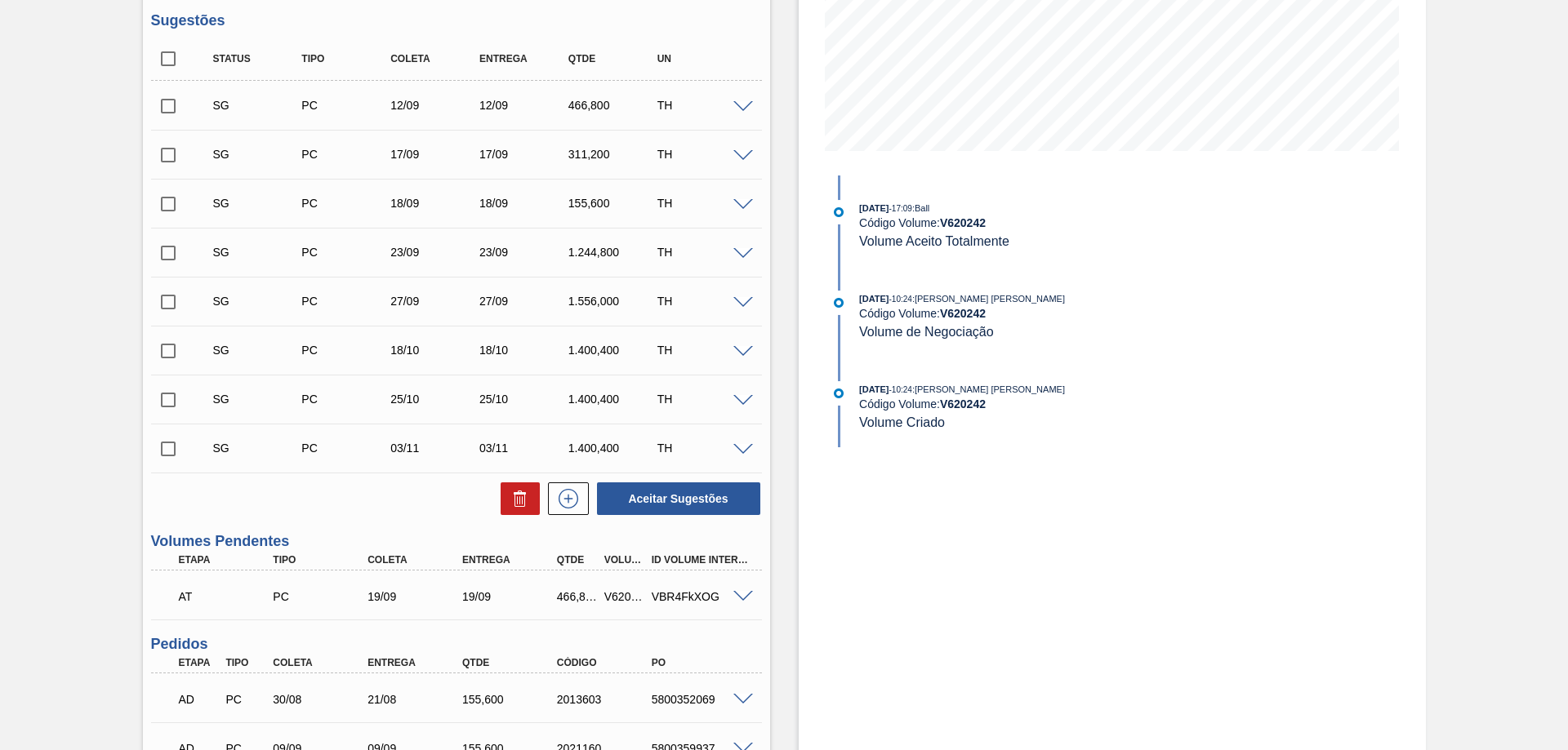
click at [743, 250] on span at bounding box center [743, 254] width 19 height 12
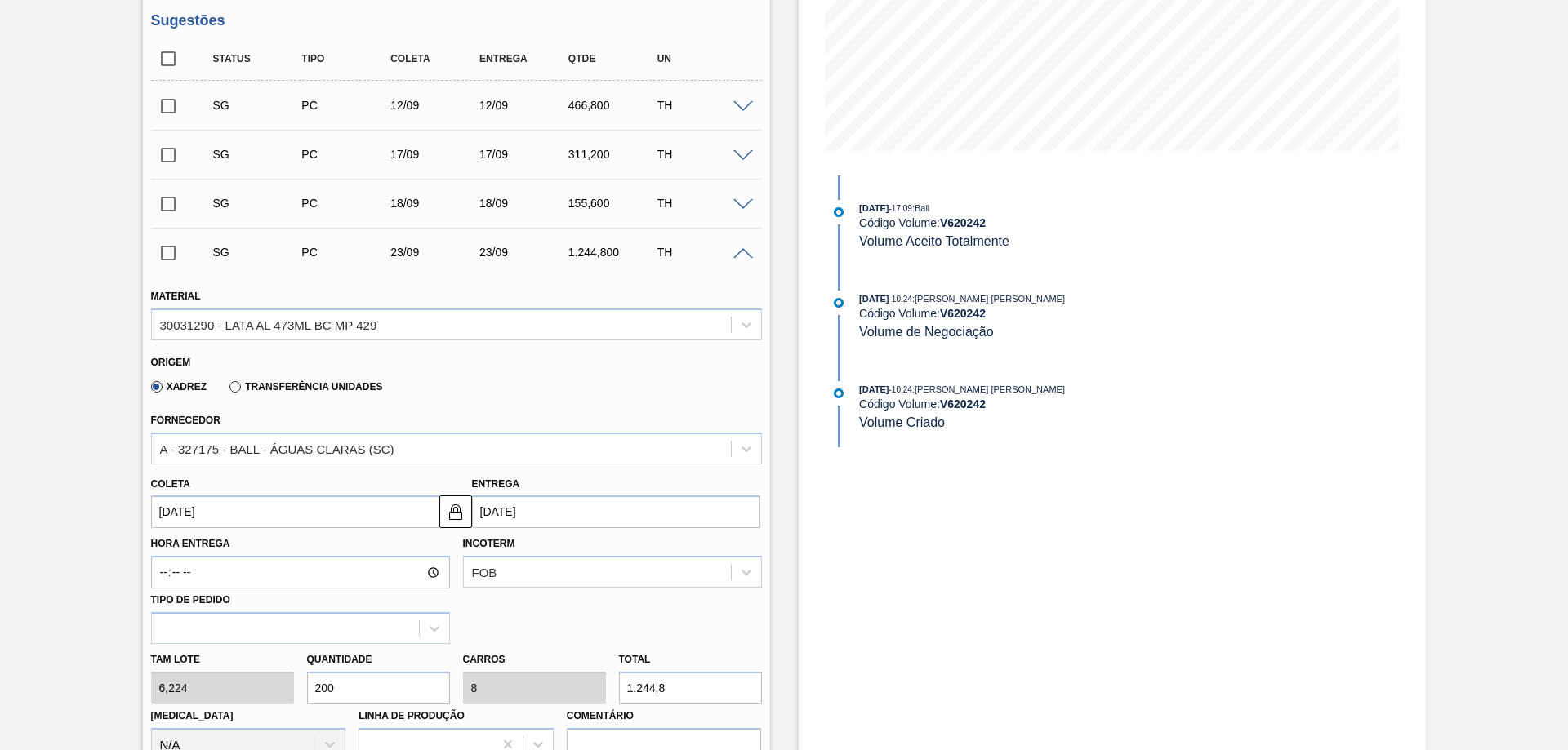
click at [743, 250] on span at bounding box center [743, 254] width 19 height 12
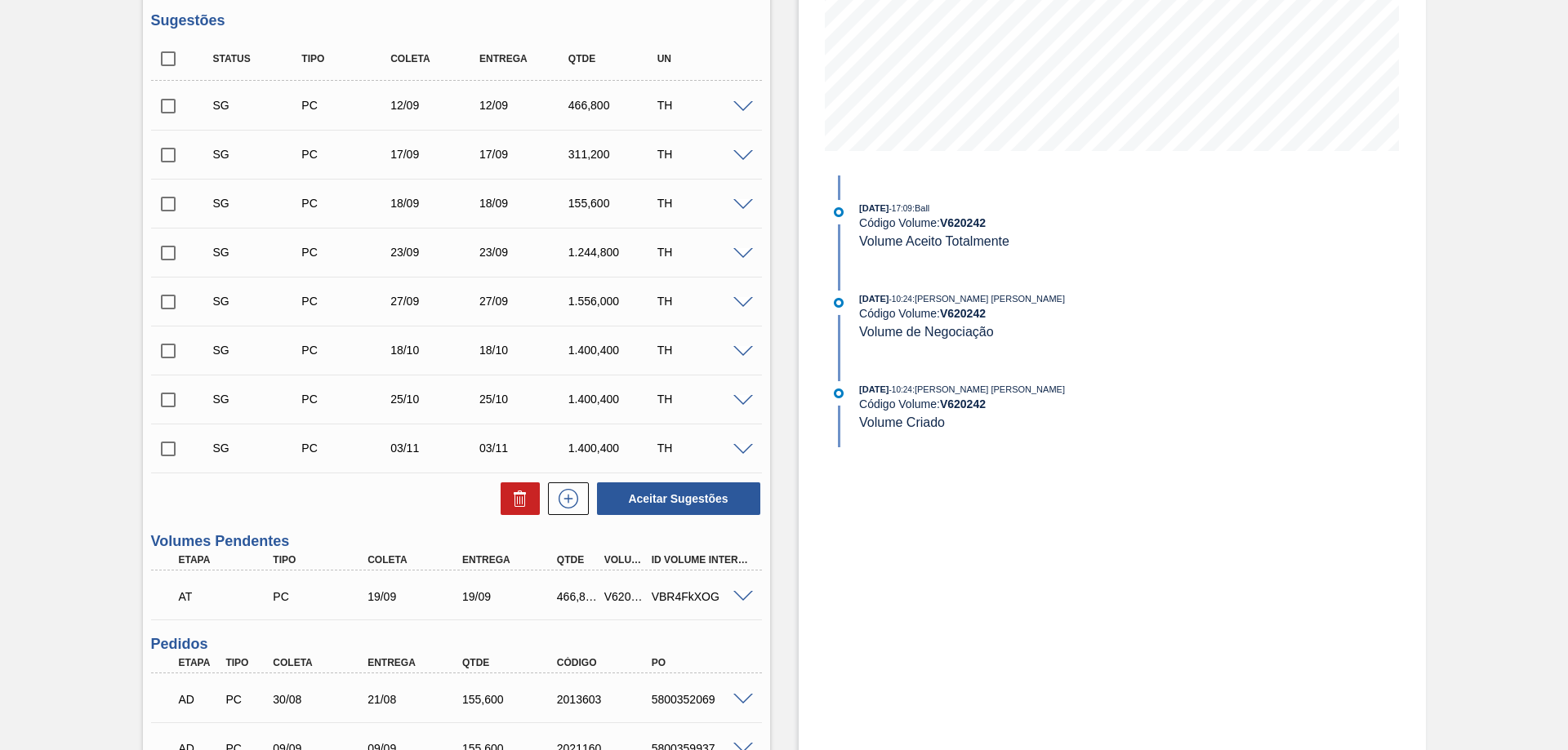
scroll to position [0, 0]
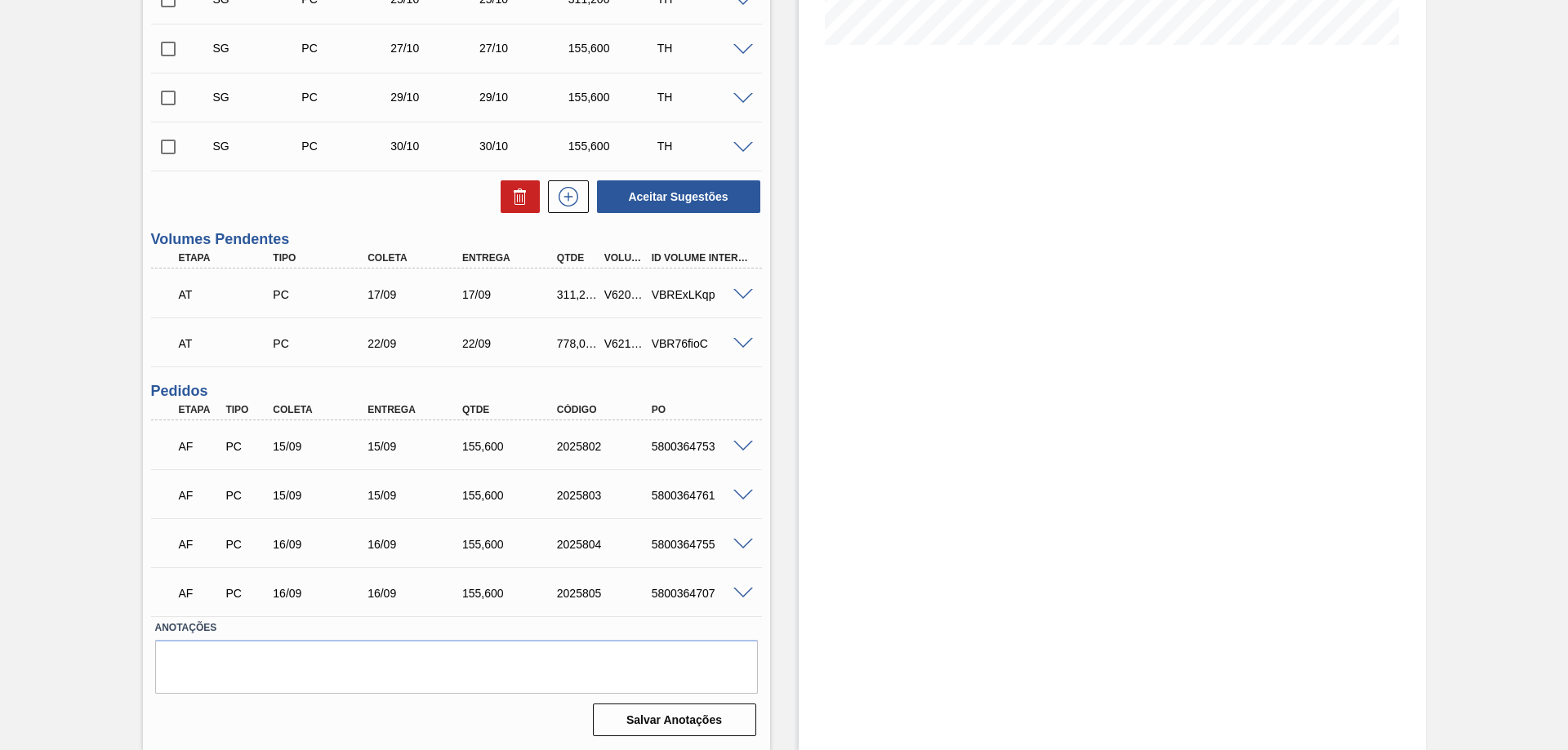
scroll to position [352, 0]
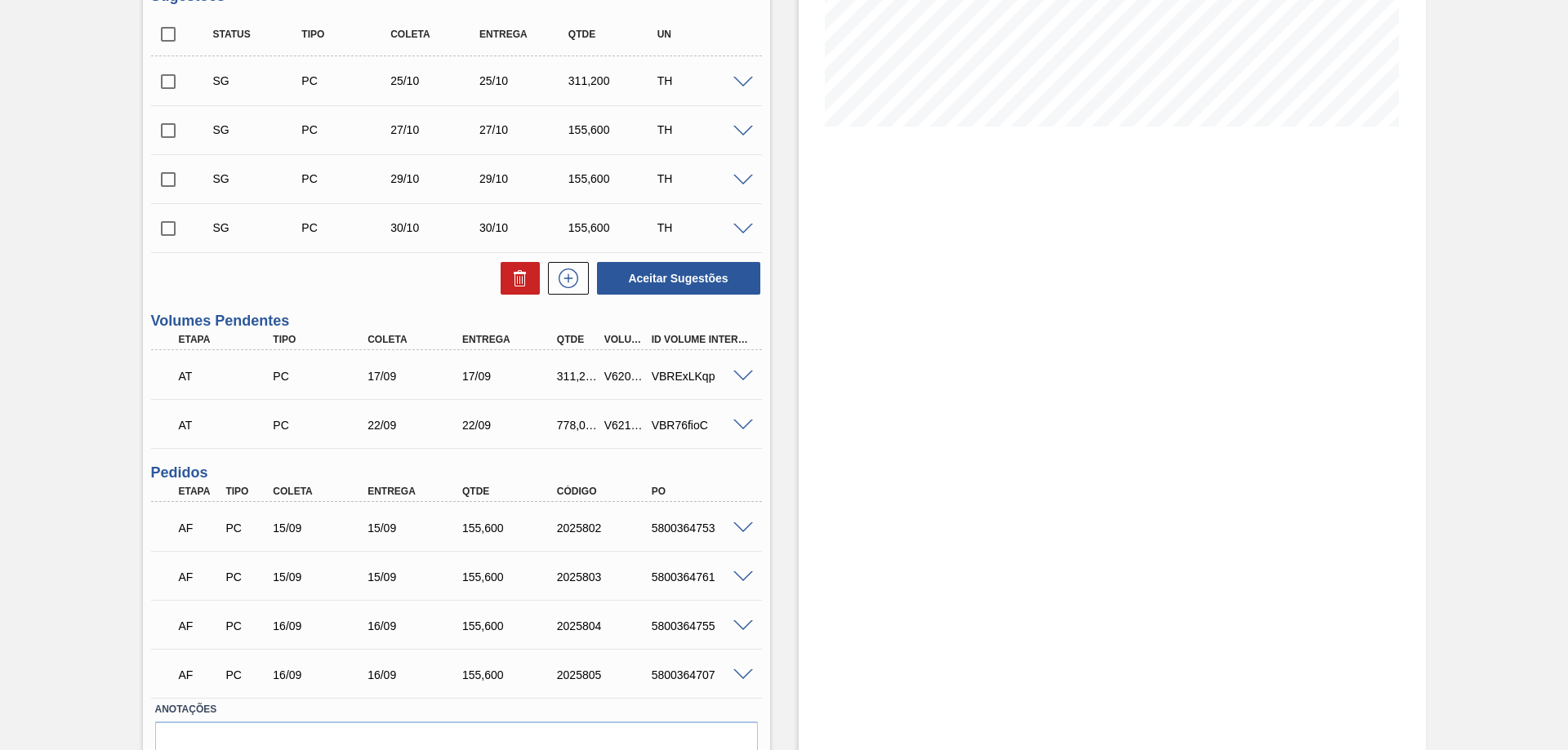
click at [743, 424] on span at bounding box center [743, 425] width 19 height 12
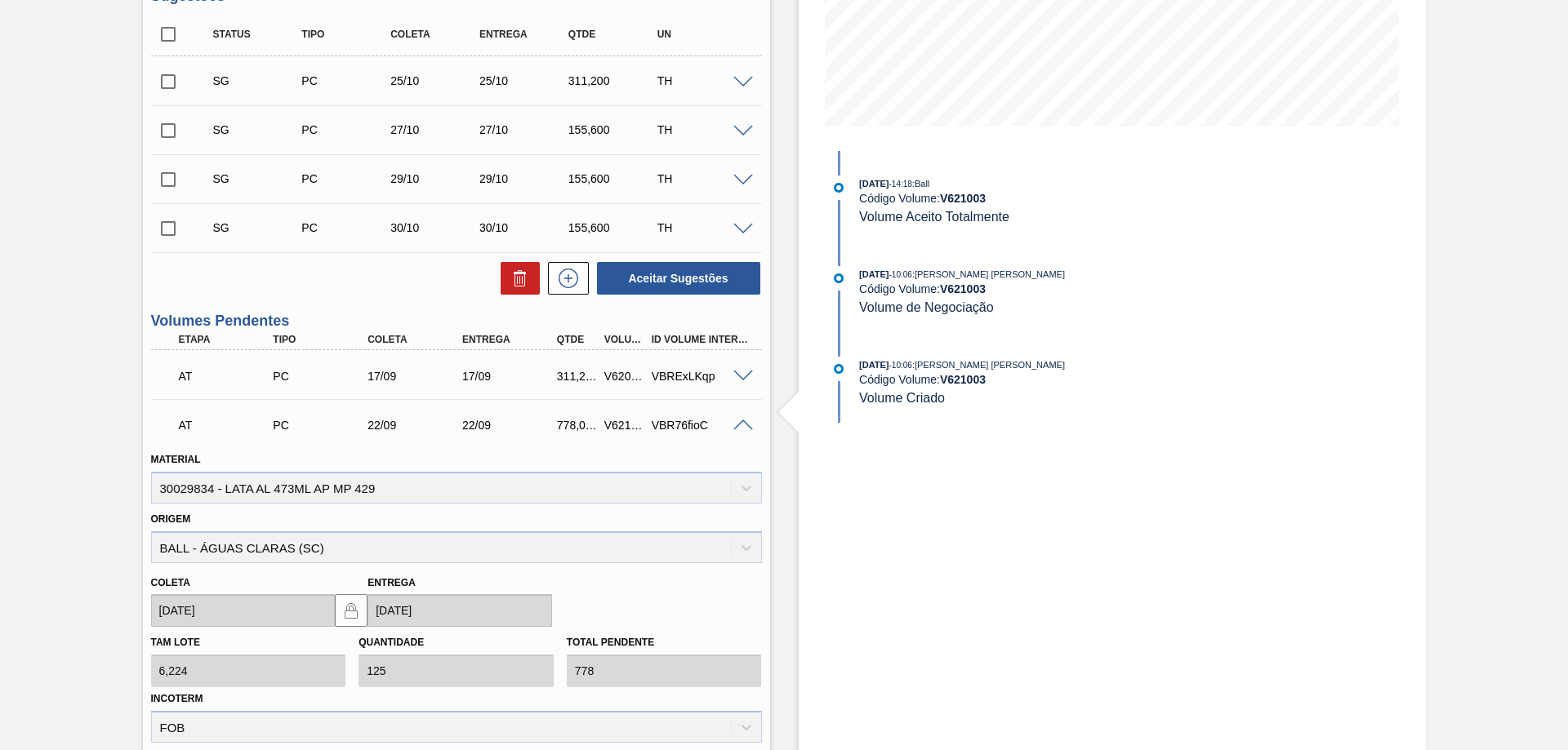
click at [743, 424] on span at bounding box center [743, 425] width 19 height 12
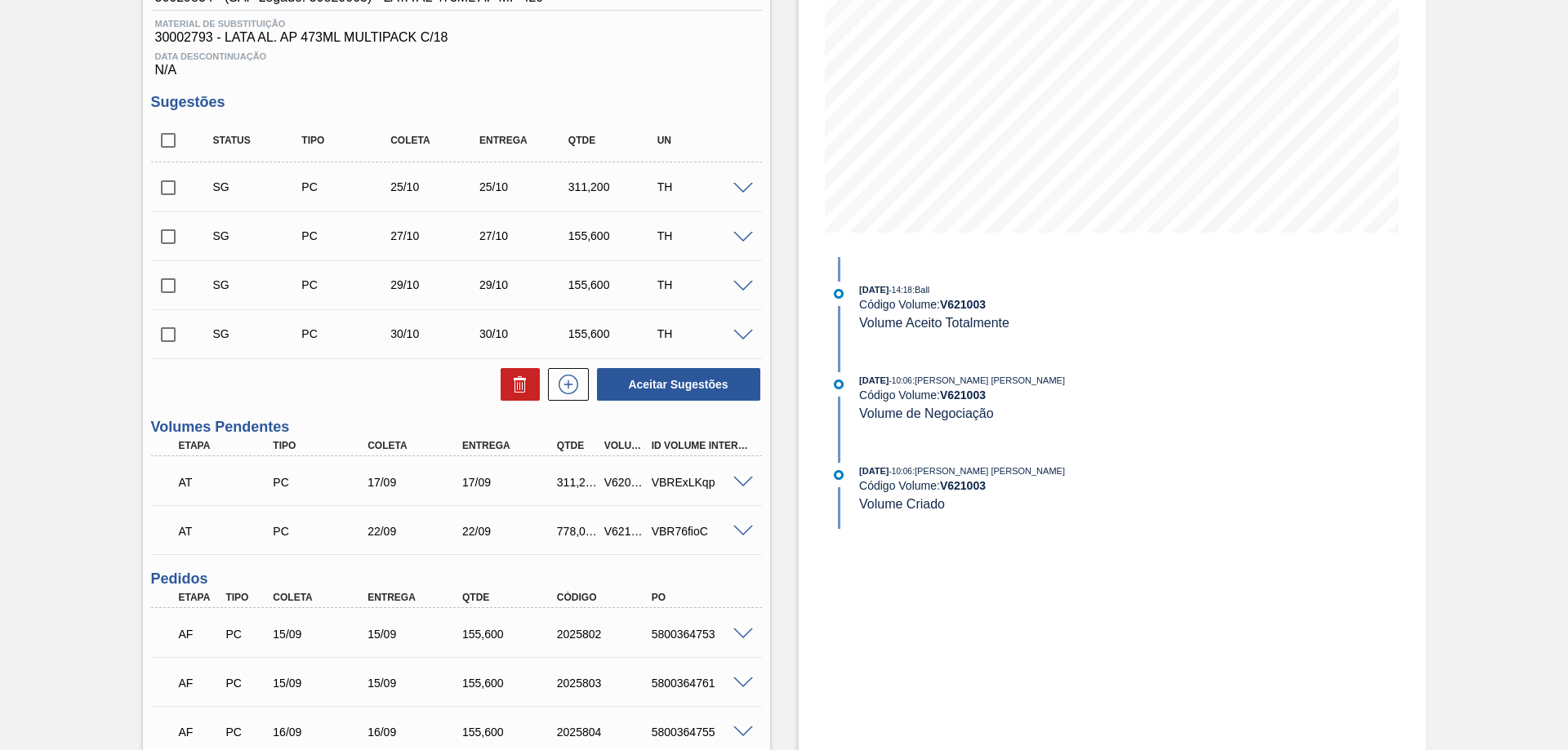
scroll to position [82, 0]
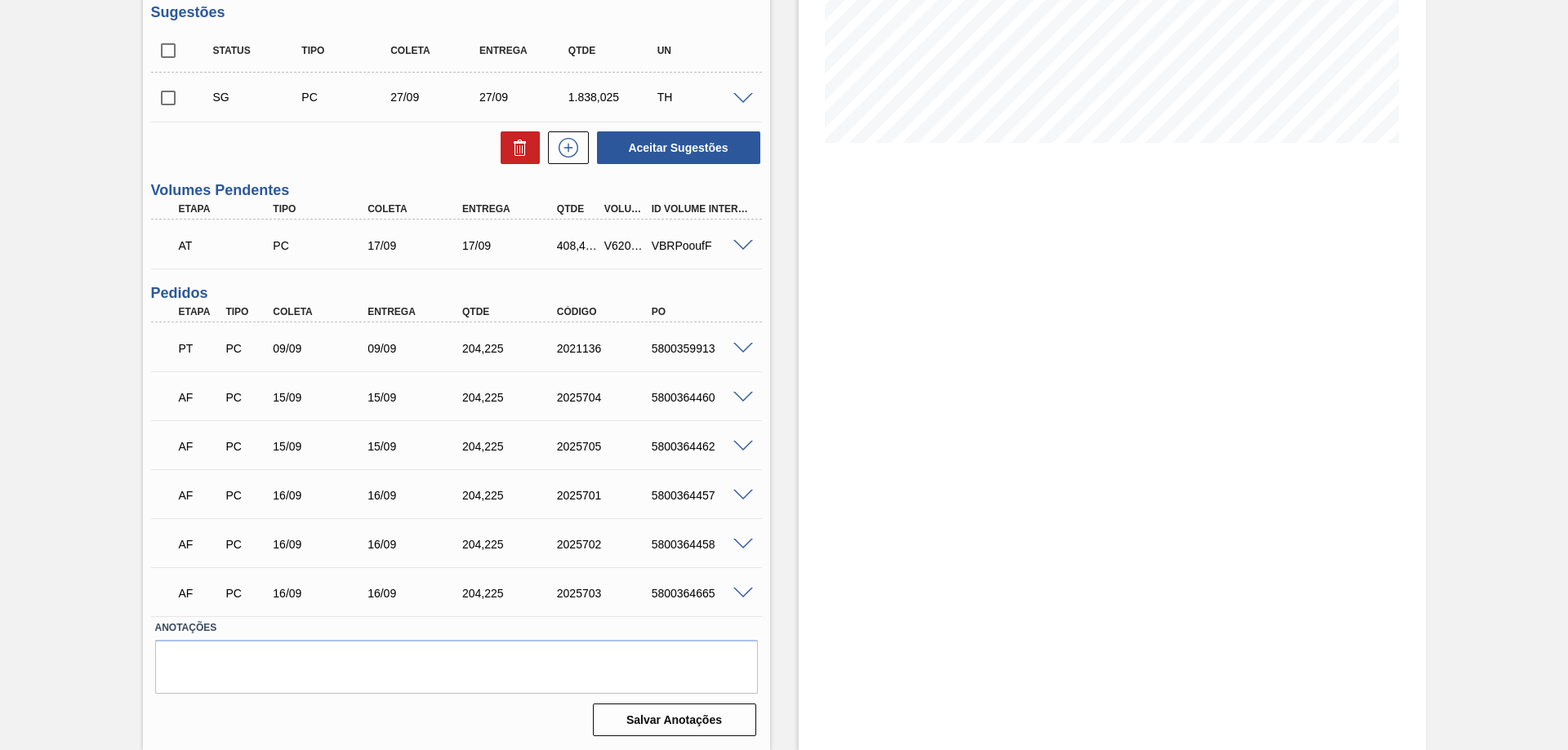
scroll to position [171, 0]
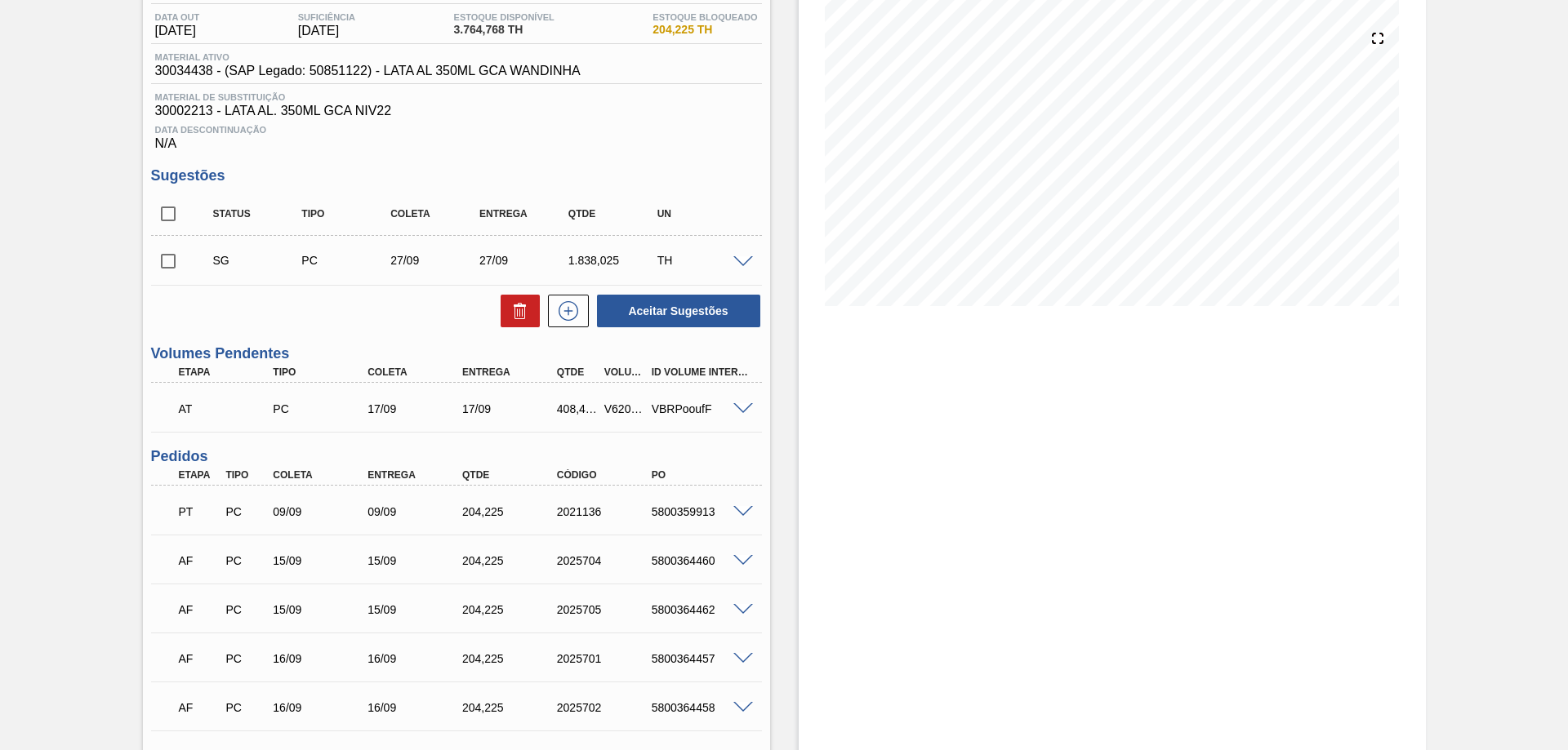
click at [741, 406] on span at bounding box center [743, 409] width 19 height 12
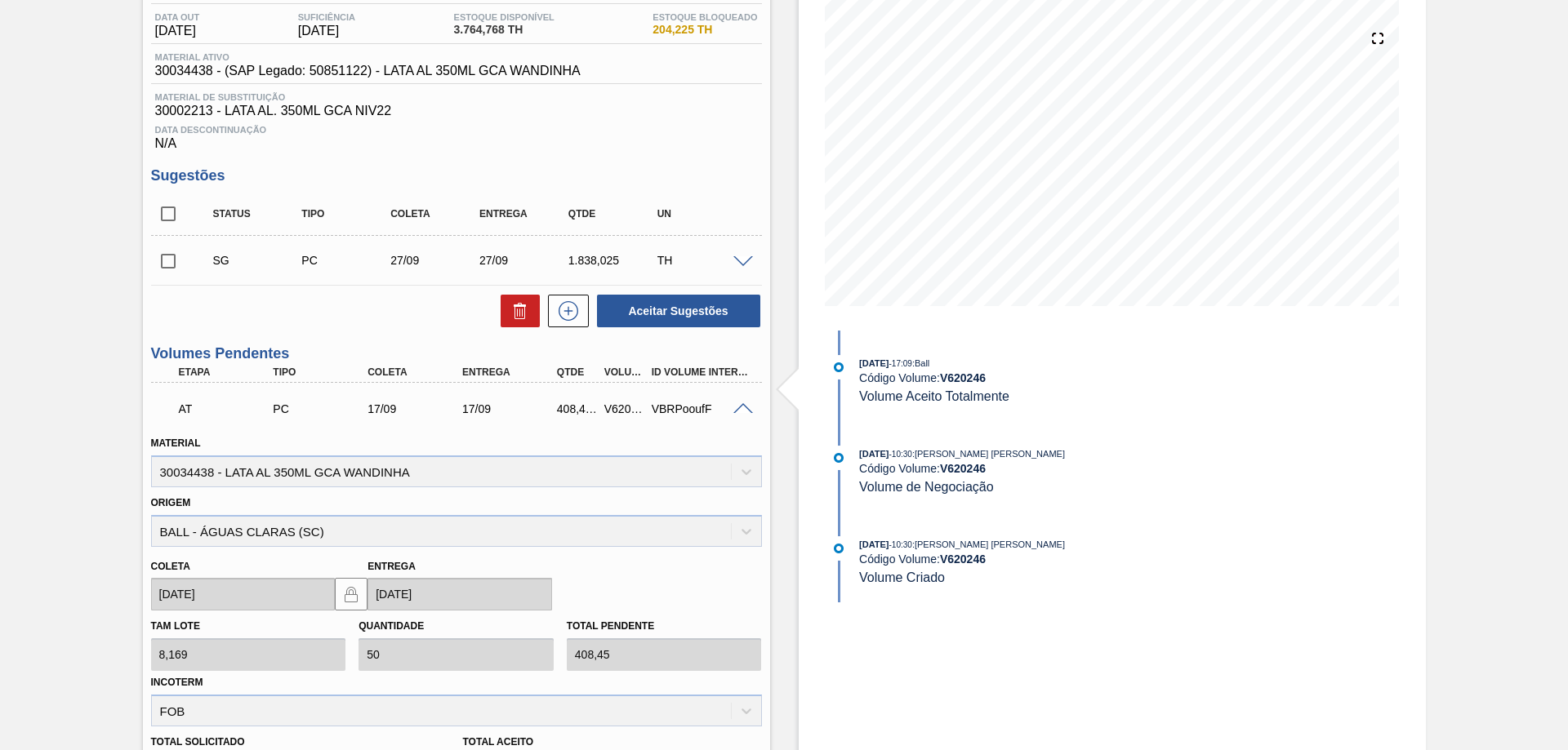
click at [741, 406] on span at bounding box center [743, 409] width 19 height 12
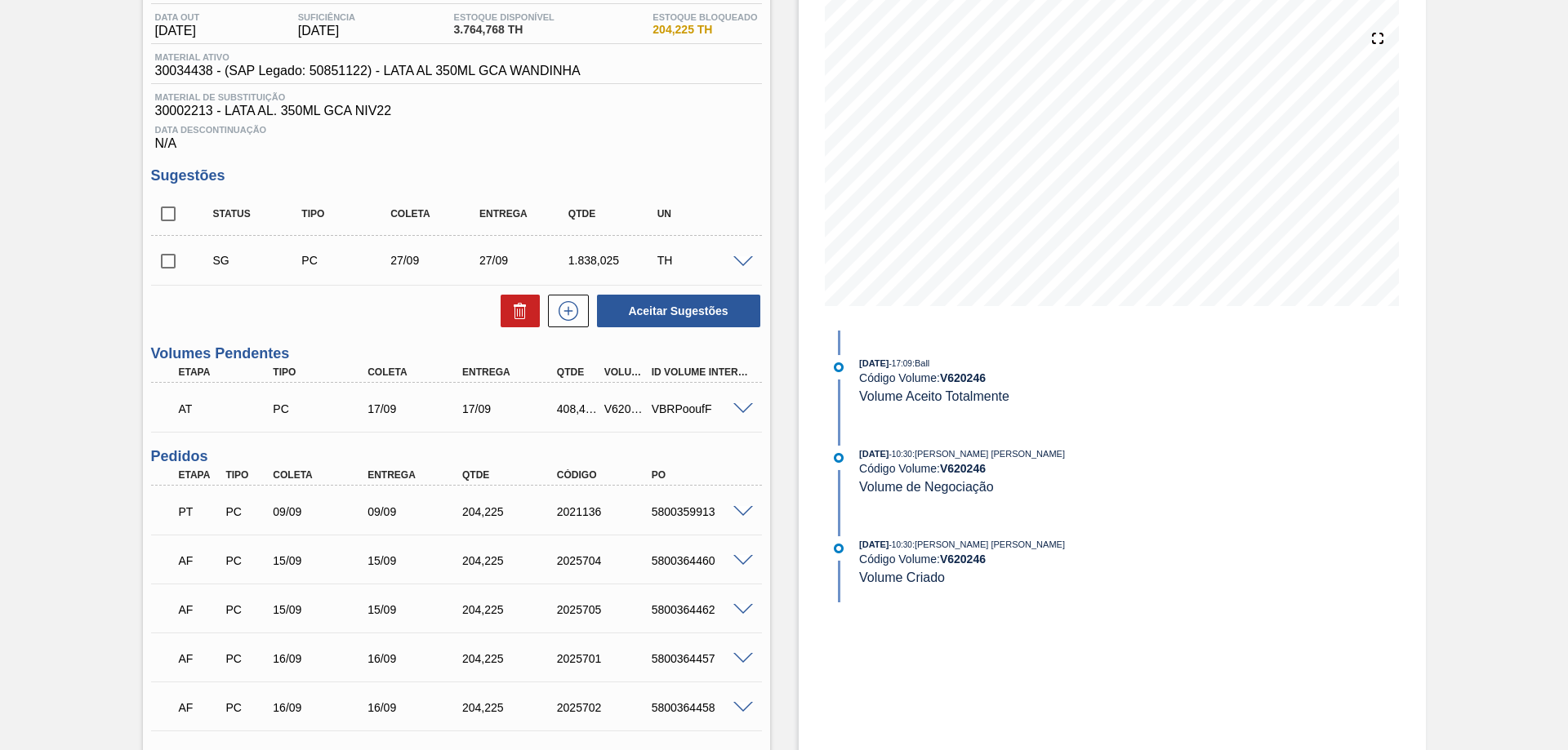
click at [742, 406] on span at bounding box center [743, 409] width 19 height 12
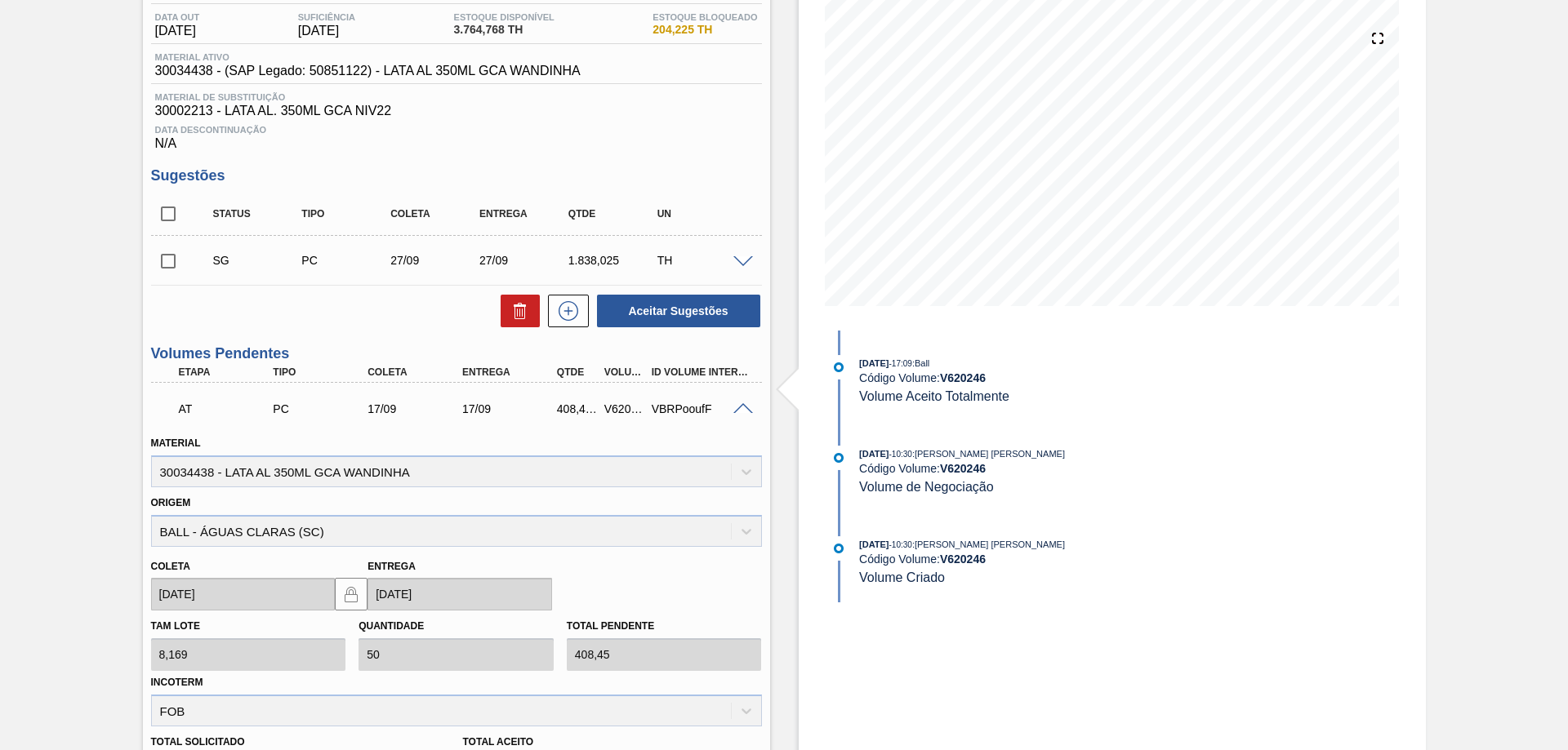
click at [742, 406] on span at bounding box center [743, 409] width 19 height 12
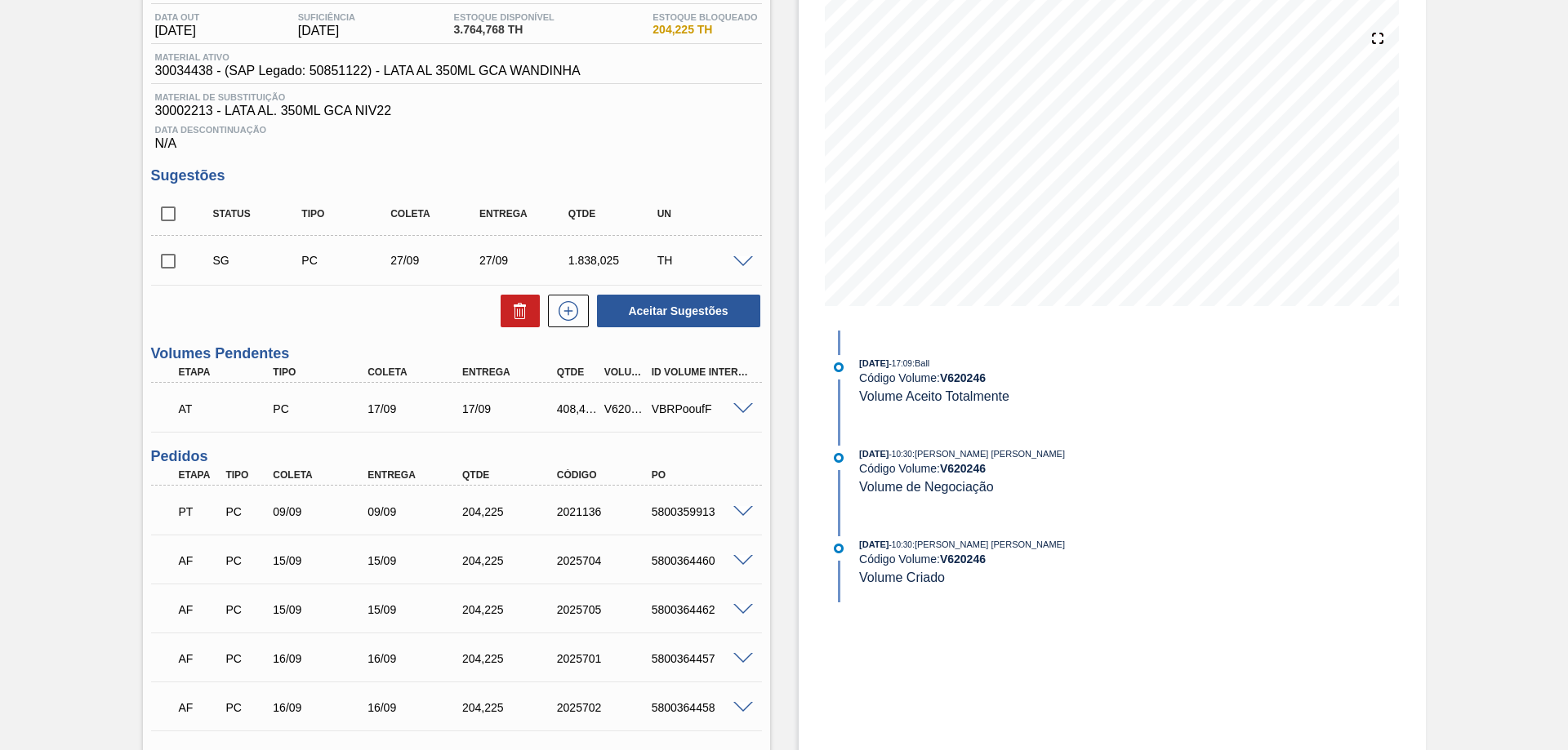
click at [743, 258] on span at bounding box center [743, 262] width 19 height 12
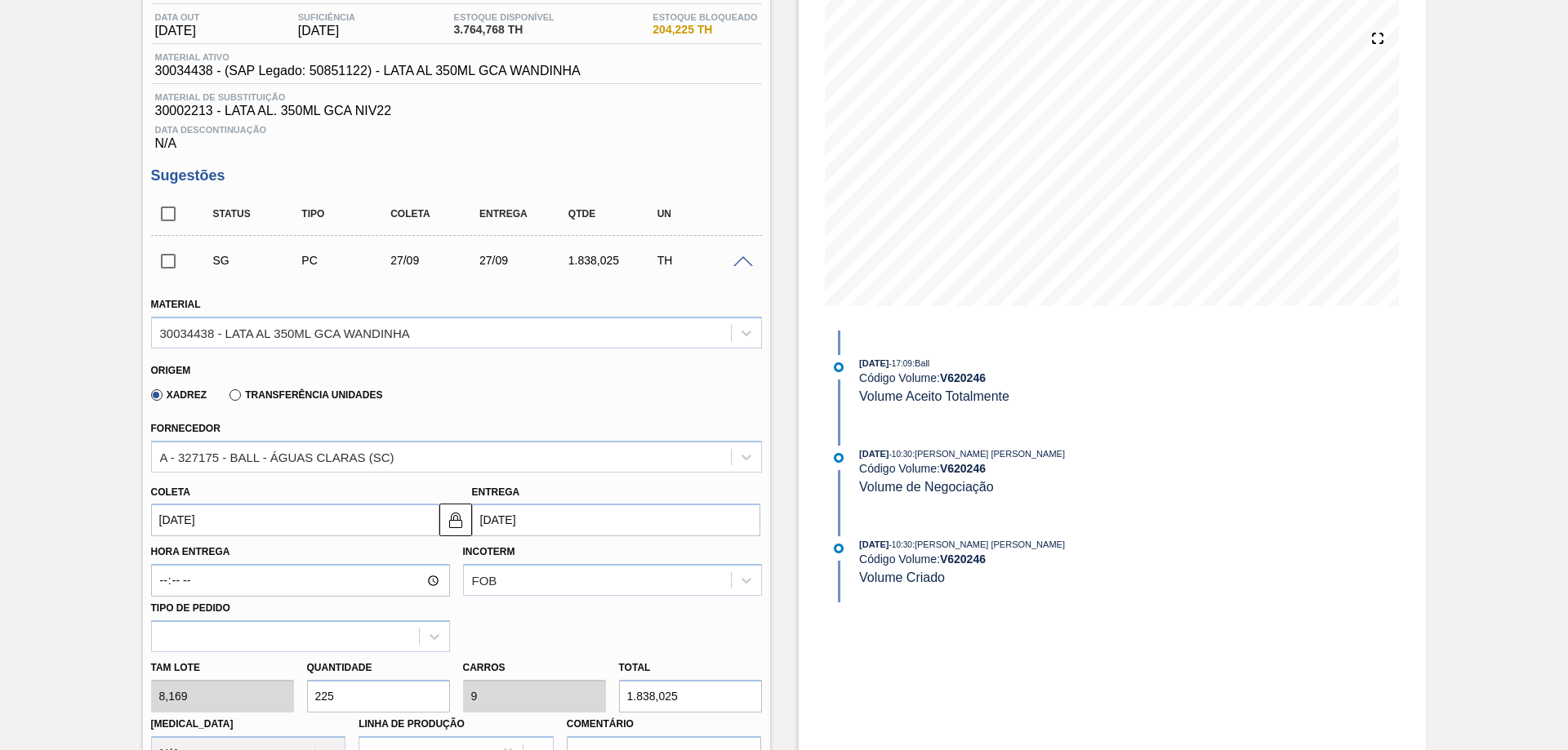
click at [743, 258] on span at bounding box center [743, 262] width 19 height 12
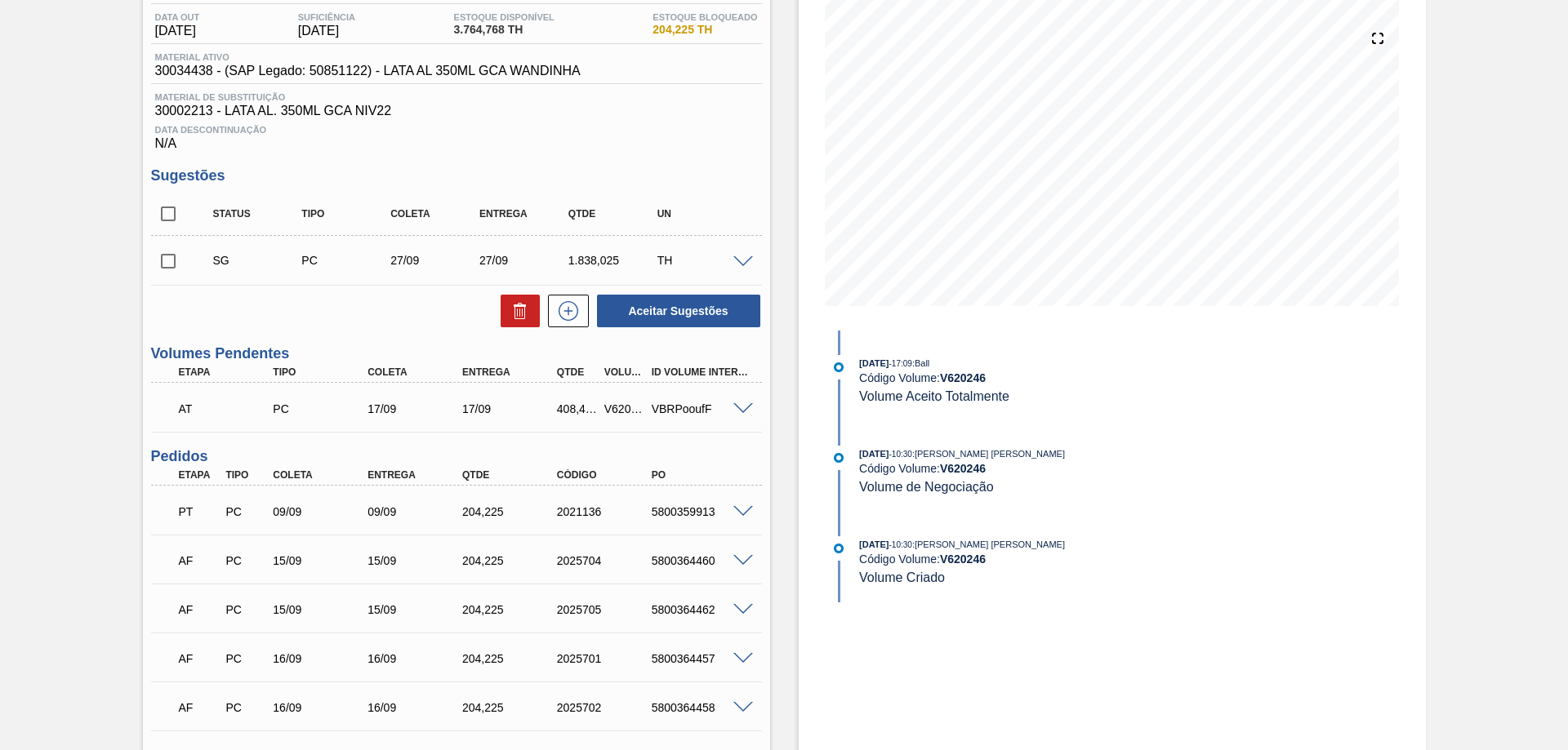
click at [743, 258] on span at bounding box center [743, 262] width 19 height 12
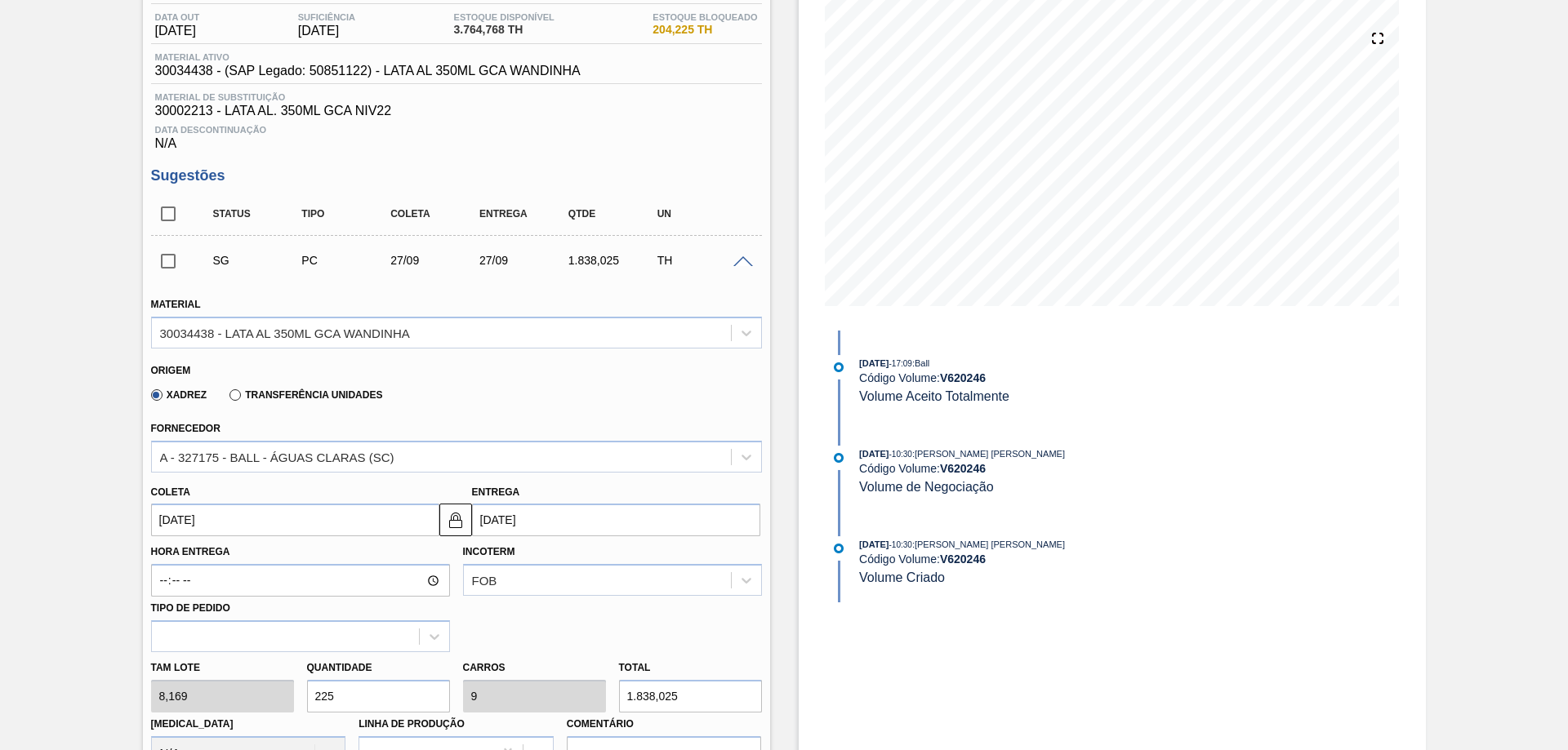
click at [743, 258] on span at bounding box center [743, 262] width 19 height 12
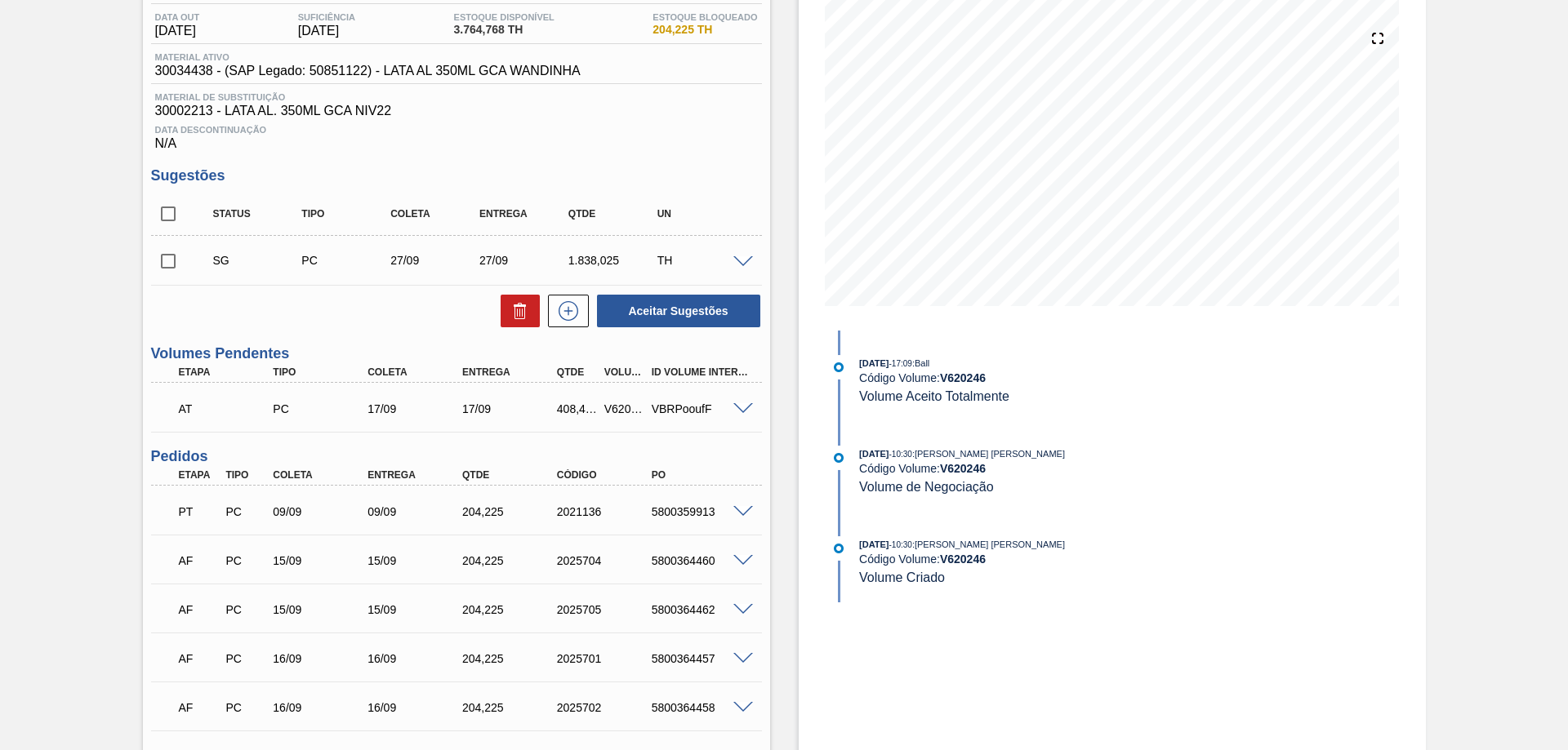
scroll to position [90, 0]
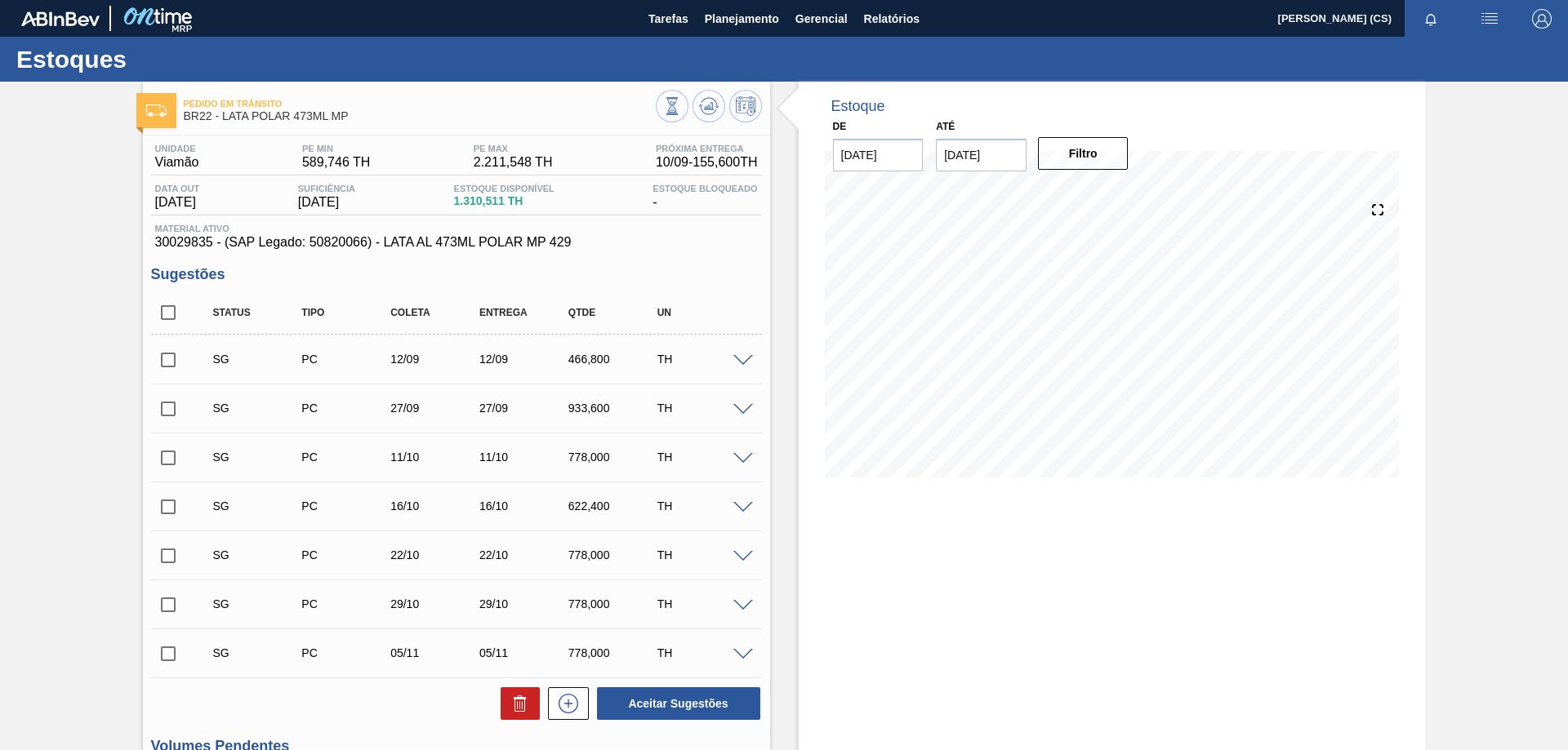
click at [743, 406] on span at bounding box center [743, 410] width 19 height 12
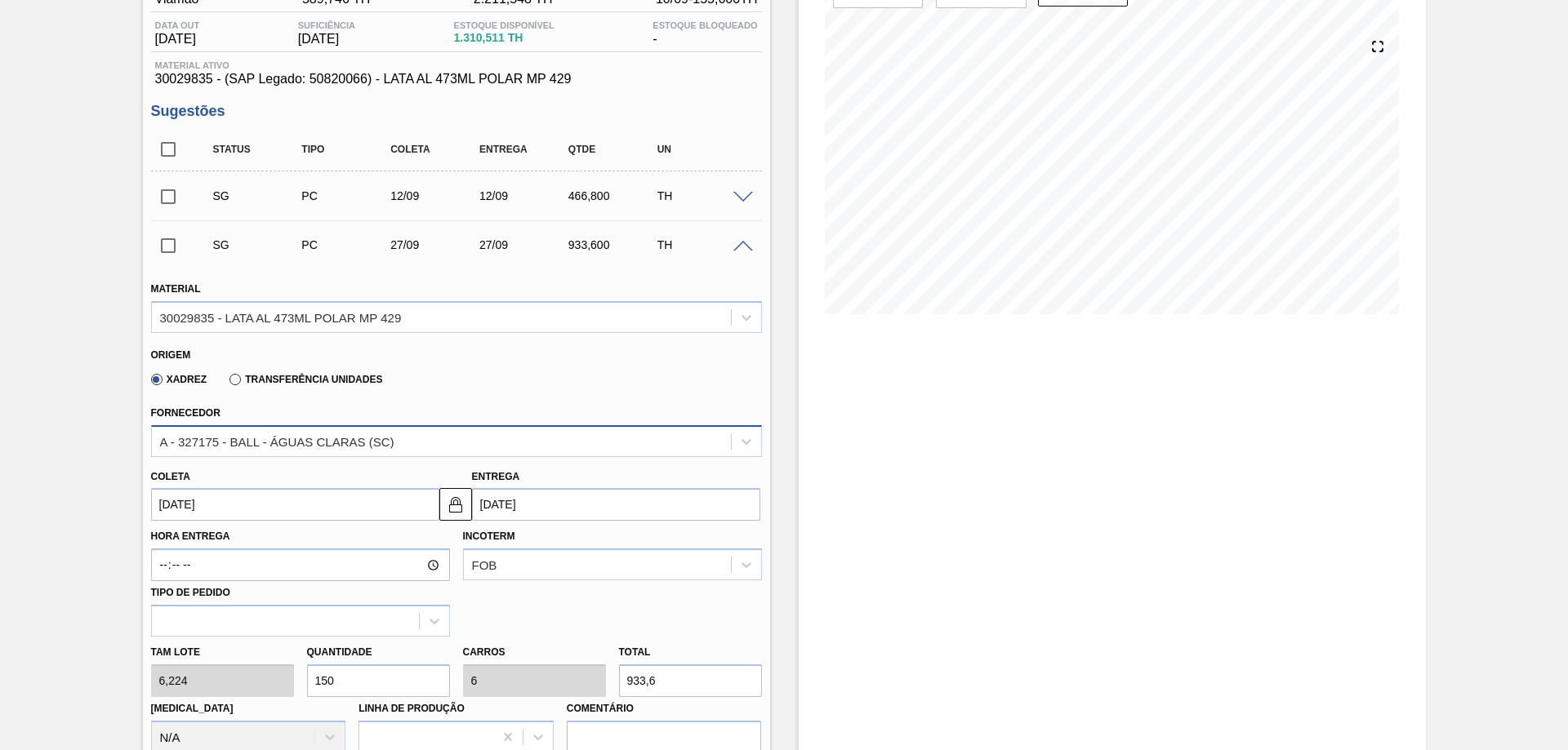
scroll to position [82, 0]
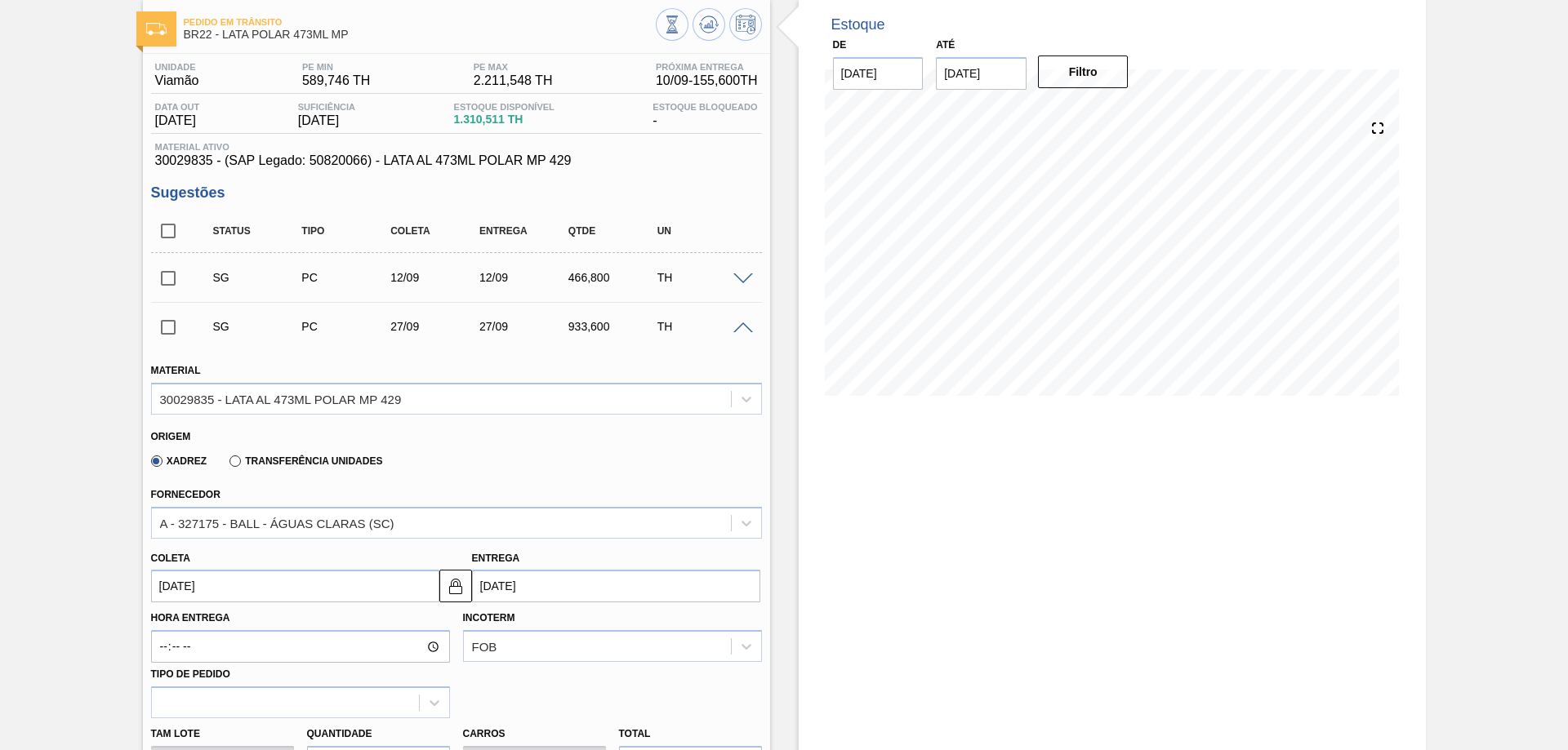
click at [739, 329] on span at bounding box center [743, 328] width 19 height 12
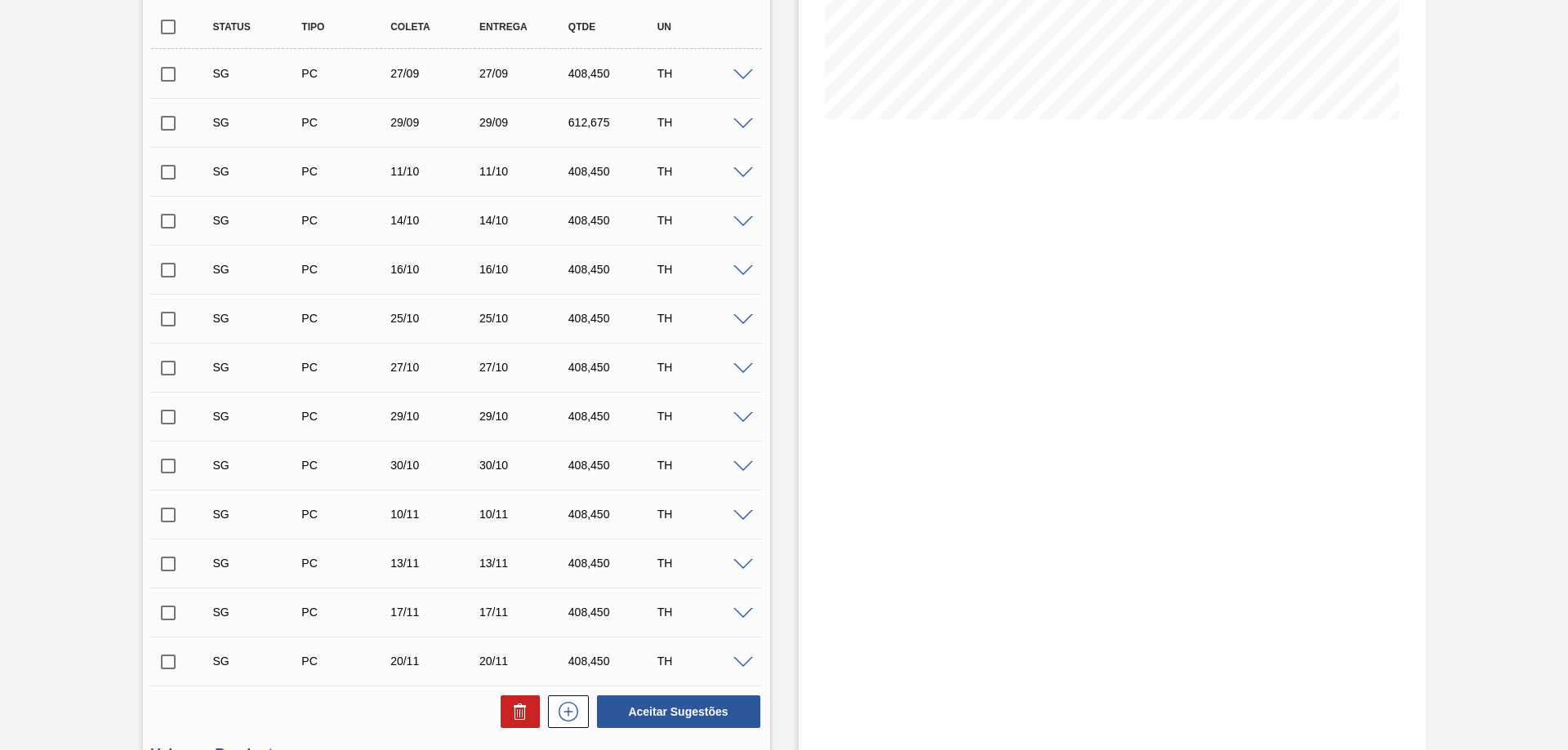
scroll to position [195, 0]
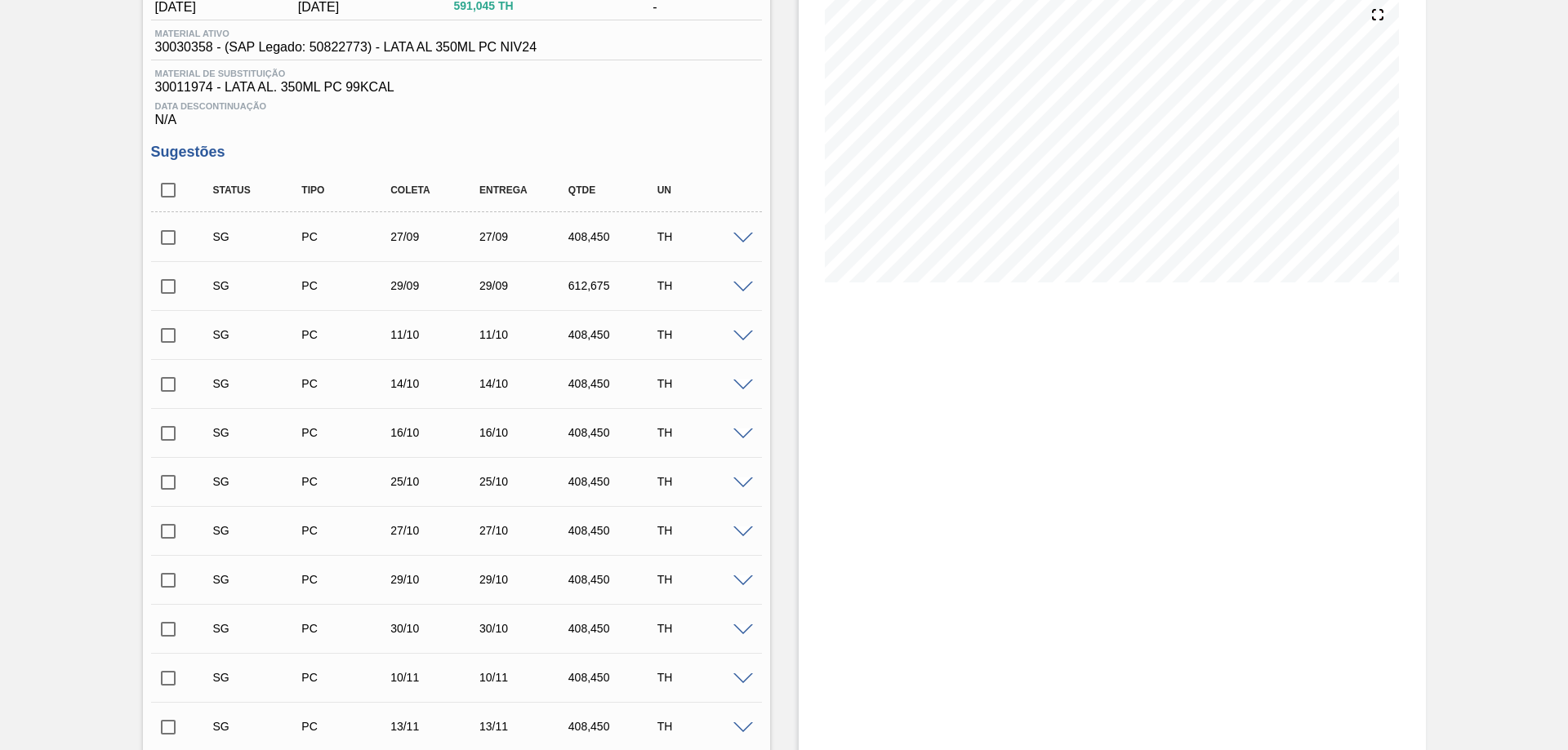
click at [746, 235] on span at bounding box center [743, 238] width 19 height 12
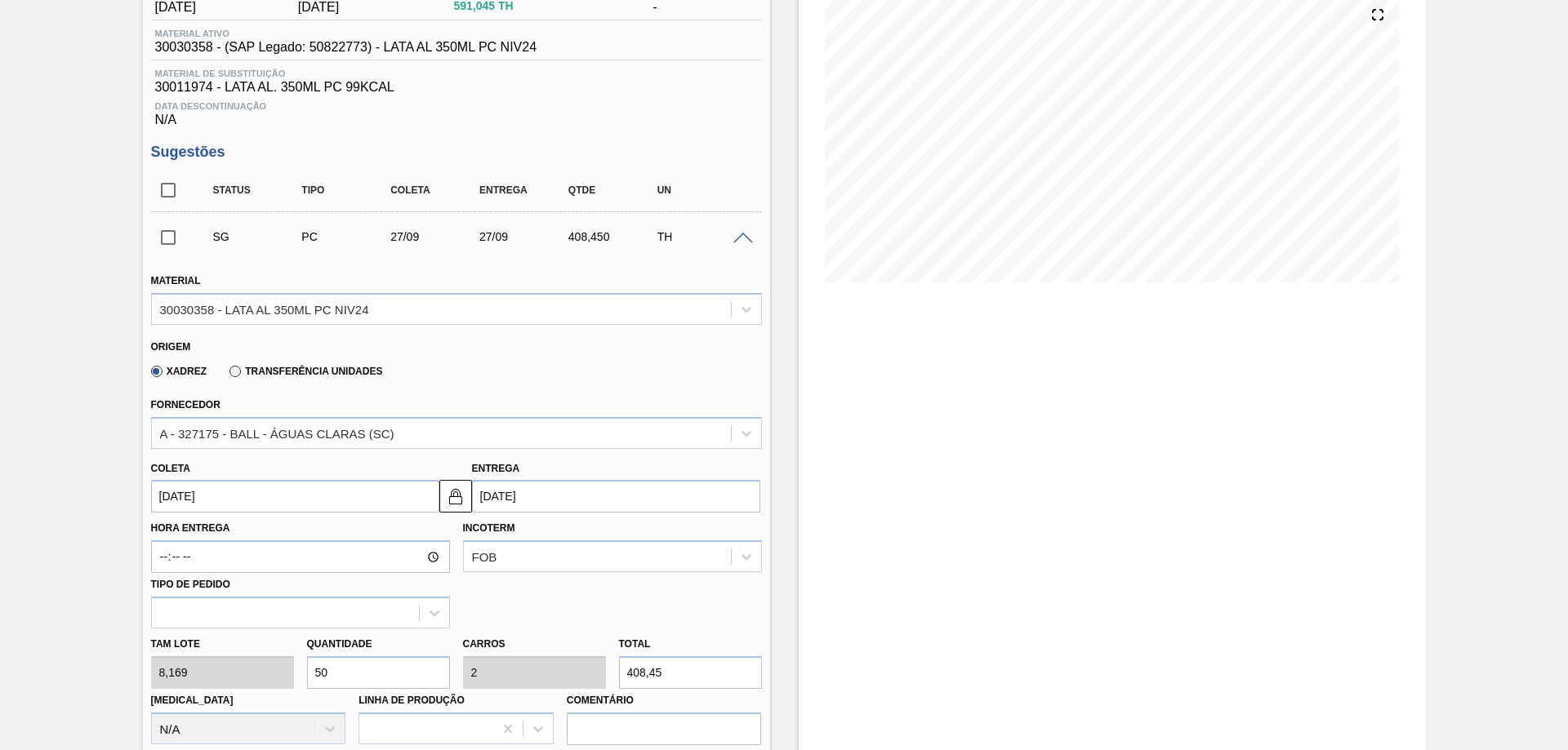
click at [744, 236] on span at bounding box center [743, 238] width 19 height 12
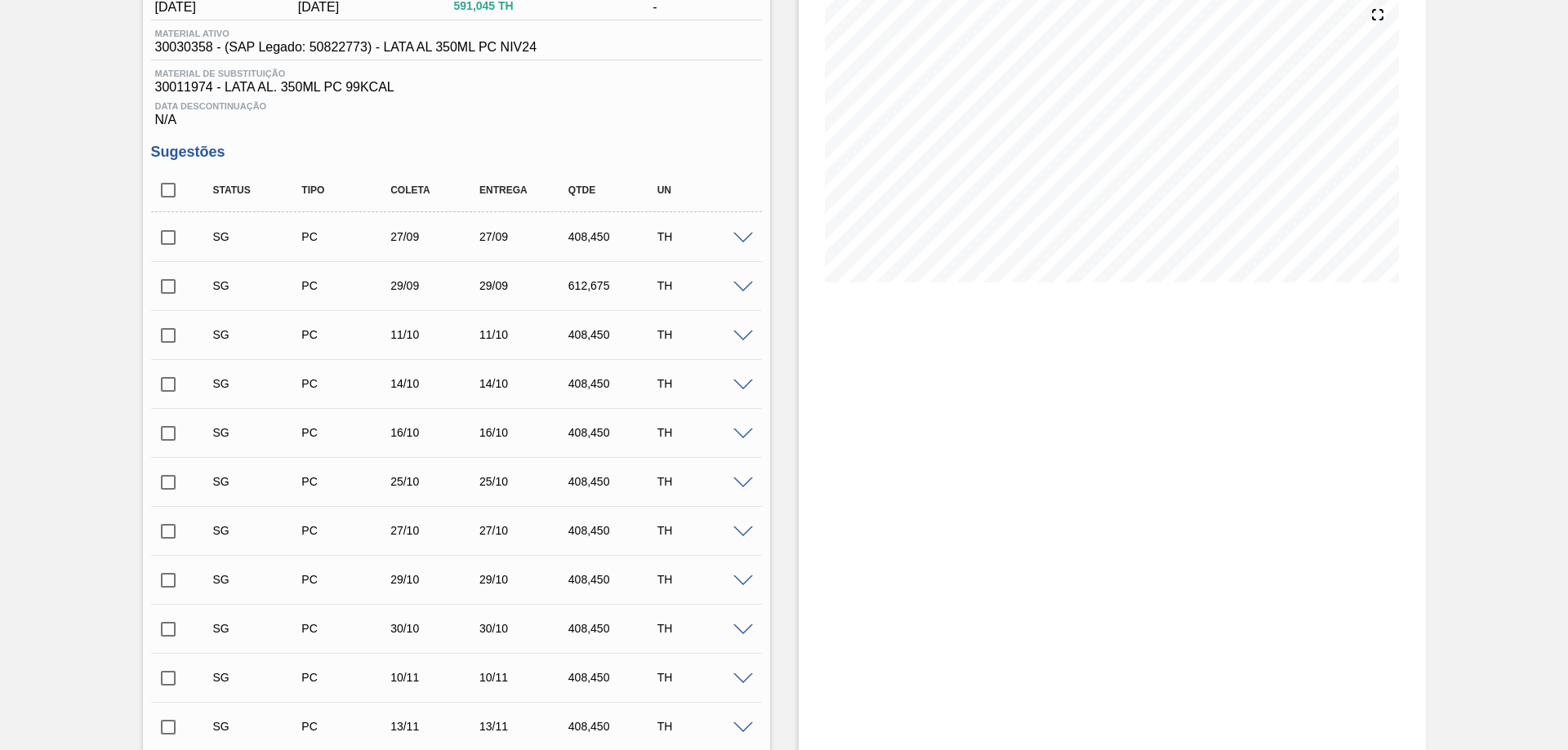
click at [741, 286] on span at bounding box center [743, 287] width 19 height 12
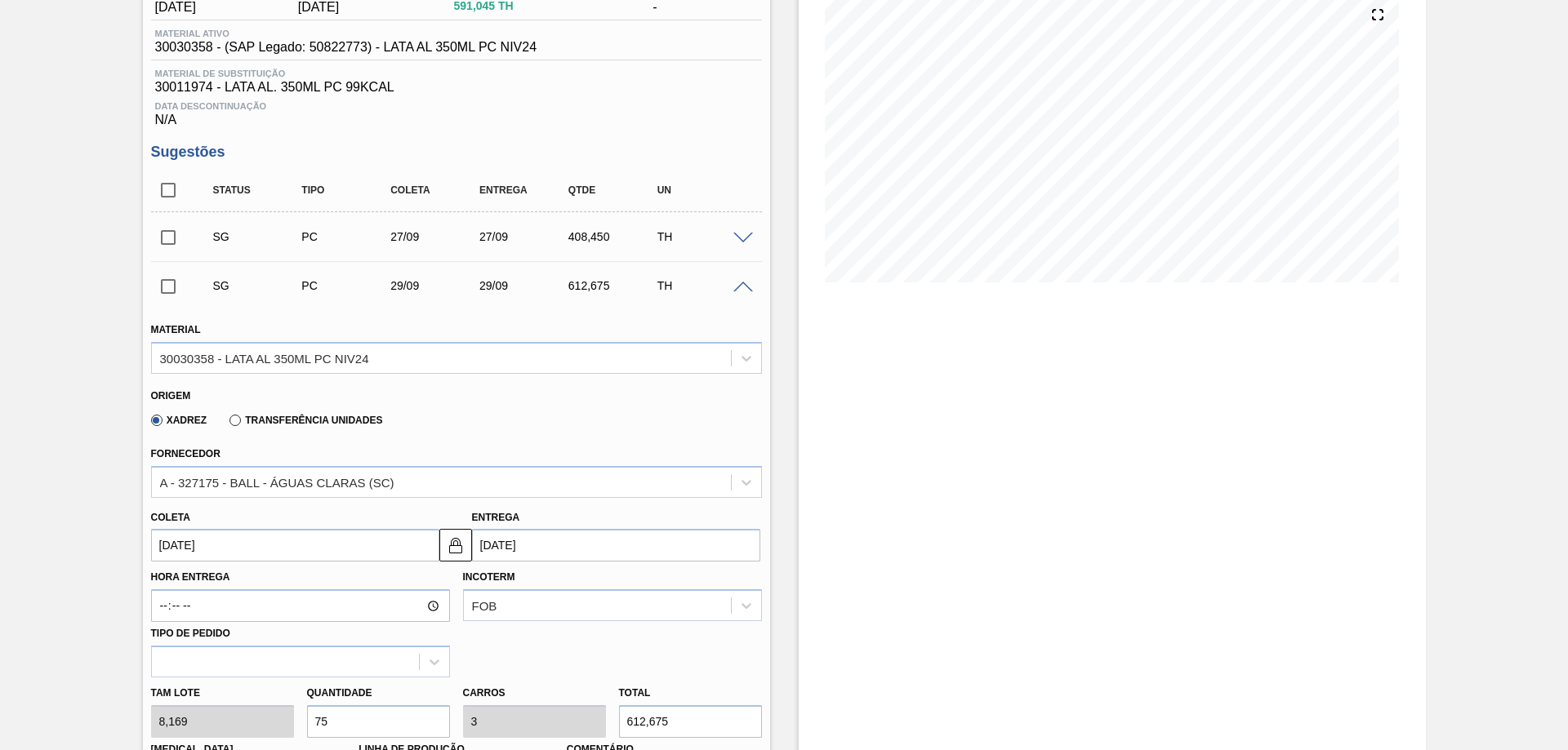
click at [741, 286] on span at bounding box center [743, 287] width 19 height 12
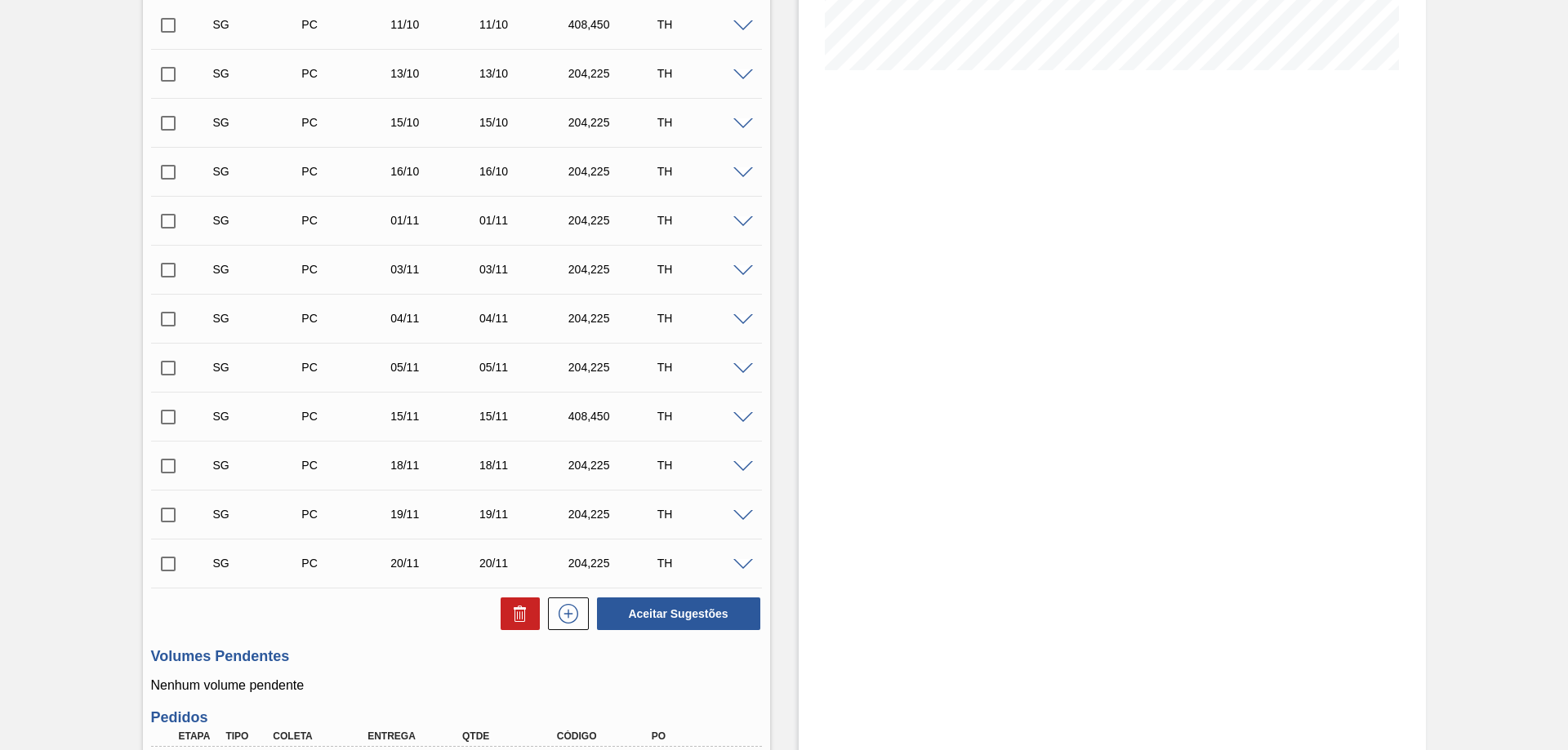
scroll to position [244, 0]
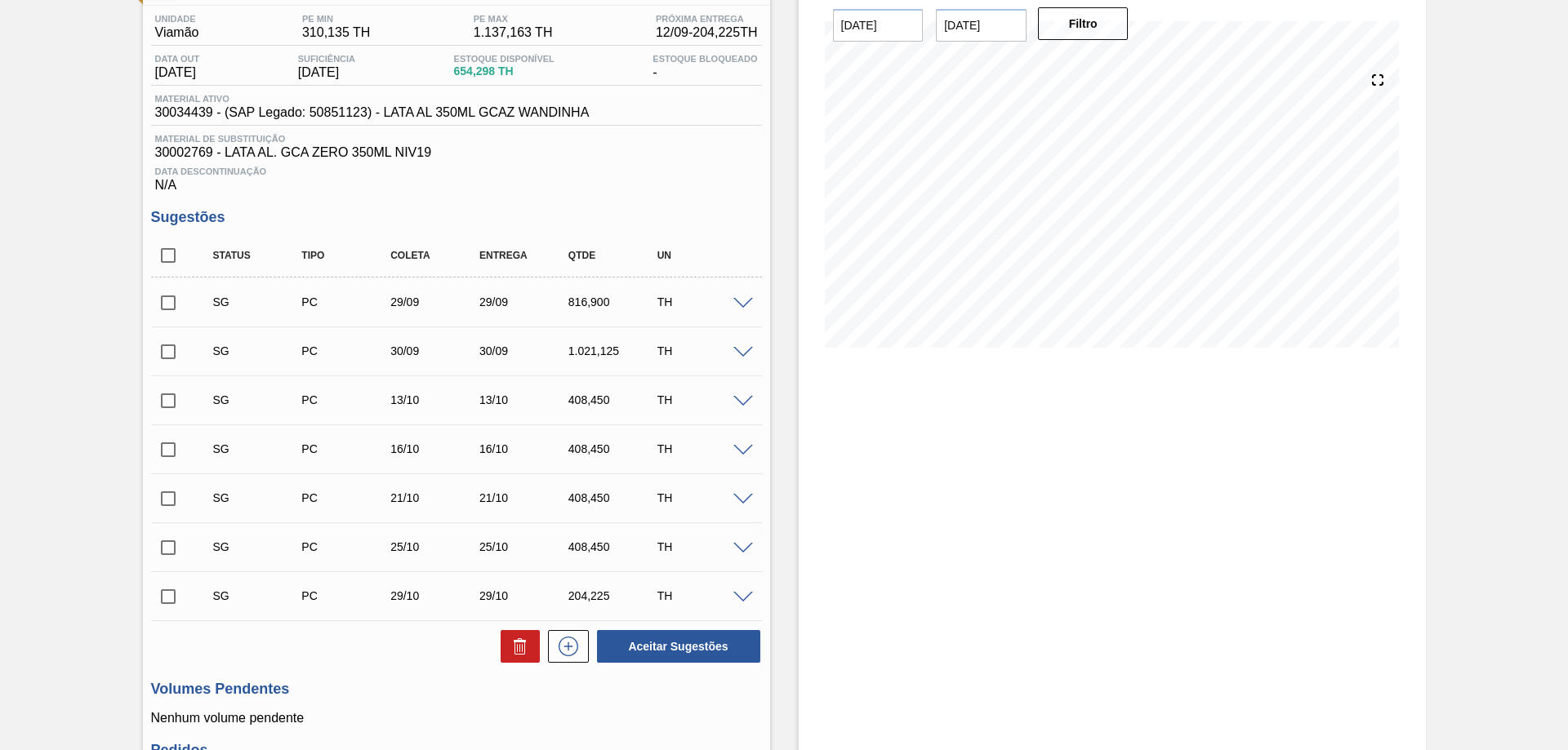
scroll to position [212, 0]
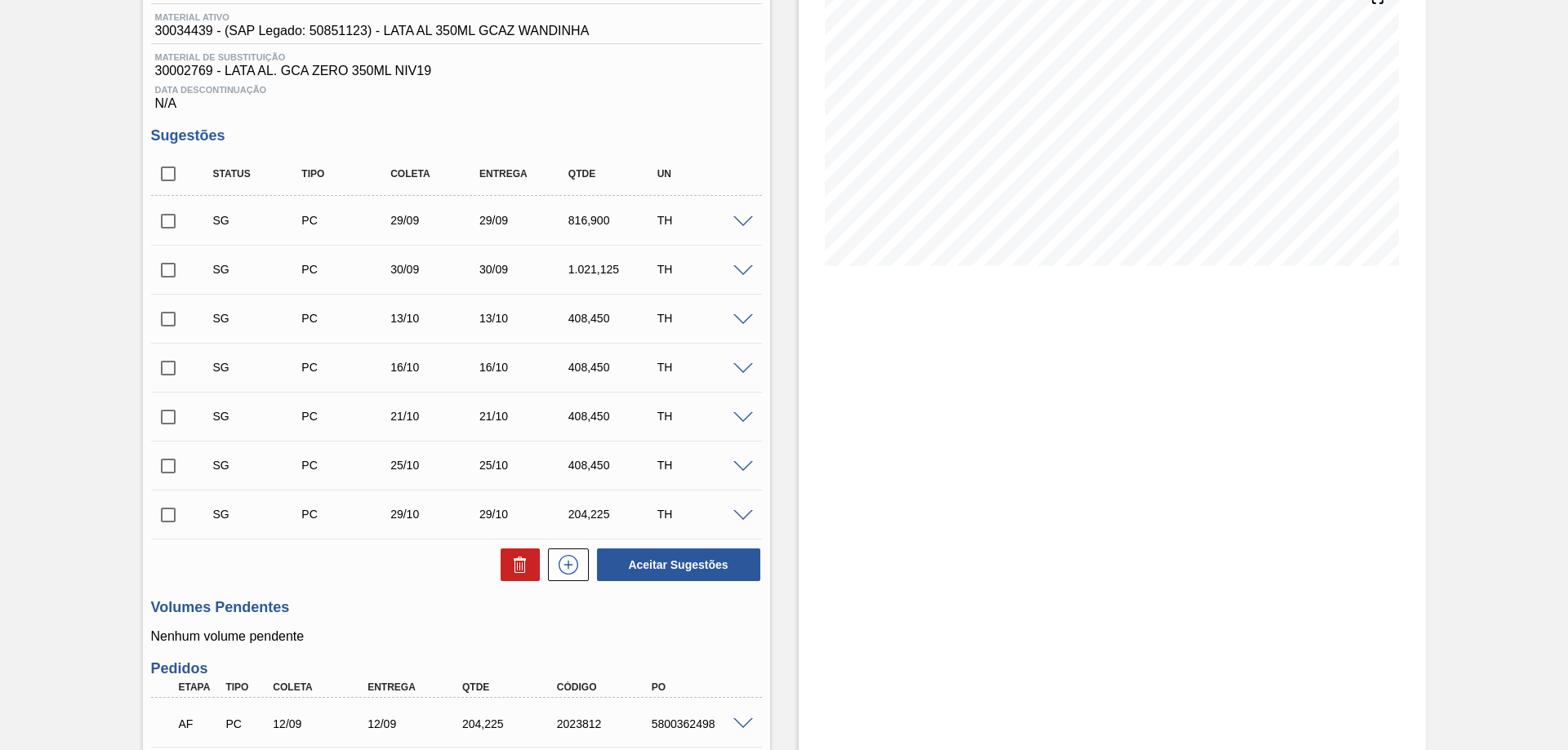
click at [741, 225] on span at bounding box center [743, 222] width 19 height 12
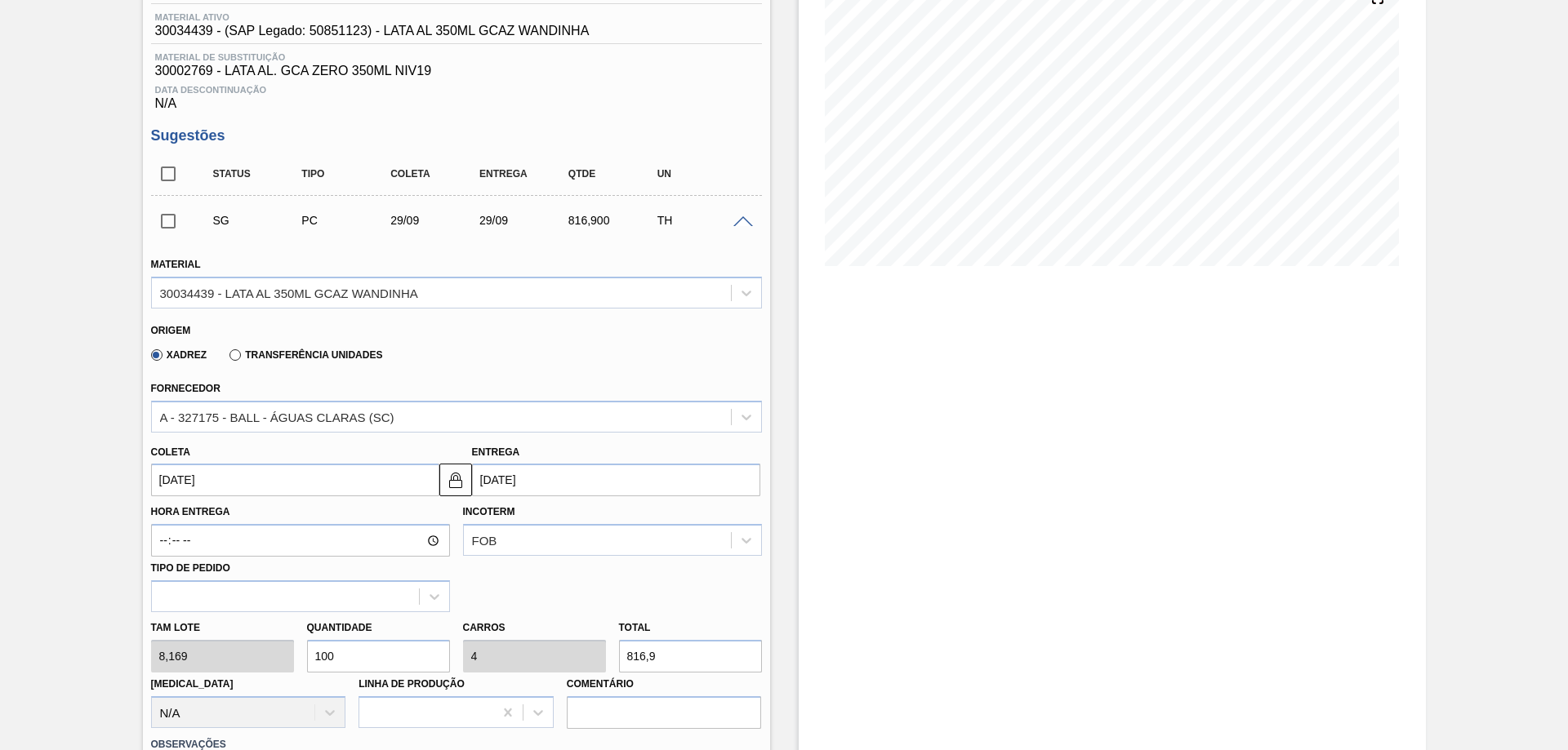
click at [741, 225] on span at bounding box center [743, 222] width 19 height 12
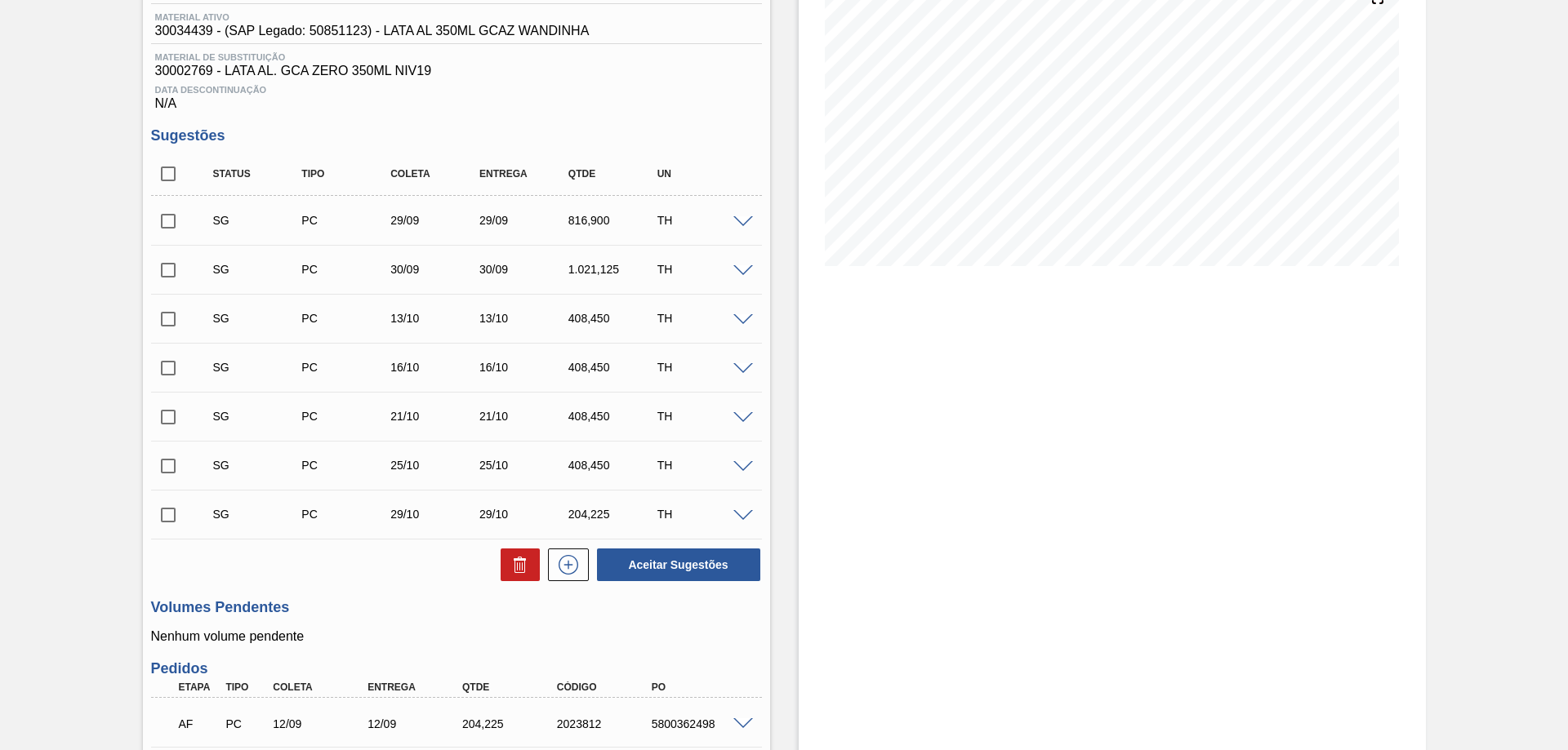
click at [743, 271] on span at bounding box center [743, 271] width 19 height 12
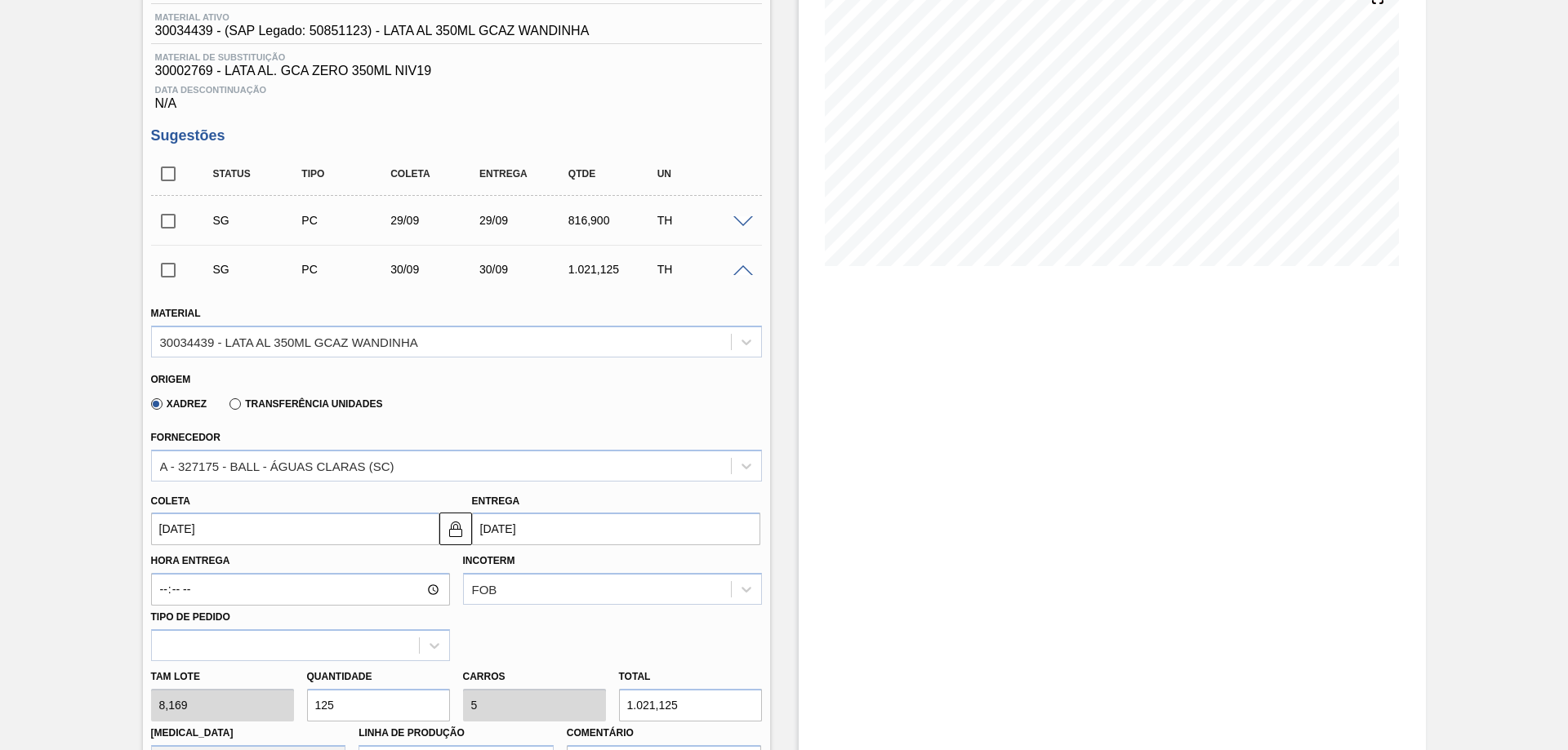
click at [743, 271] on span at bounding box center [743, 271] width 19 height 12
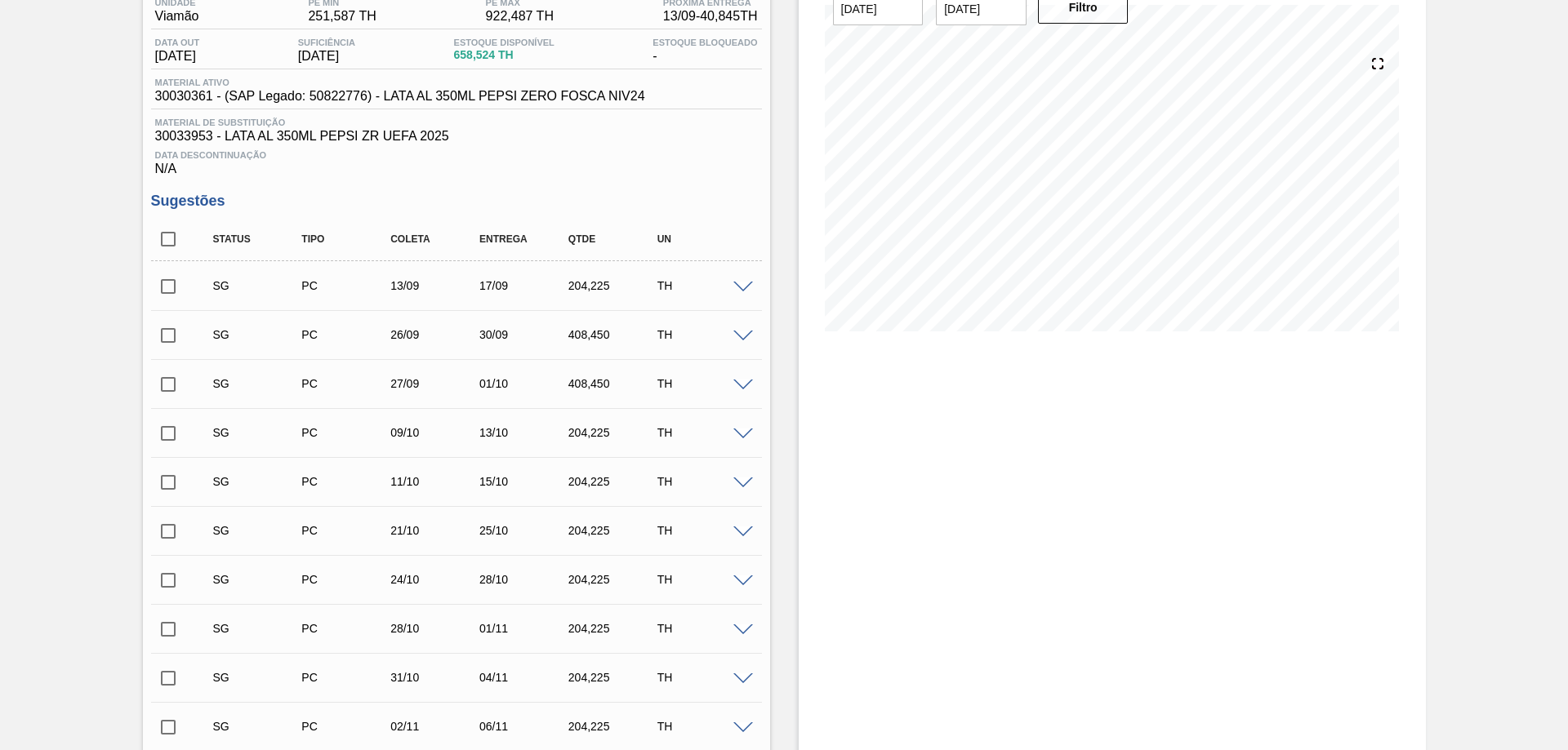
scroll to position [309, 0]
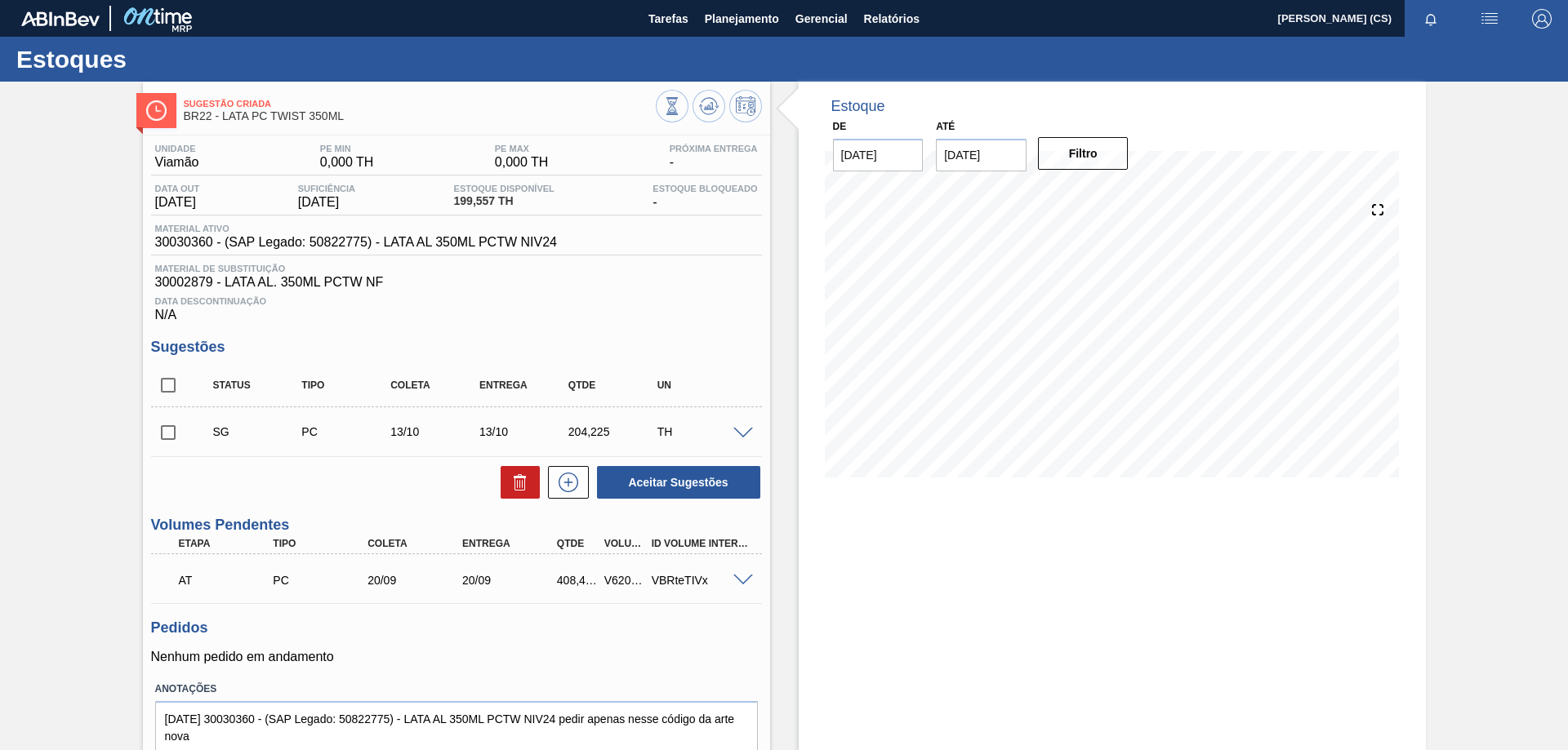
scroll to position [62, 0]
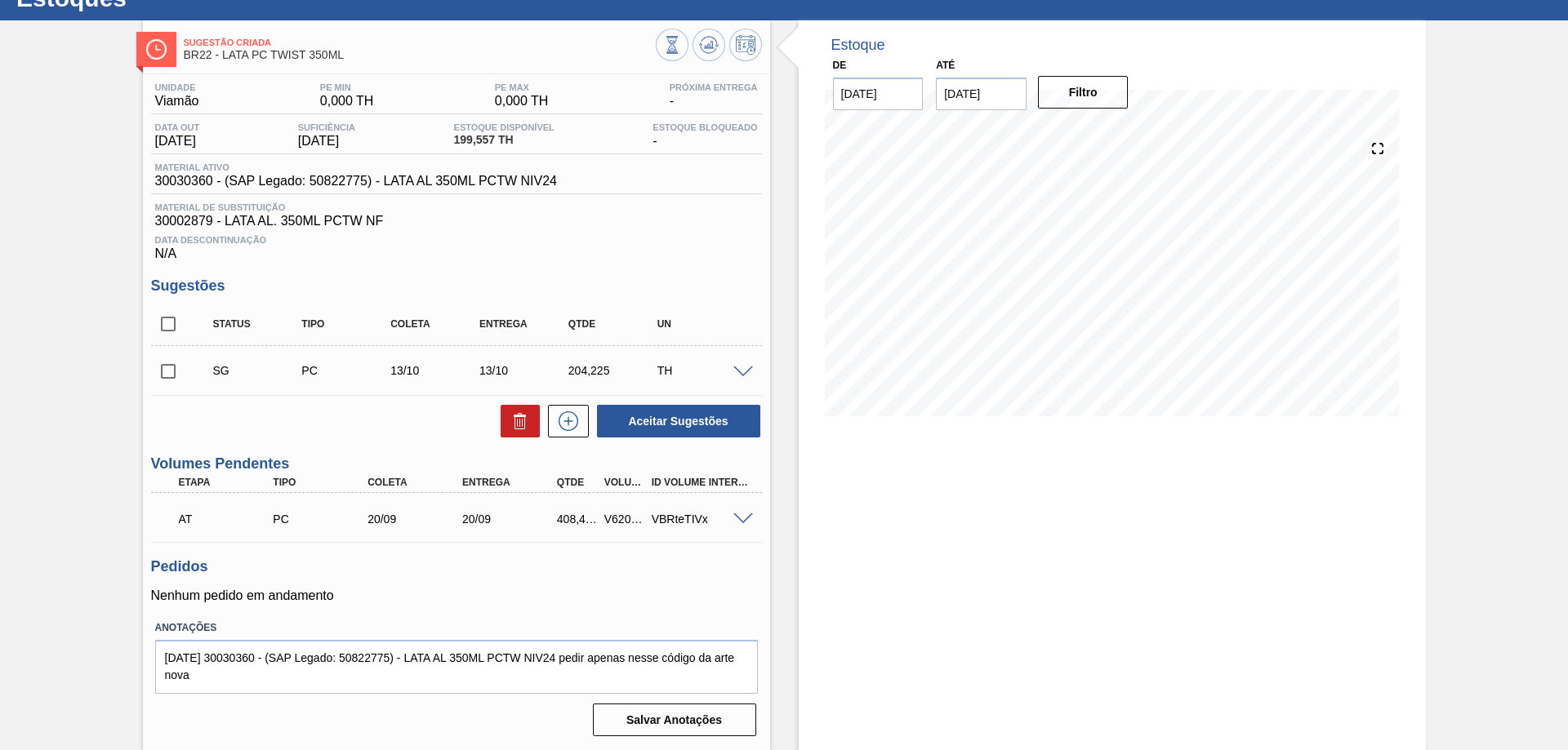
click at [737, 520] on span at bounding box center [743, 519] width 19 height 12
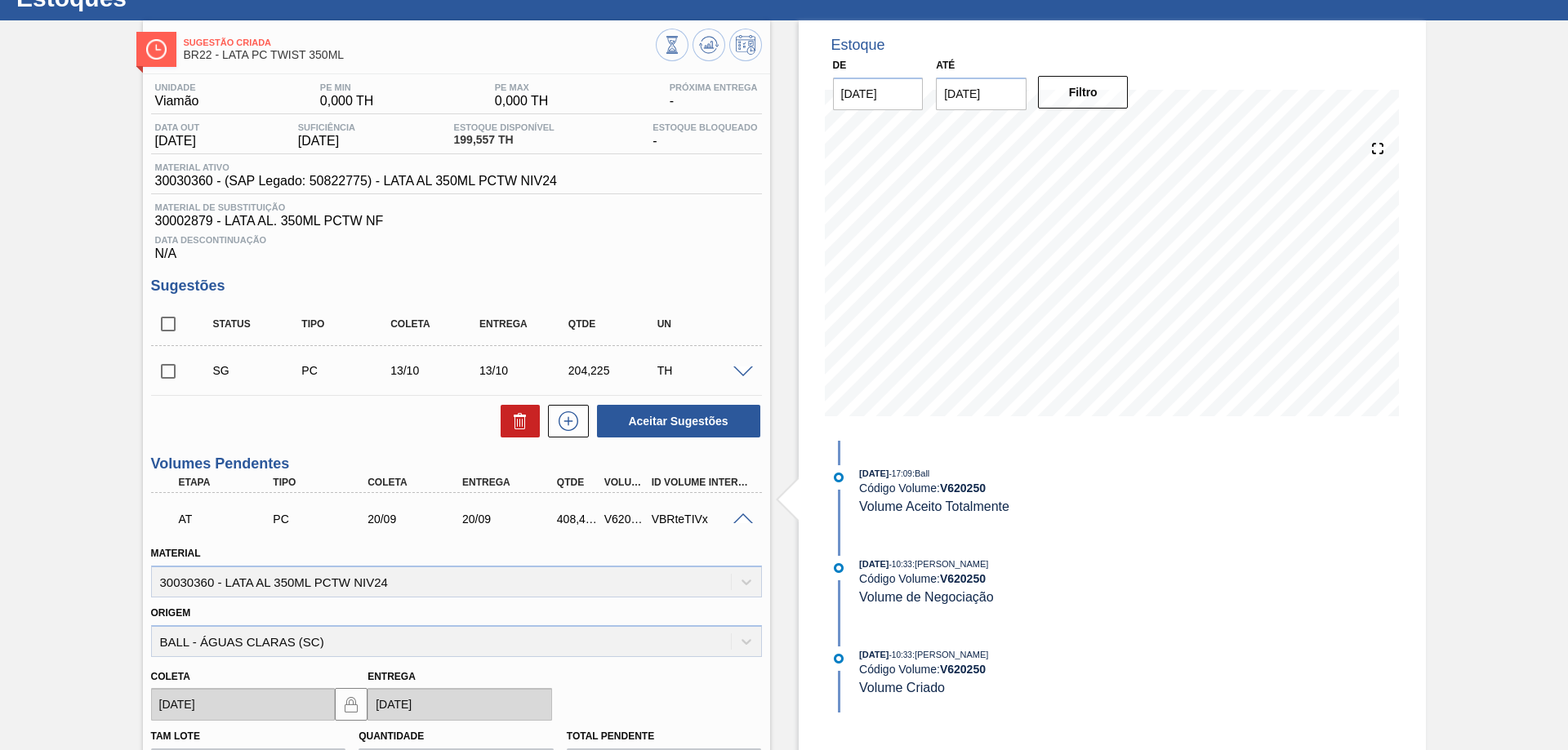
scroll to position [225, 0]
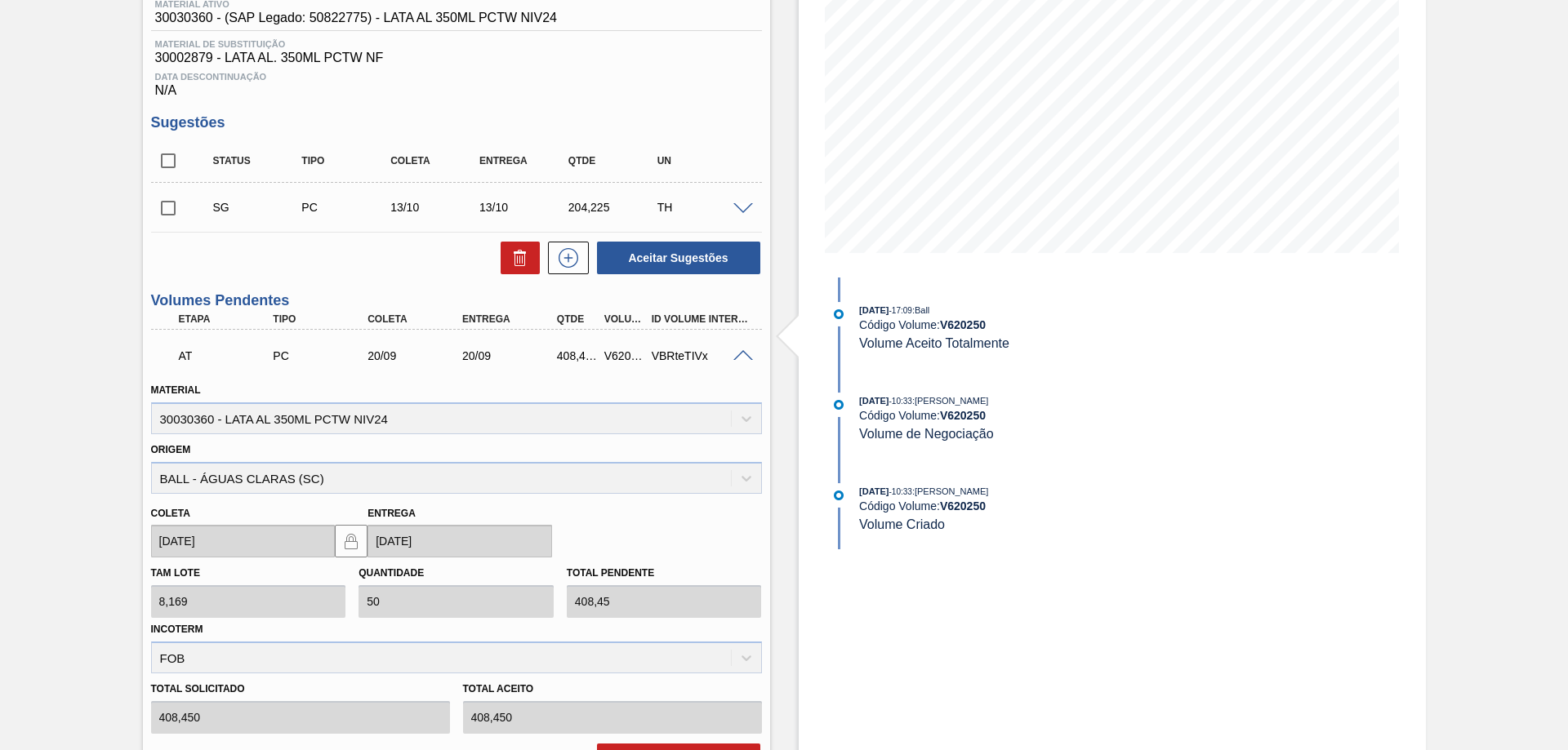
click at [730, 358] on div at bounding box center [744, 354] width 32 height 12
